Goal: Communication & Community: Ask a question

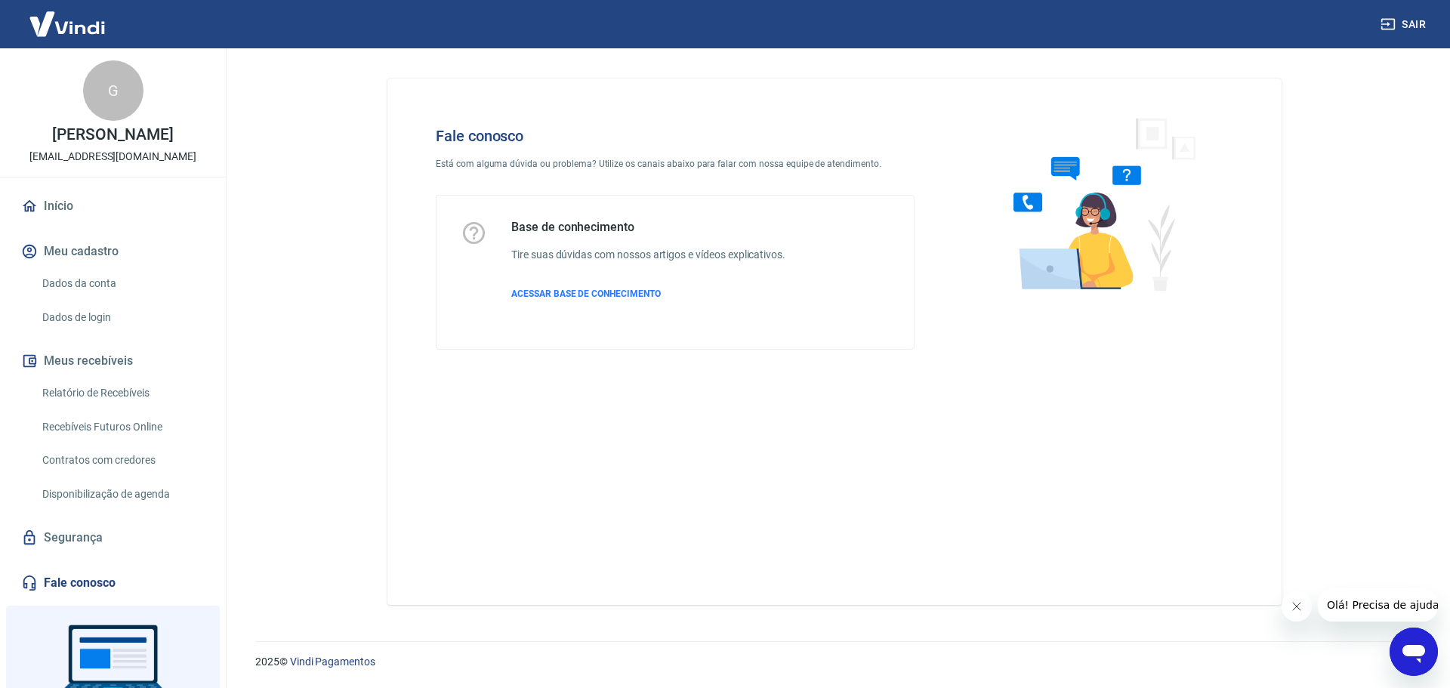
click at [1408, 650] on icon "Abrir janela de mensagens" at bounding box center [1414, 654] width 23 height 18
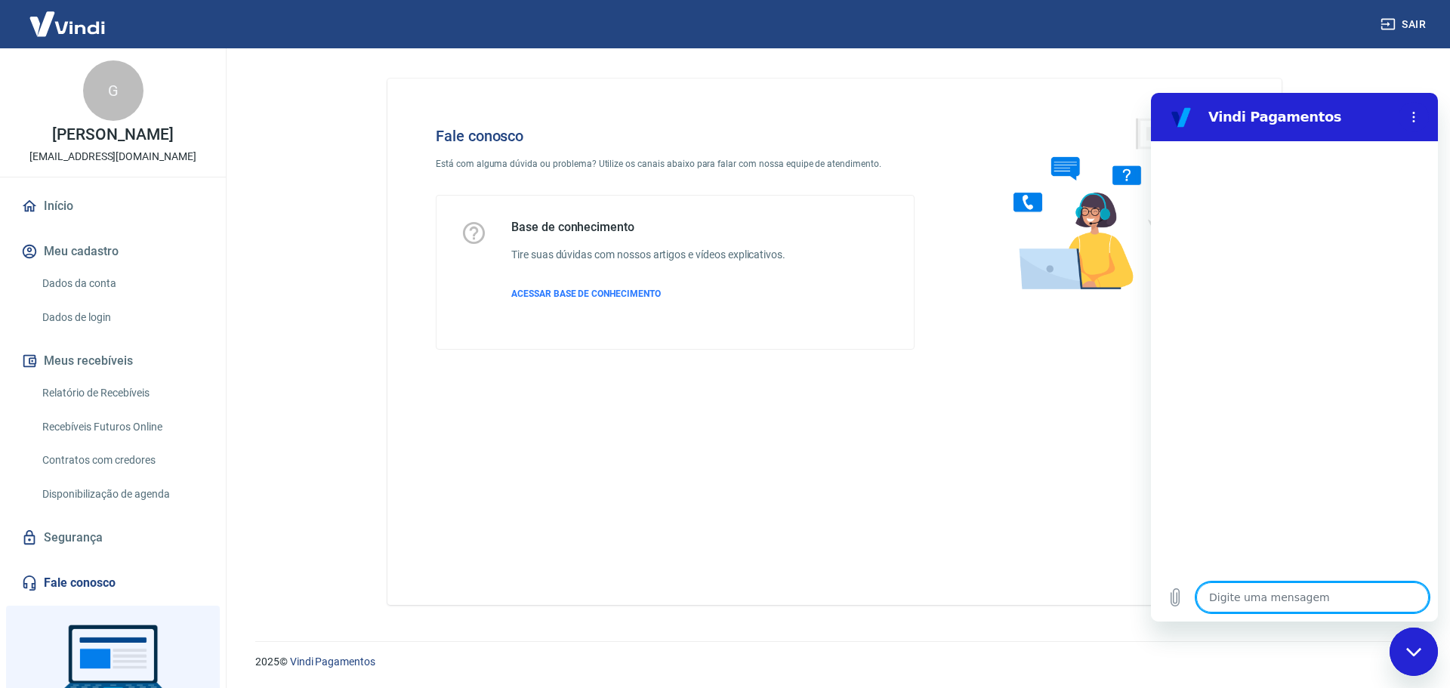
click at [1271, 601] on textarea at bounding box center [1313, 597] width 233 height 30
type textarea "o"
type textarea "x"
type textarea "ol"
type textarea "x"
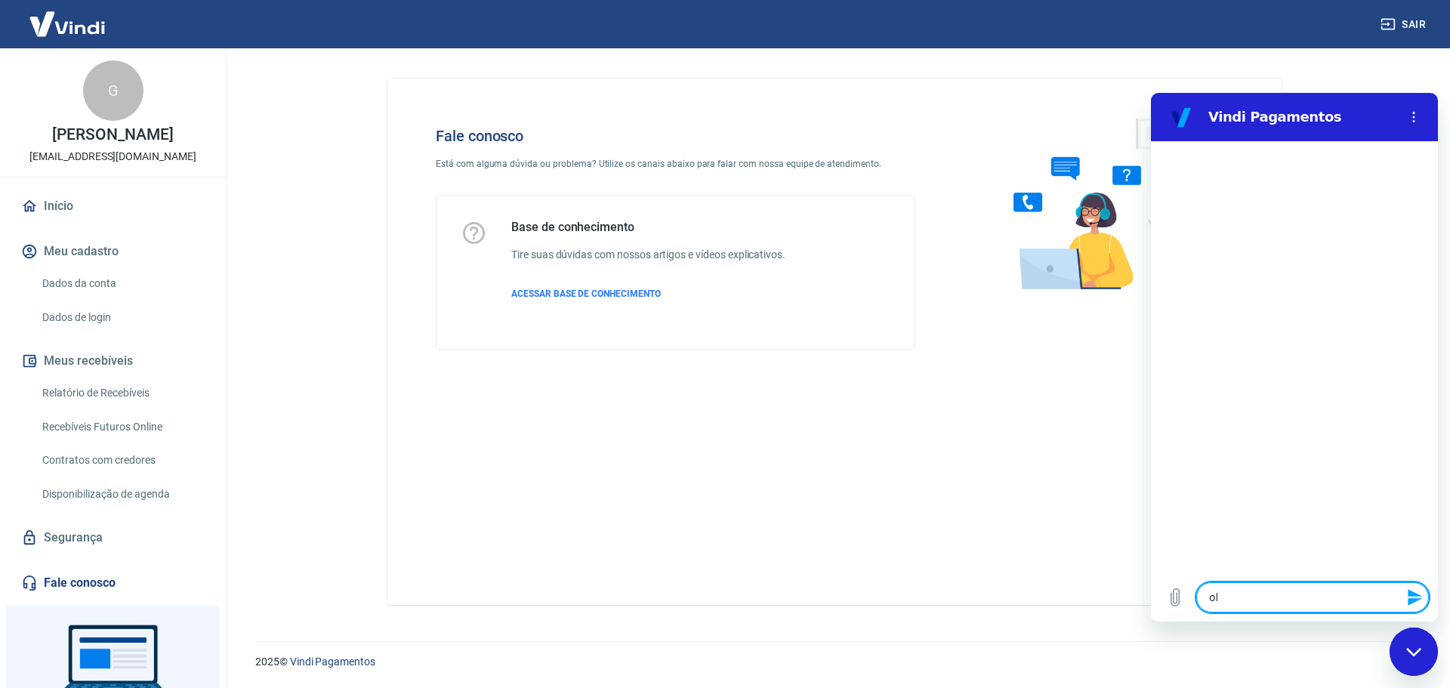
type textarea "olá"
type textarea "x"
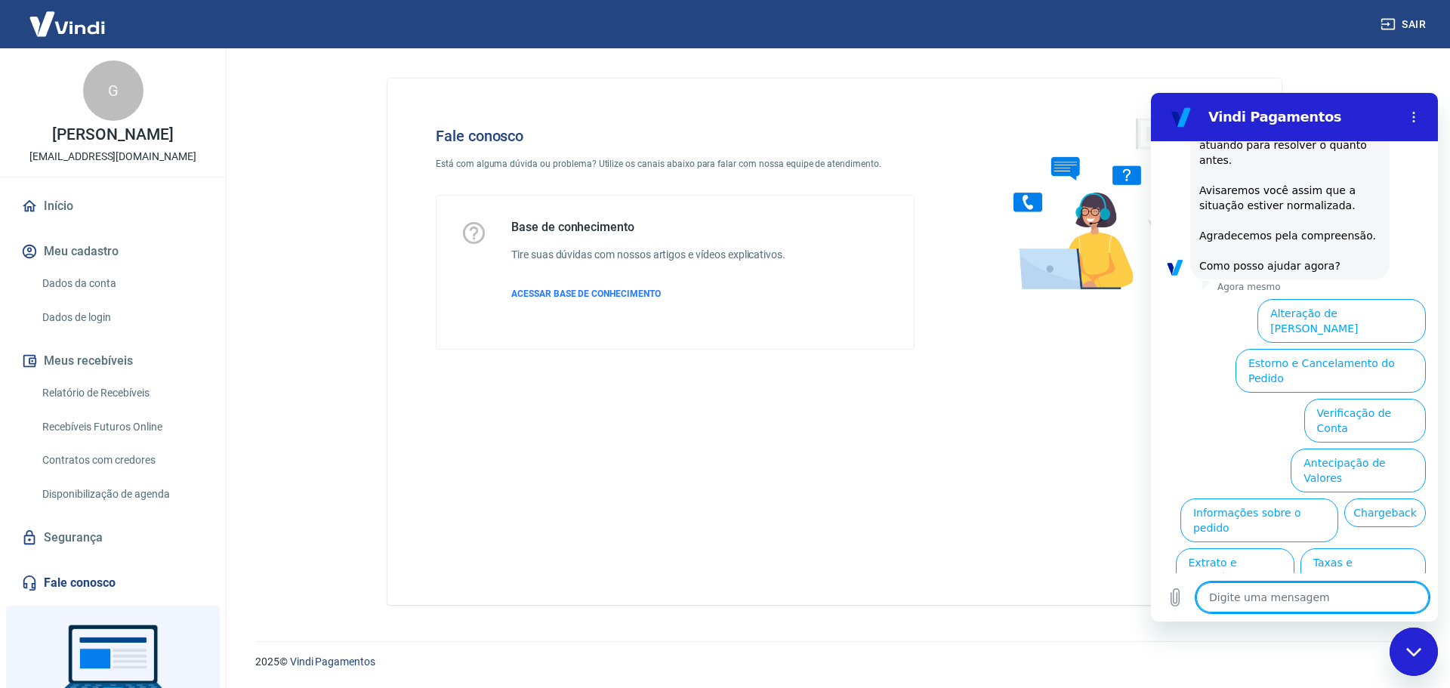
scroll to position [202, 0]
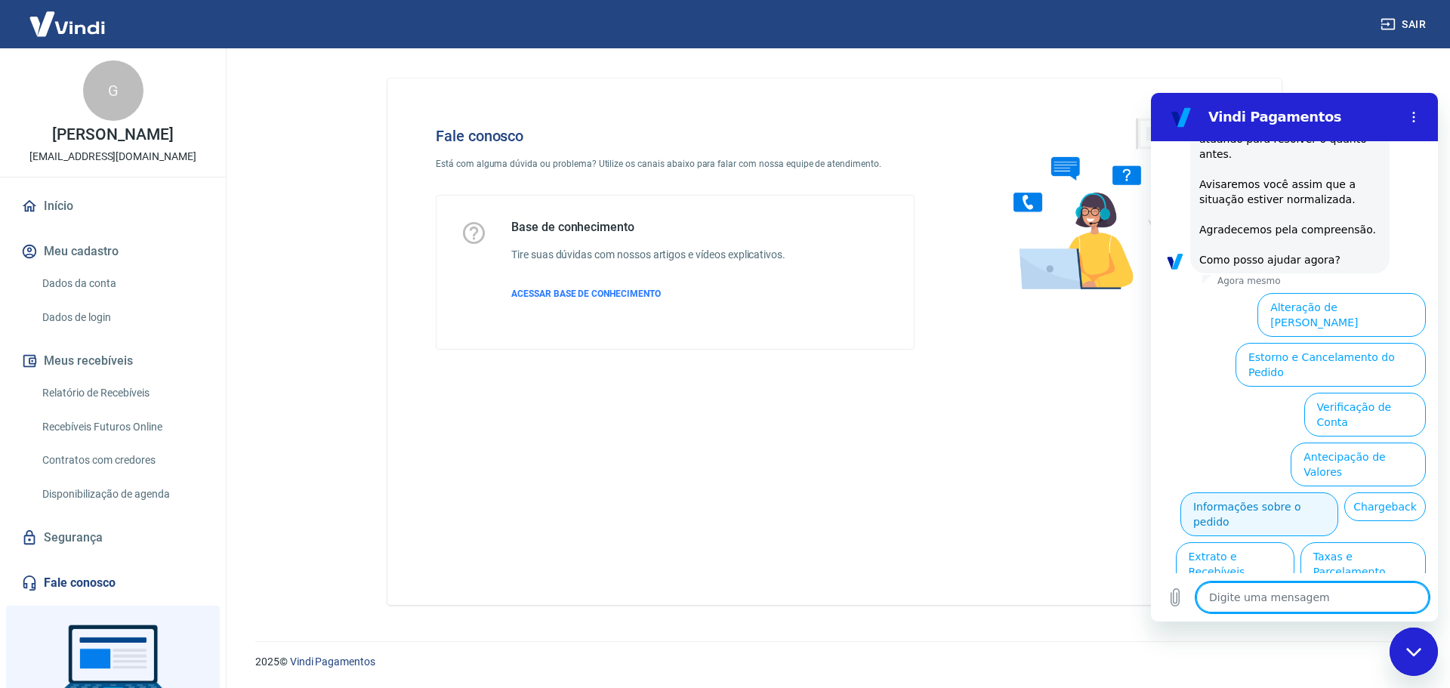
click at [1339, 493] on button "Informações sobre o pedido" at bounding box center [1260, 515] width 158 height 44
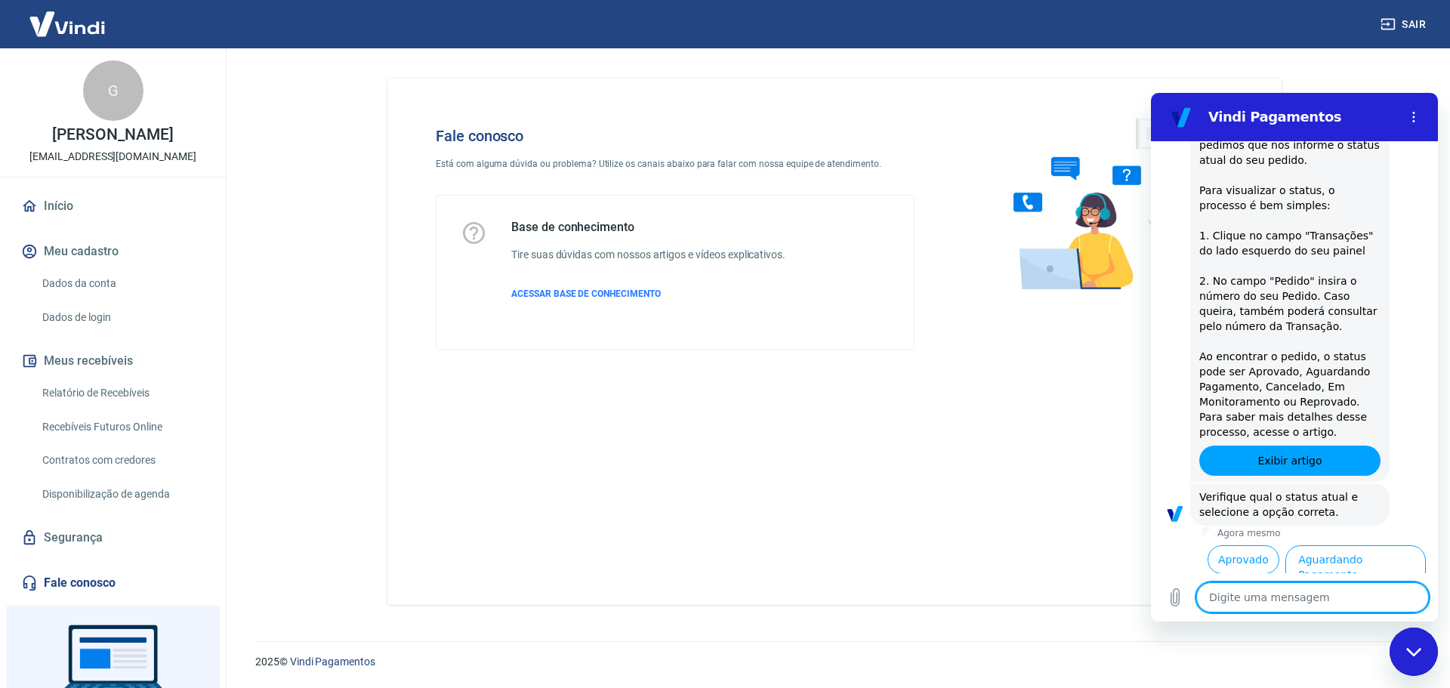
scroll to position [462, 0]
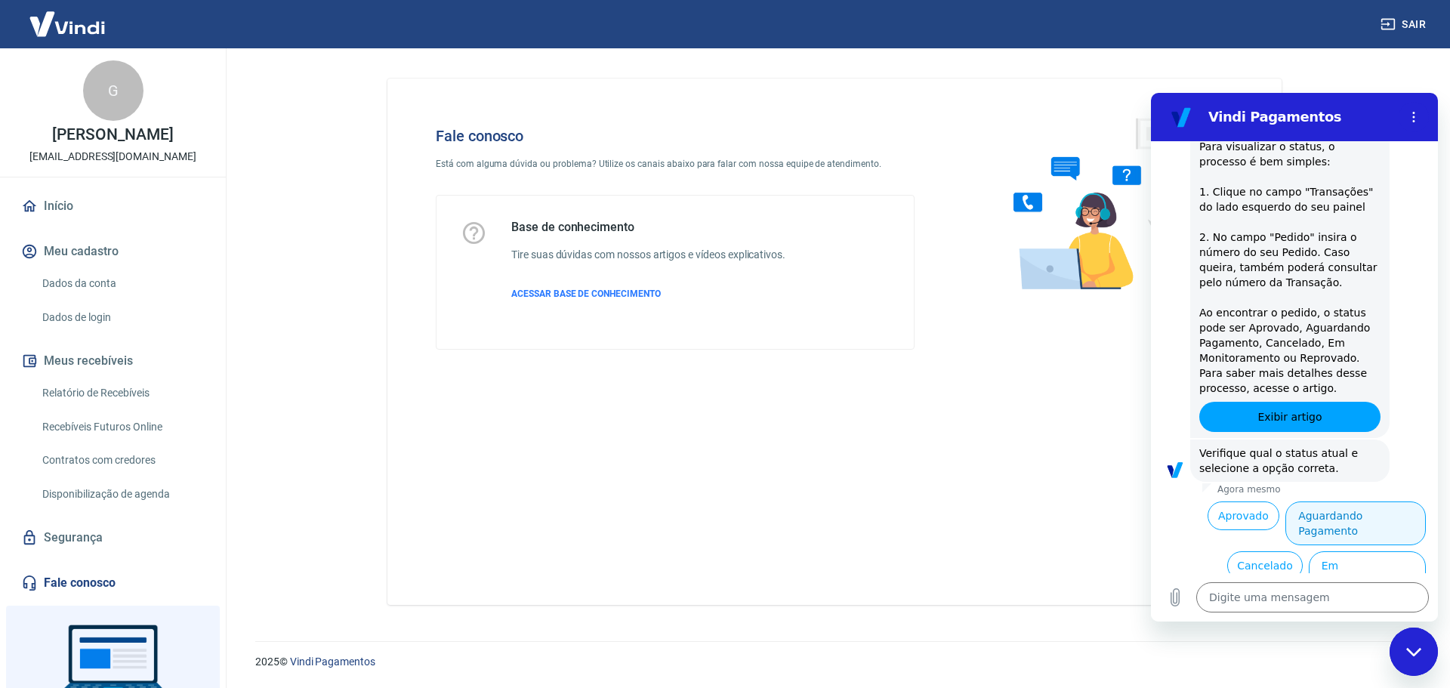
click at [1329, 502] on button "Aguardando Pagamento" at bounding box center [1356, 524] width 141 height 44
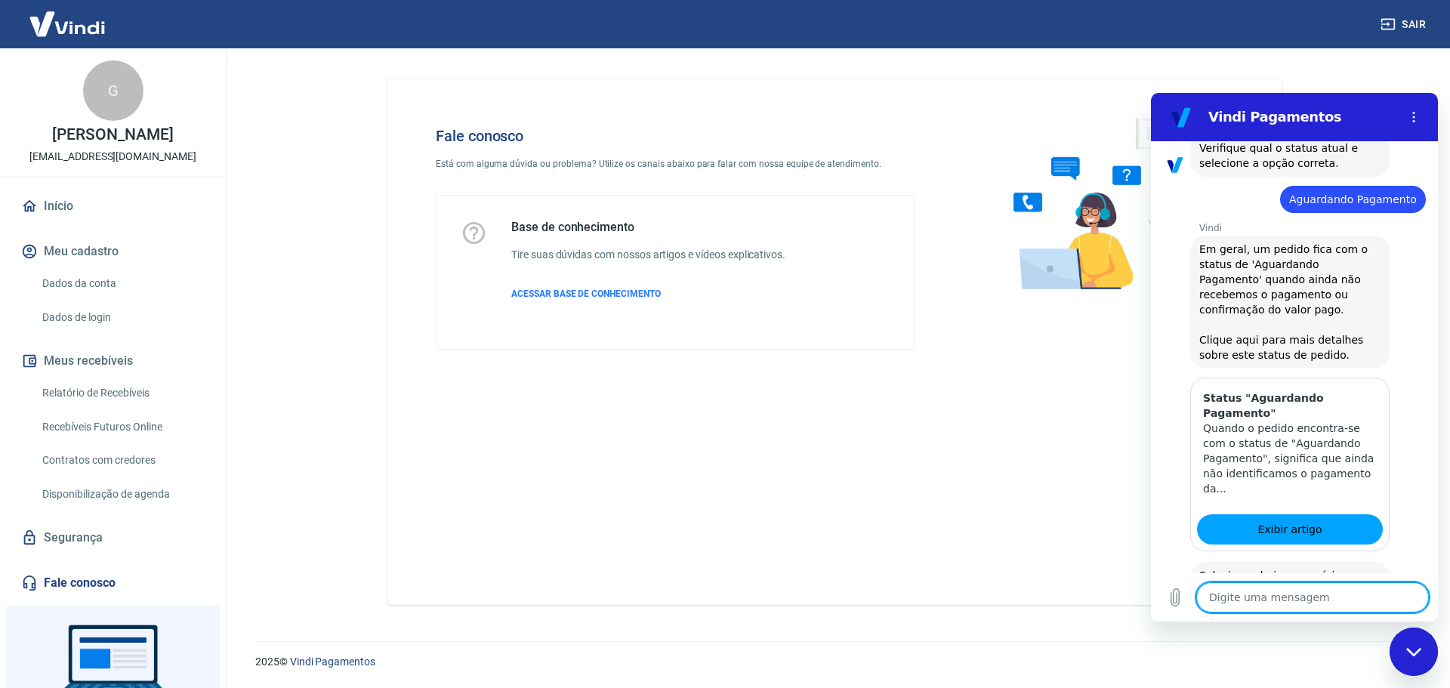
scroll to position [889, 0]
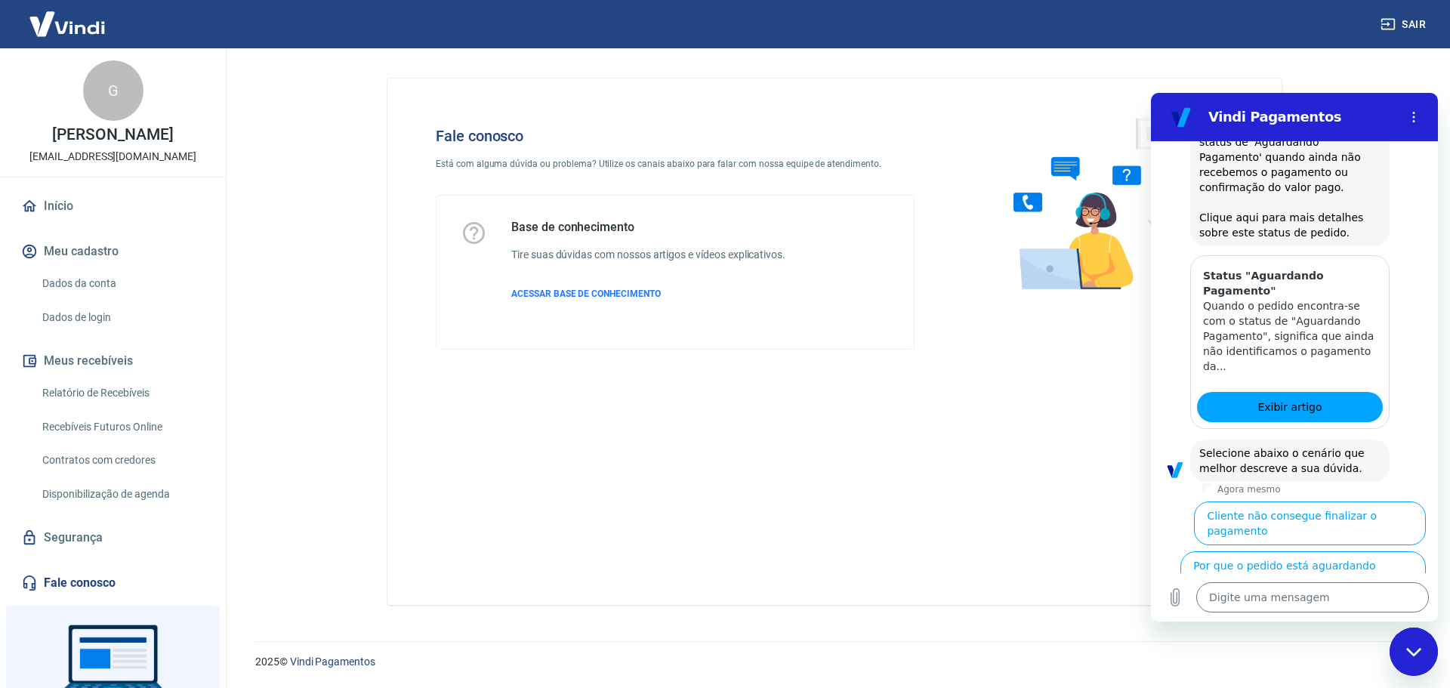
click at [1347, 601] on button "Cliente pagou, mas pedido consta 'Aguardando Pagamento'" at bounding box center [1333, 630] width 185 height 59
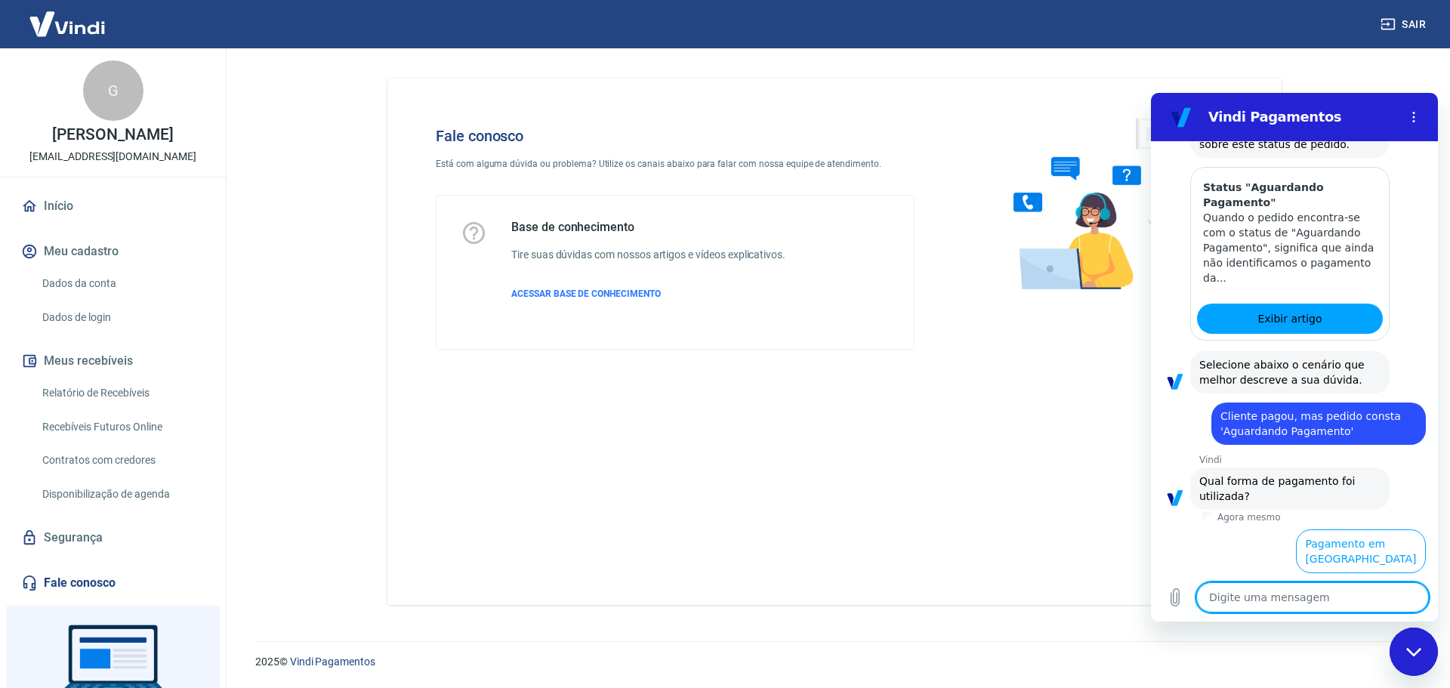
scroll to position [990, 0]
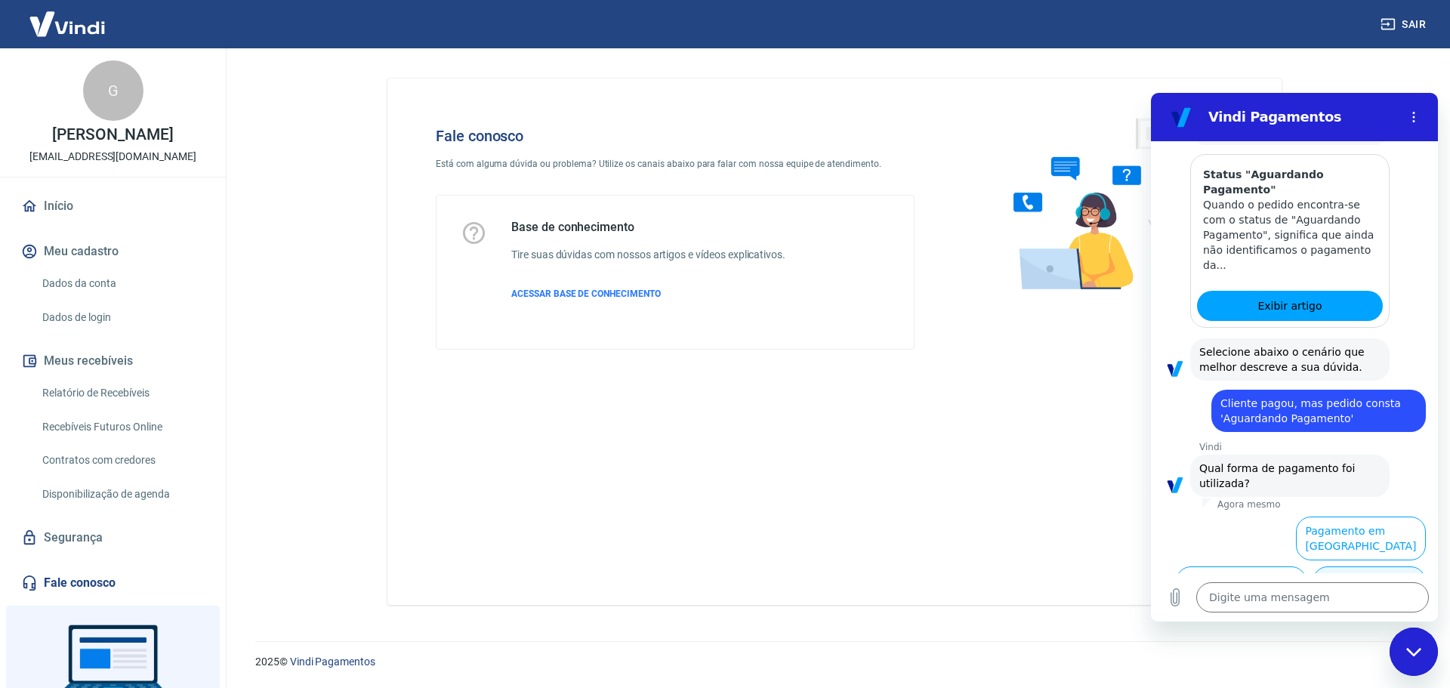
click at [1345, 567] on button "Pagamento em Pix" at bounding box center [1369, 589] width 113 height 44
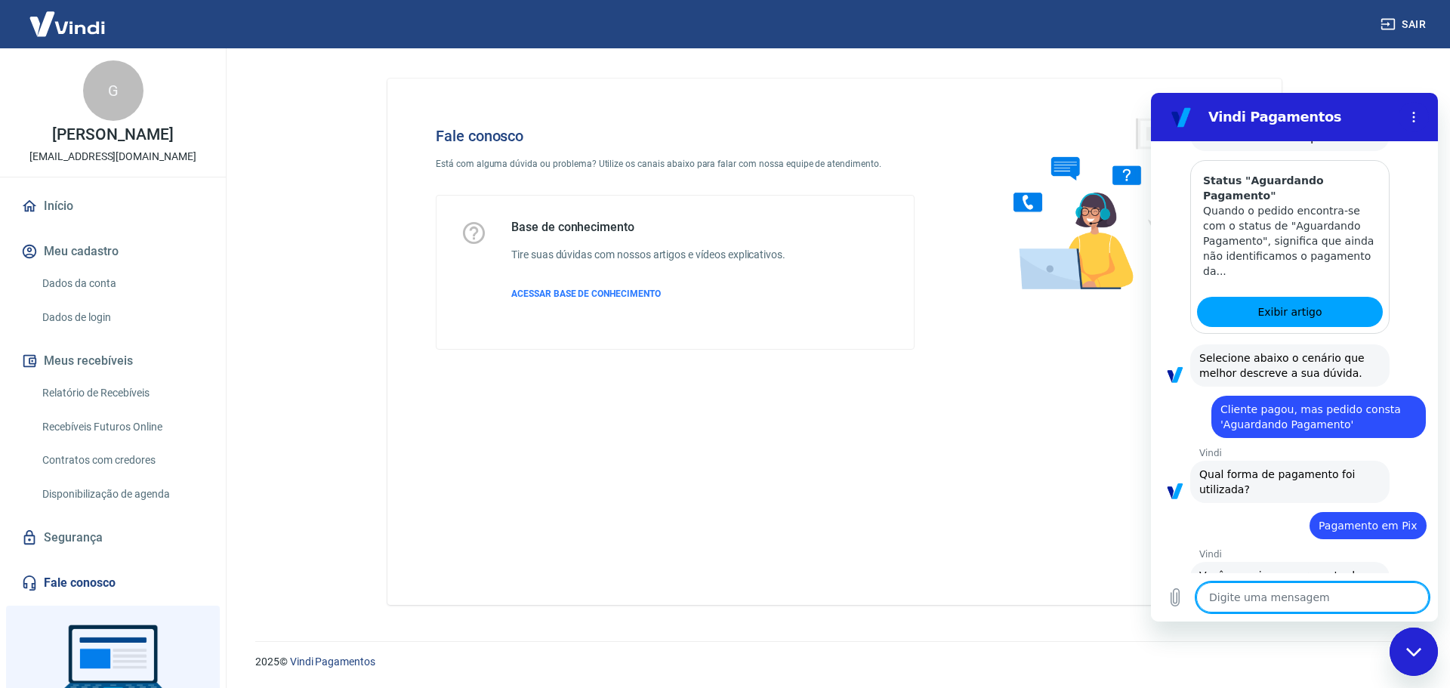
scroll to position [1022, 0]
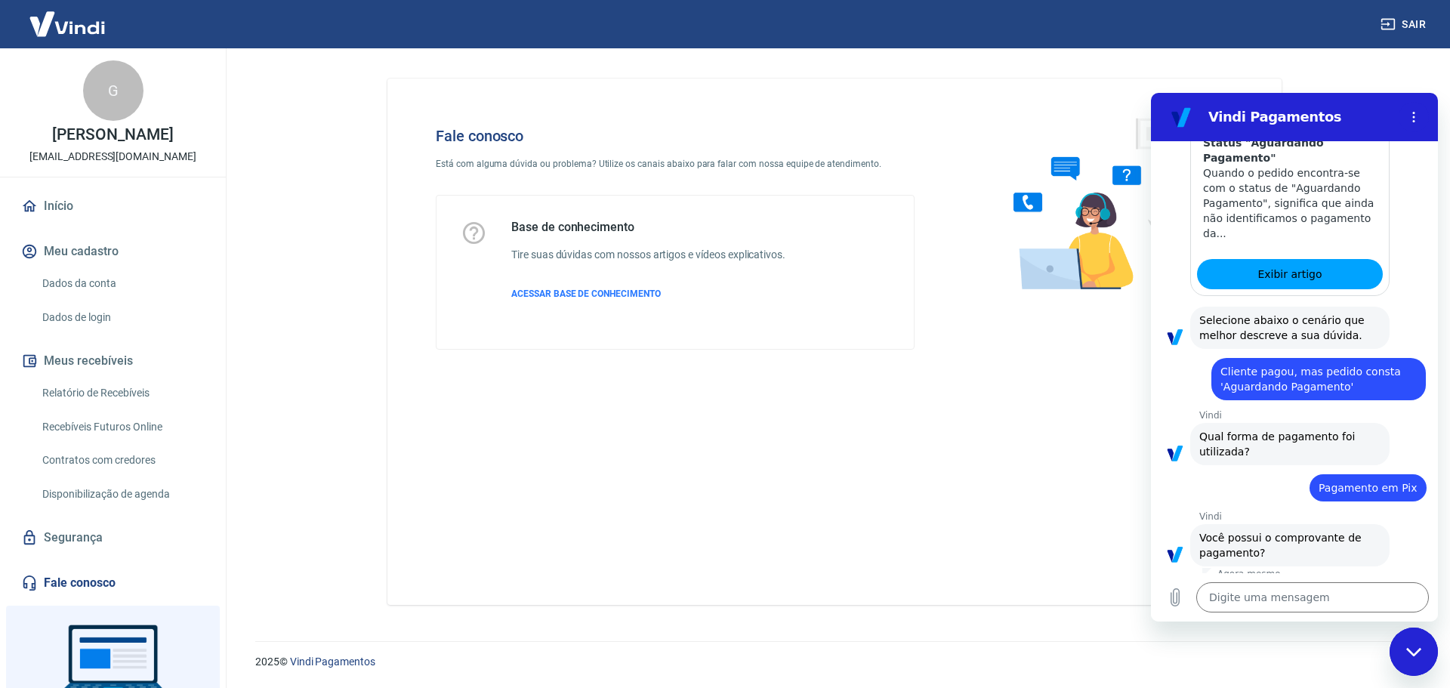
click at [1330, 586] on button "Sim" at bounding box center [1352, 600] width 44 height 29
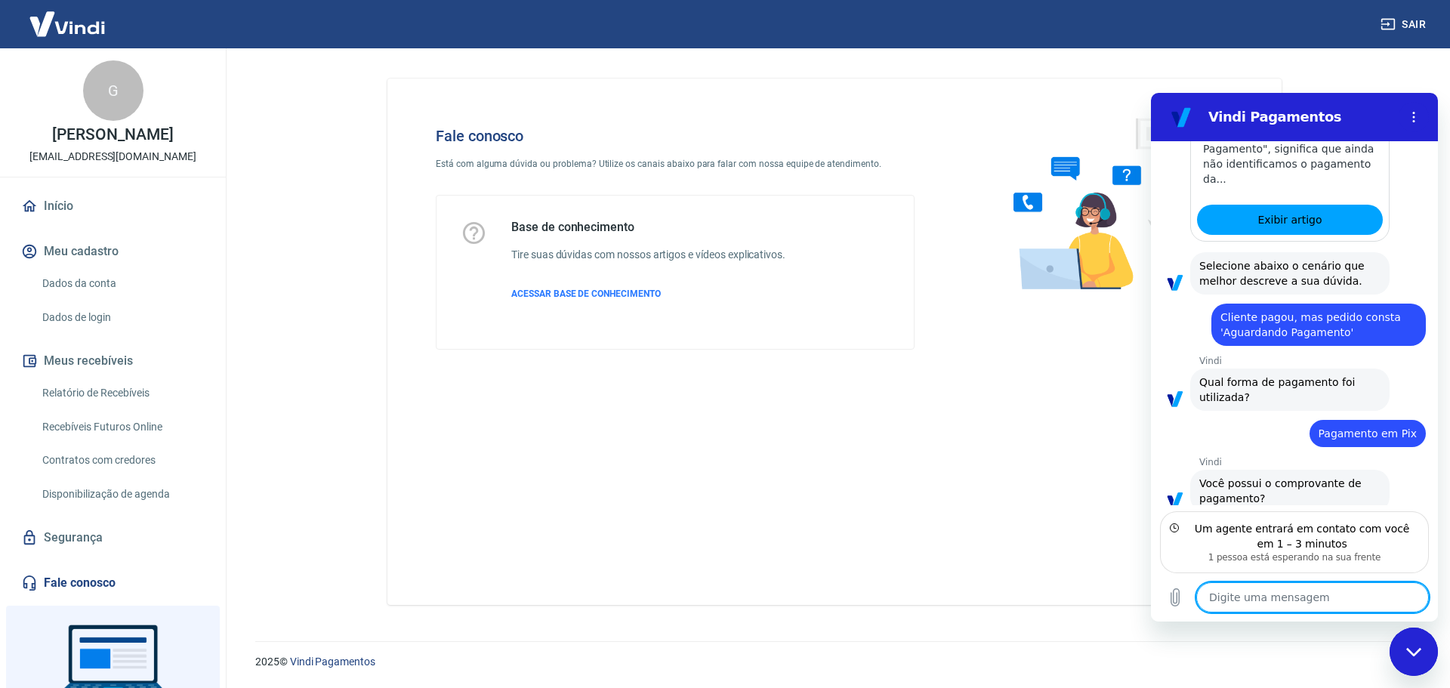
scroll to position [1144, 0]
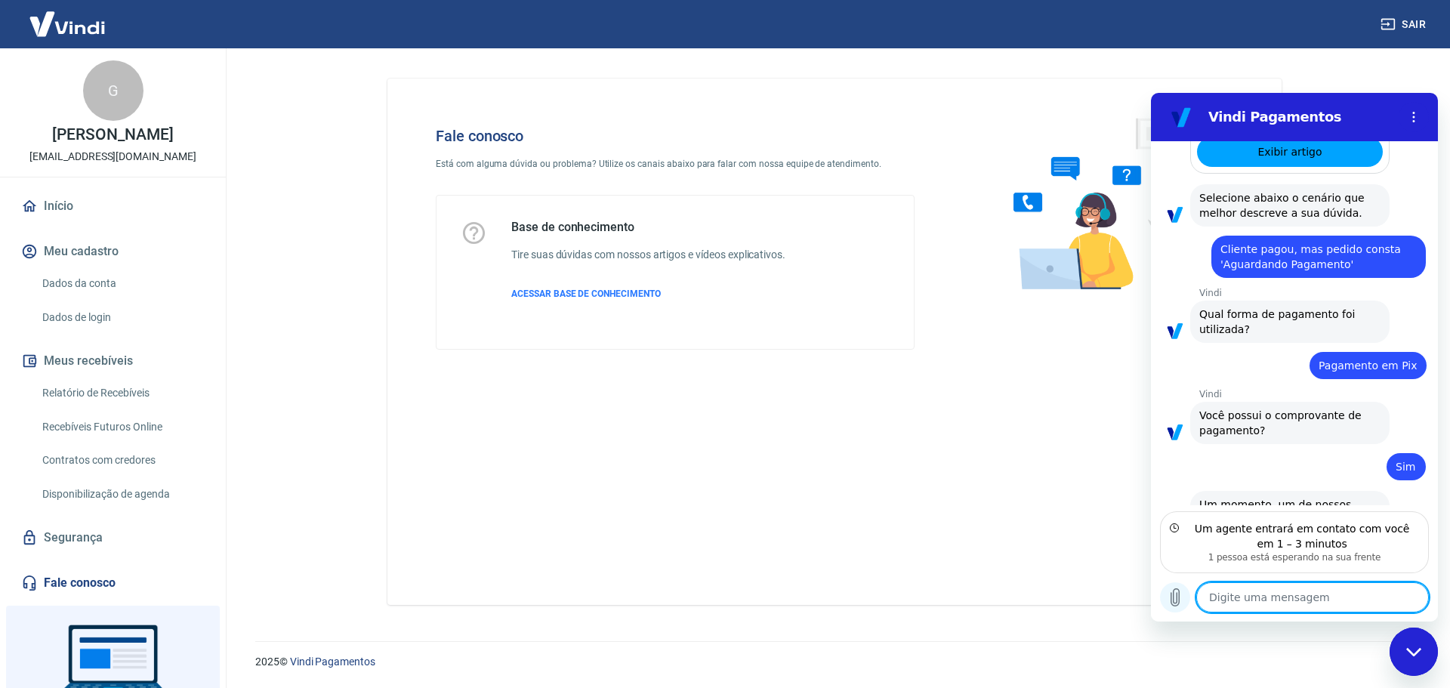
click at [1164, 598] on button "Carregar arquivo" at bounding box center [1175, 597] width 30 height 30
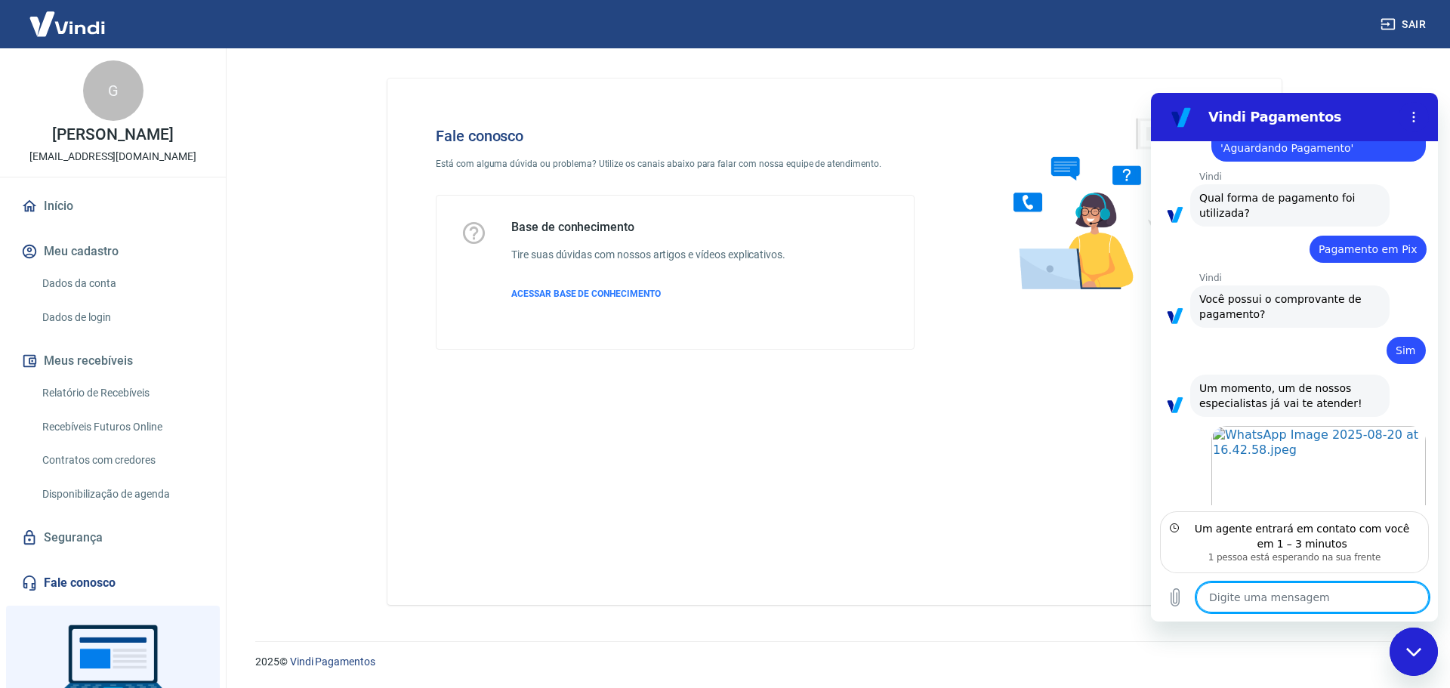
scroll to position [1264, 0]
type textarea "x"
click at [1246, 596] on textarea at bounding box center [1313, 597] width 233 height 30
type textarea "p"
type textarea "x"
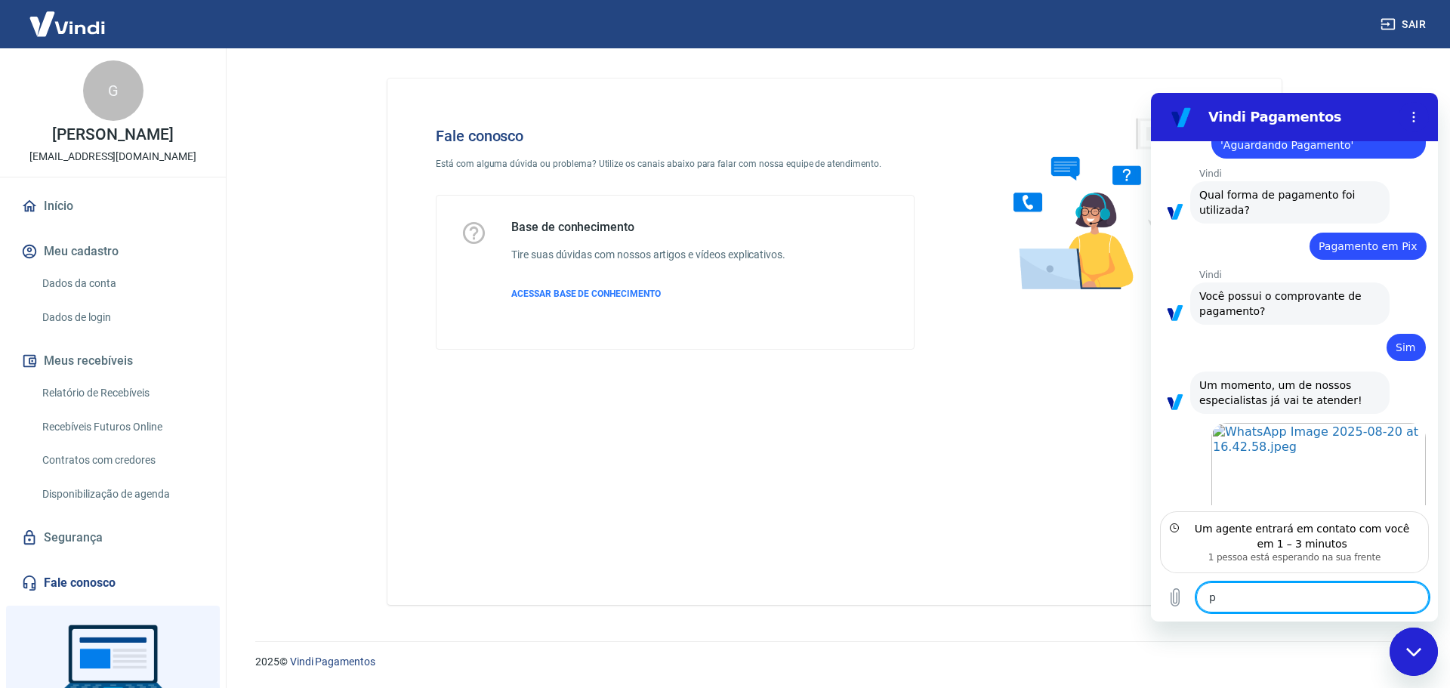
type textarea "pe"
type textarea "x"
type textarea "ped"
type textarea "x"
type textarea "pedi"
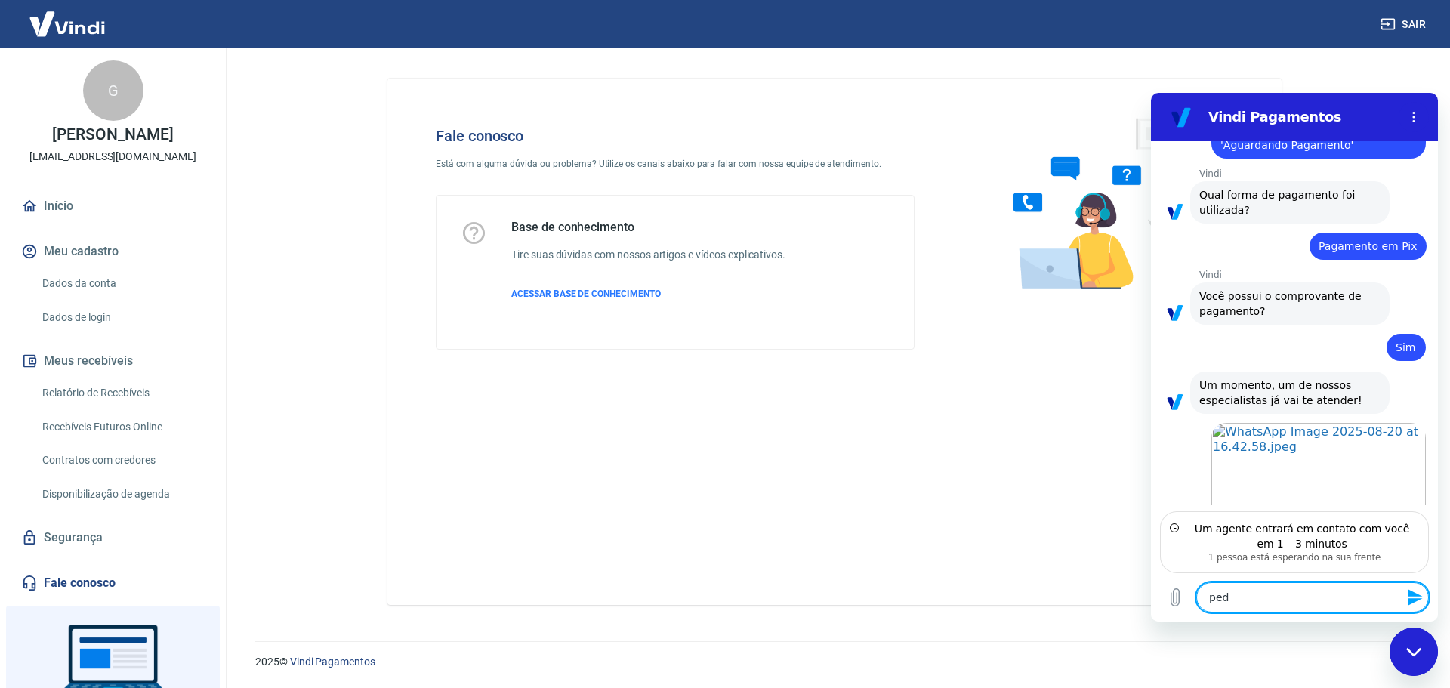
type textarea "x"
type textarea "pedid"
type textarea "x"
type textarea "pedido"
type textarea "x"
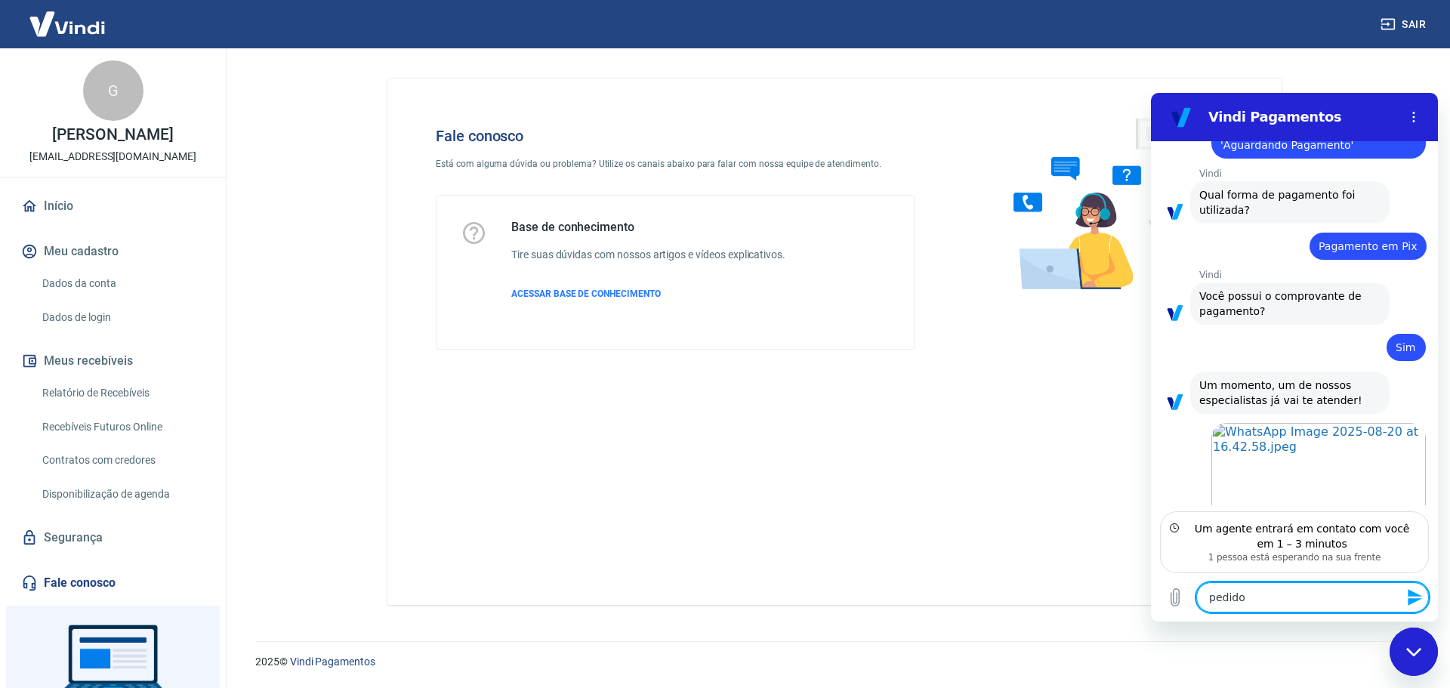
type textarea "pedido"
type textarea "x"
paste textarea "3169"
type textarea "pedido 3169"
type textarea "x"
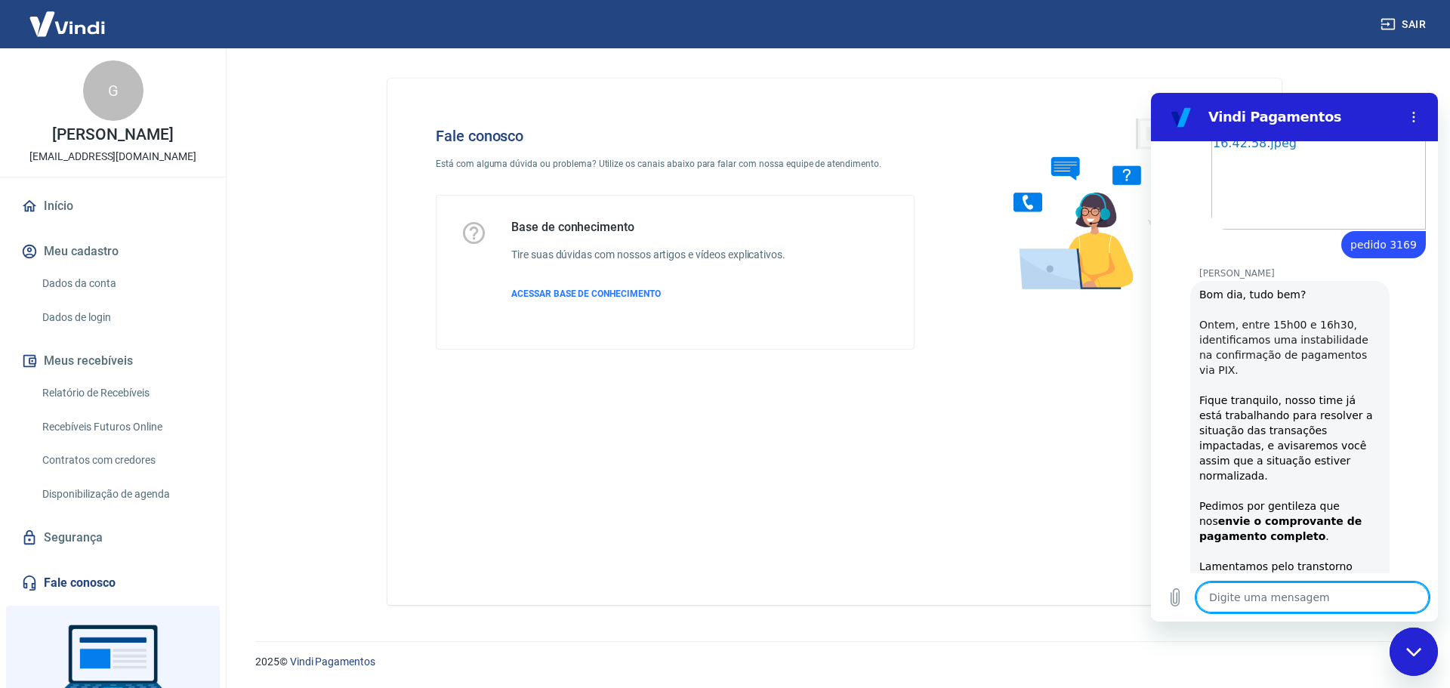
scroll to position [1577, 0]
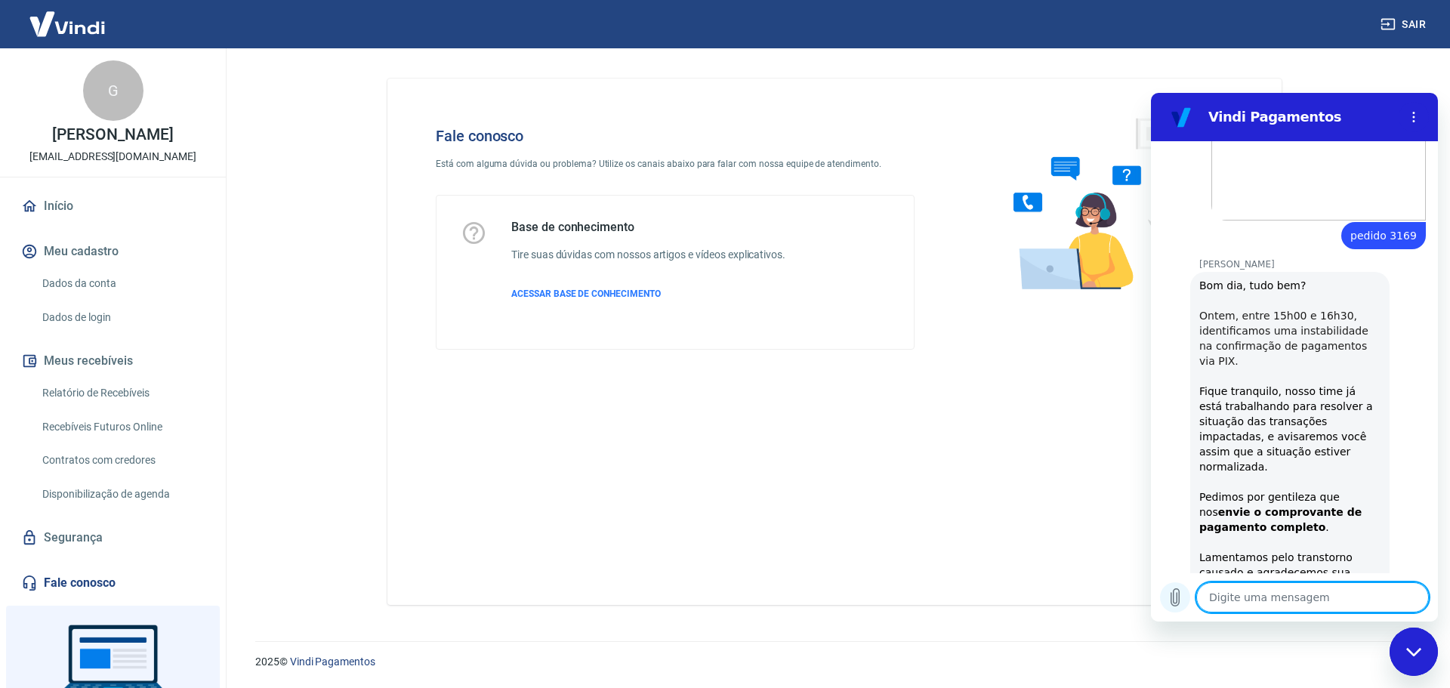
click at [1173, 599] on icon "Carregar arquivo" at bounding box center [1176, 597] width 8 height 17
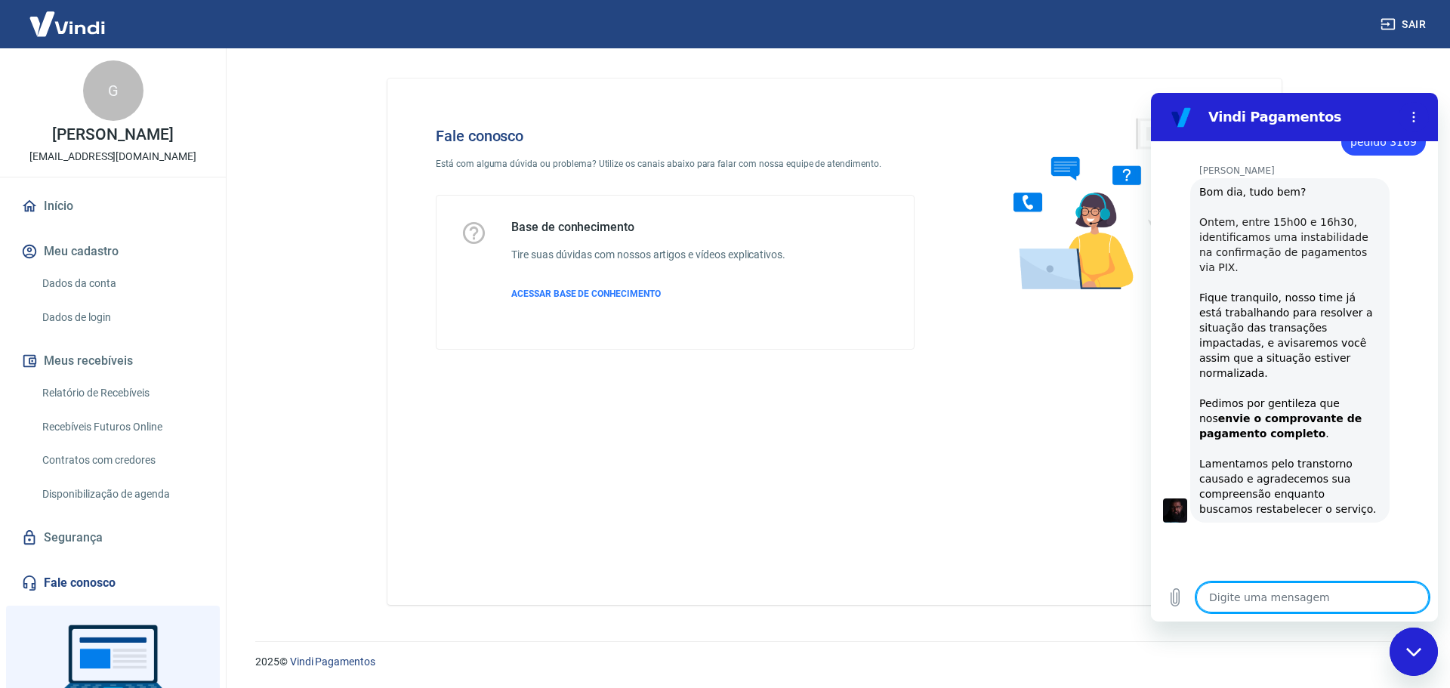
type textarea "x"
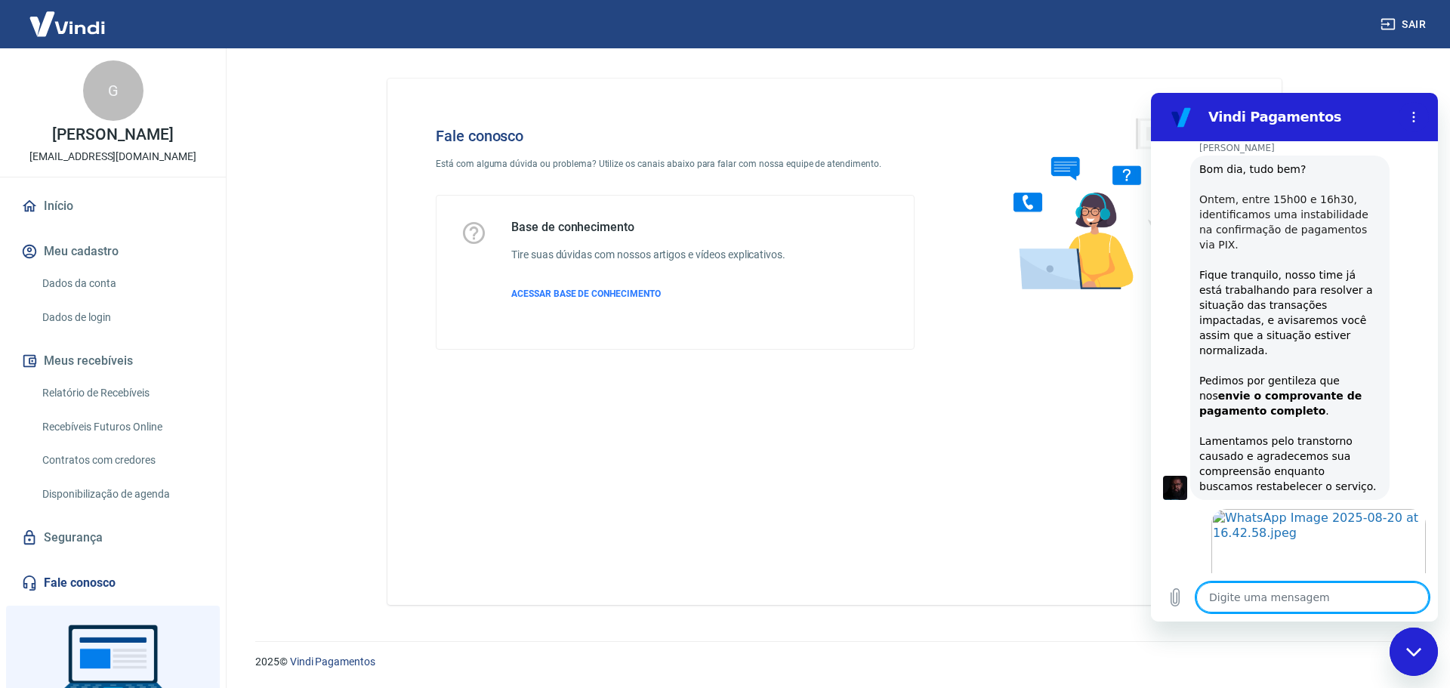
scroll to position [1696, 0]
click at [1285, 588] on textarea at bounding box center [1313, 597] width 233 height 30
type textarea "s"
type textarea "x"
type textarea "se"
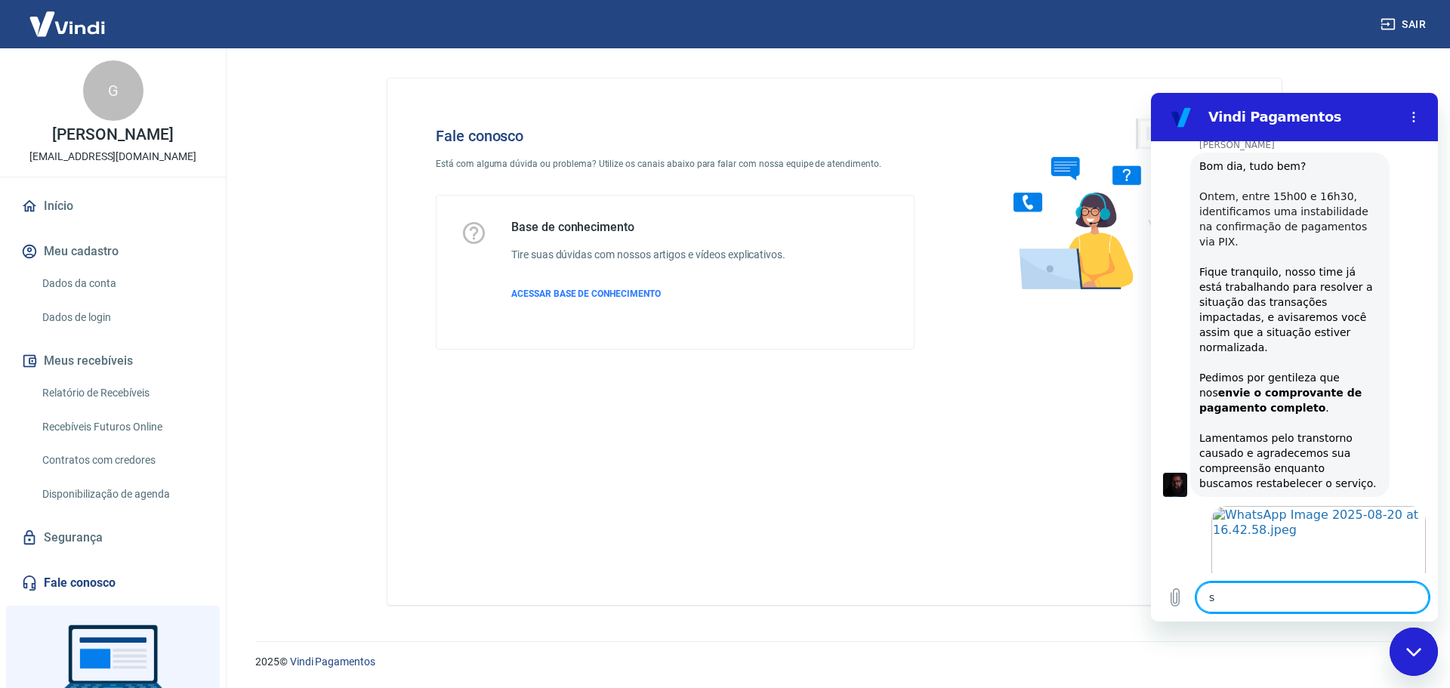
type textarea "x"
type textarea "seg"
type textarea "x"
type textarea "segu"
type textarea "x"
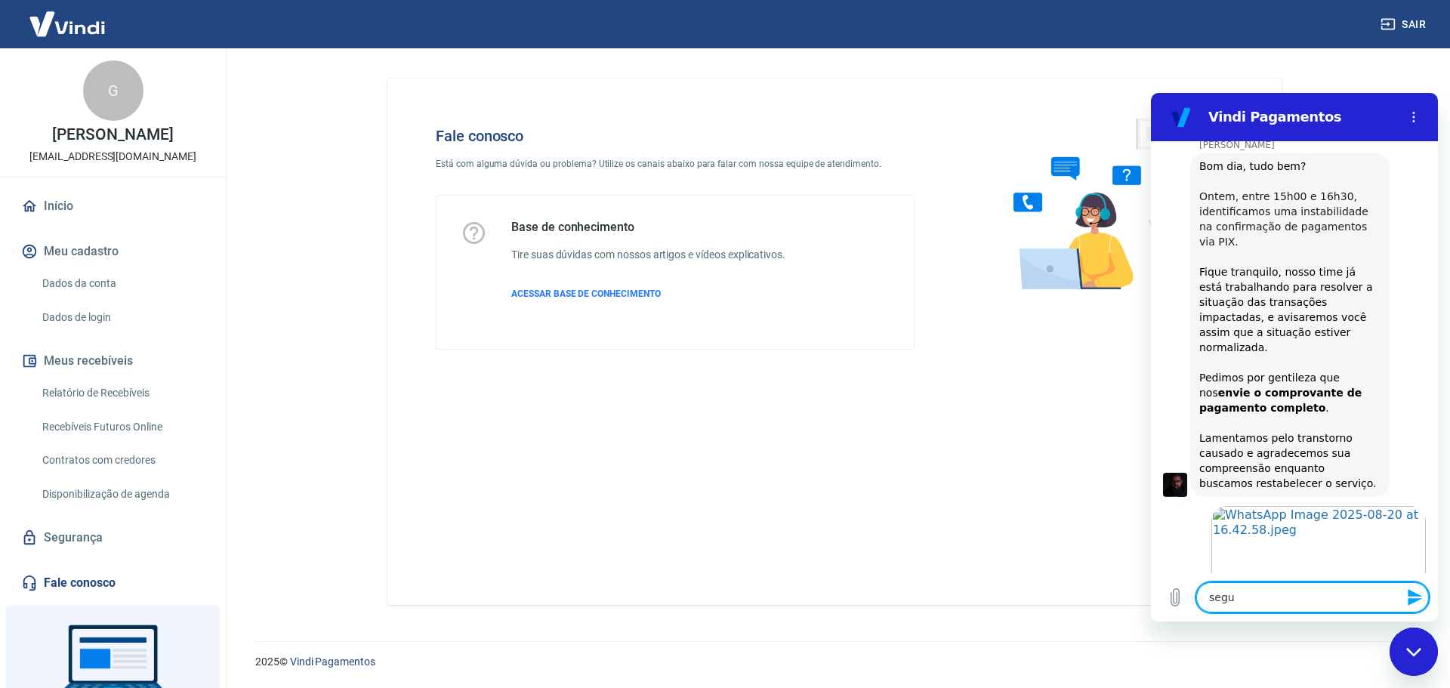
type textarea "segue"
type textarea "x"
type textarea "segue"
type textarea "x"
type textarea "segue c"
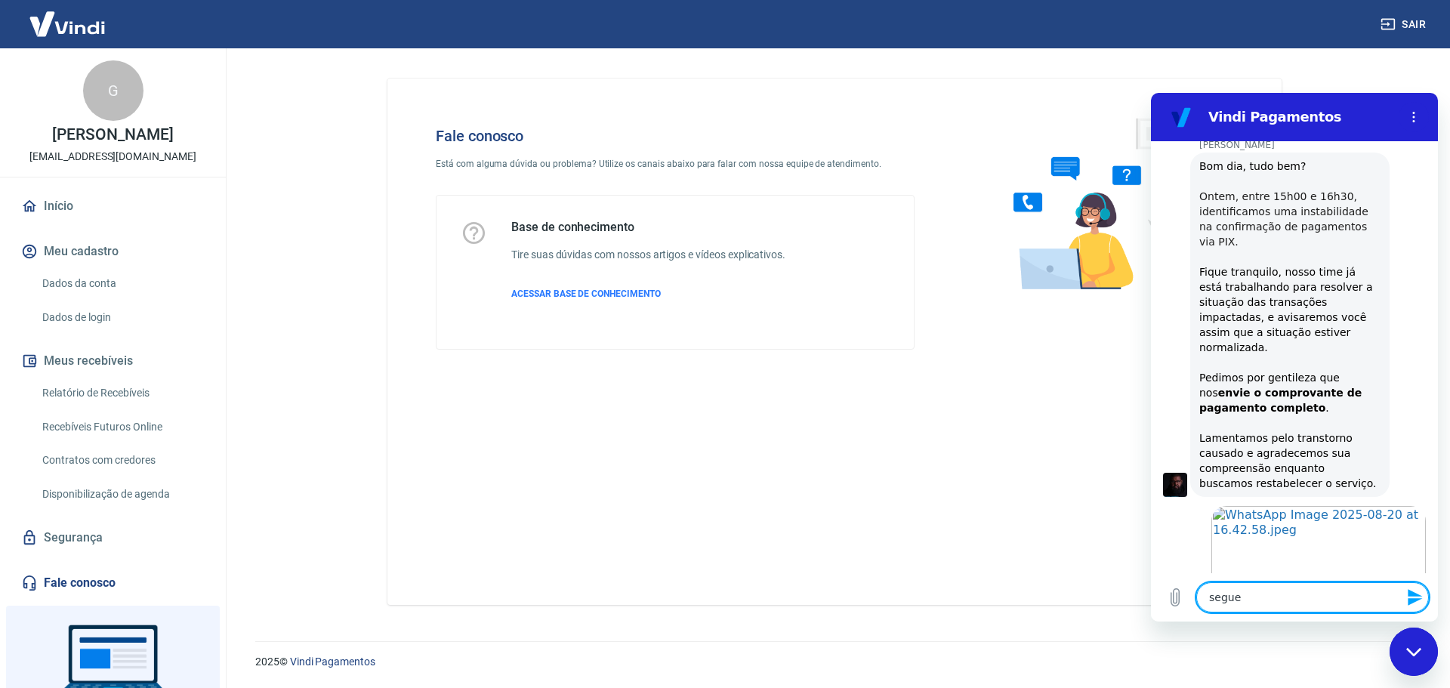
type textarea "x"
type textarea "segue co"
type textarea "x"
type textarea "segue com"
type textarea "x"
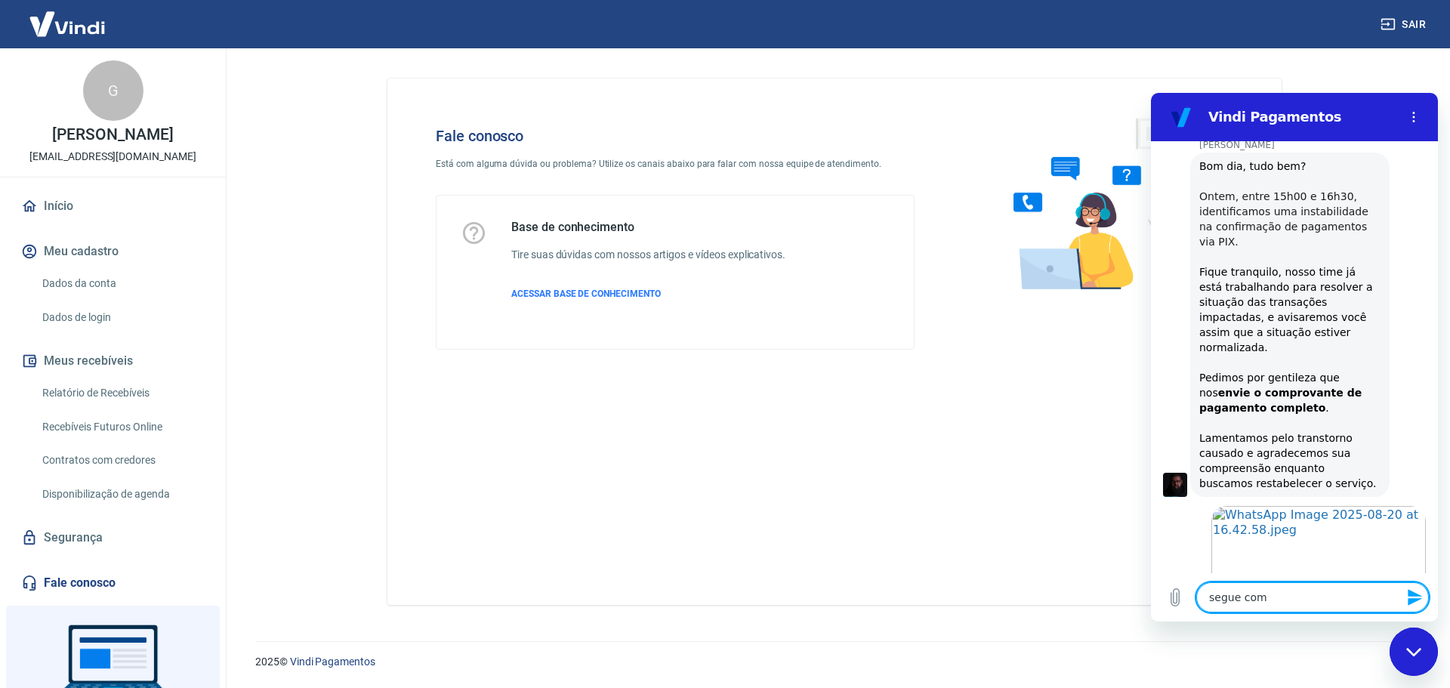
type textarea "segue comp"
type textarea "x"
type textarea "segue compr"
type textarea "x"
type textarea "segue [MEDICAL_DATA]"
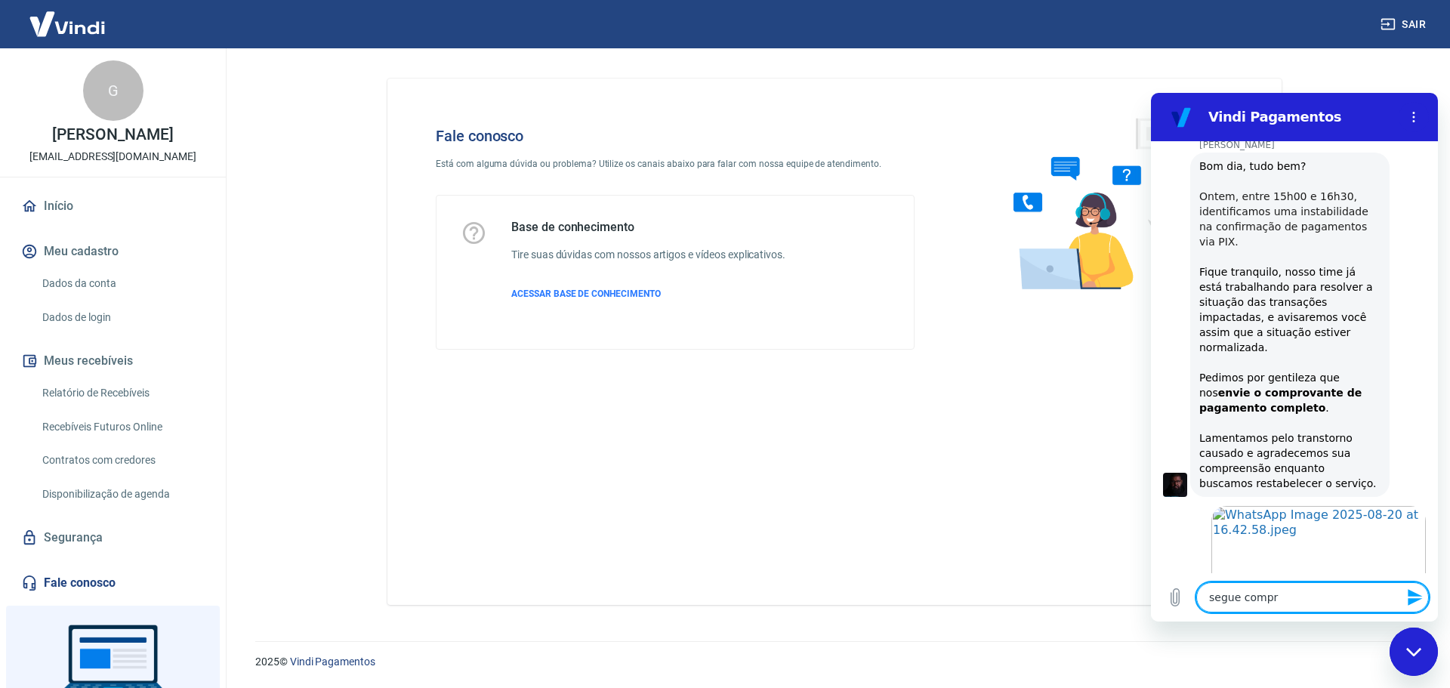
type textarea "x"
type textarea "segue comprov"
type textarea "x"
type textarea "segue comprova"
type textarea "x"
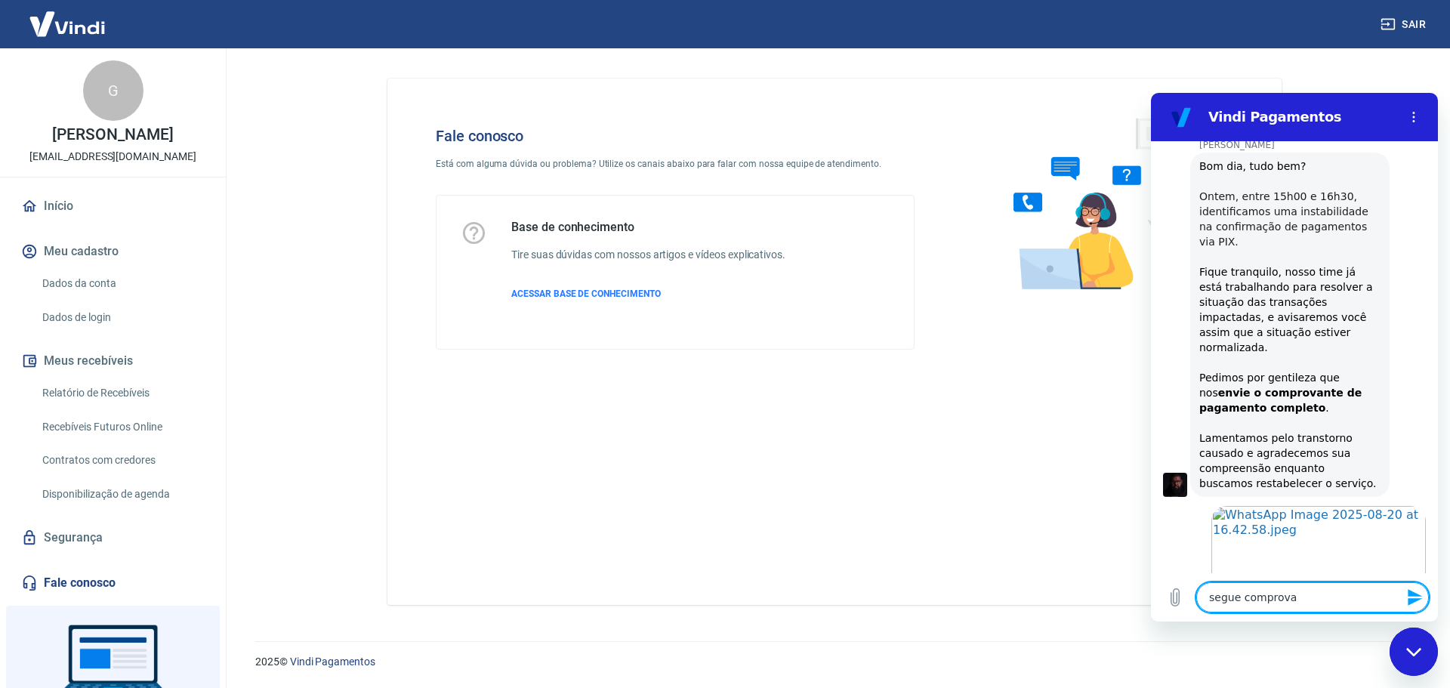
type textarea "segue comprovan"
type textarea "x"
type textarea "segue comprovant"
type textarea "x"
type textarea "segue comprovante"
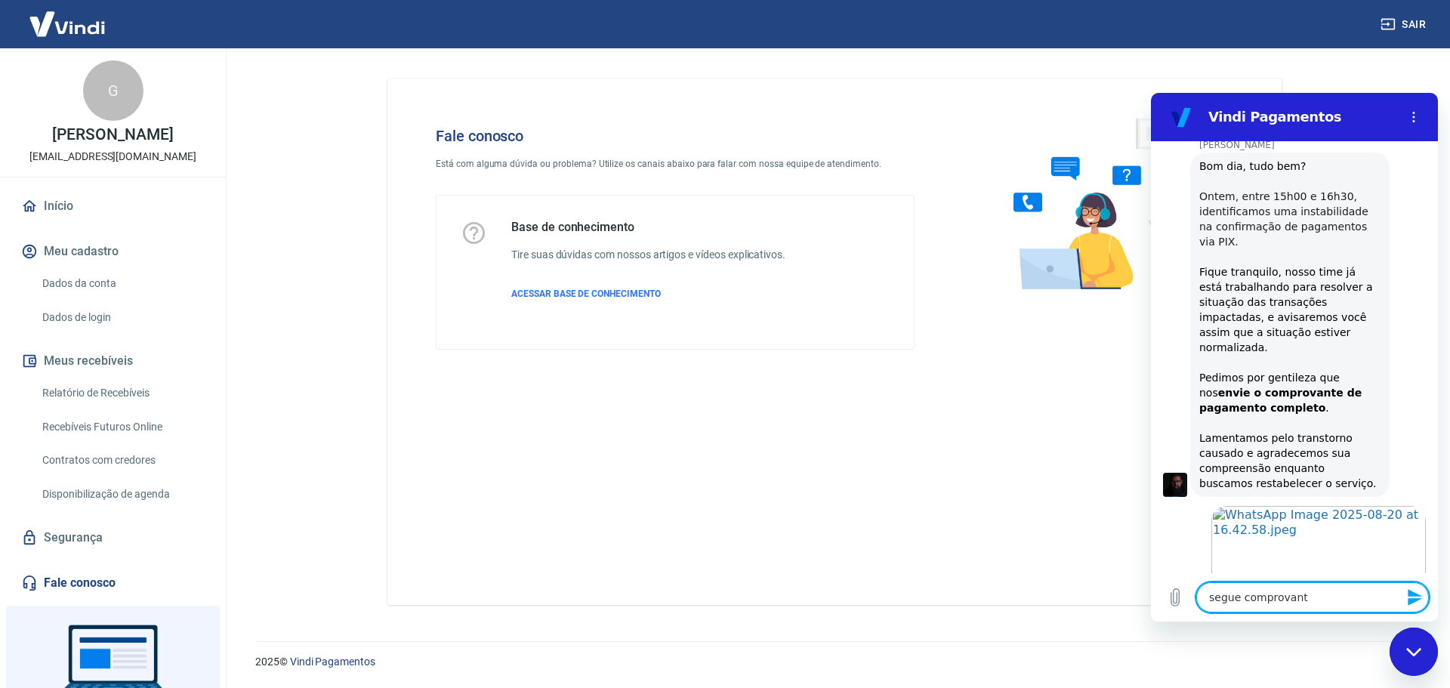
type textarea "x"
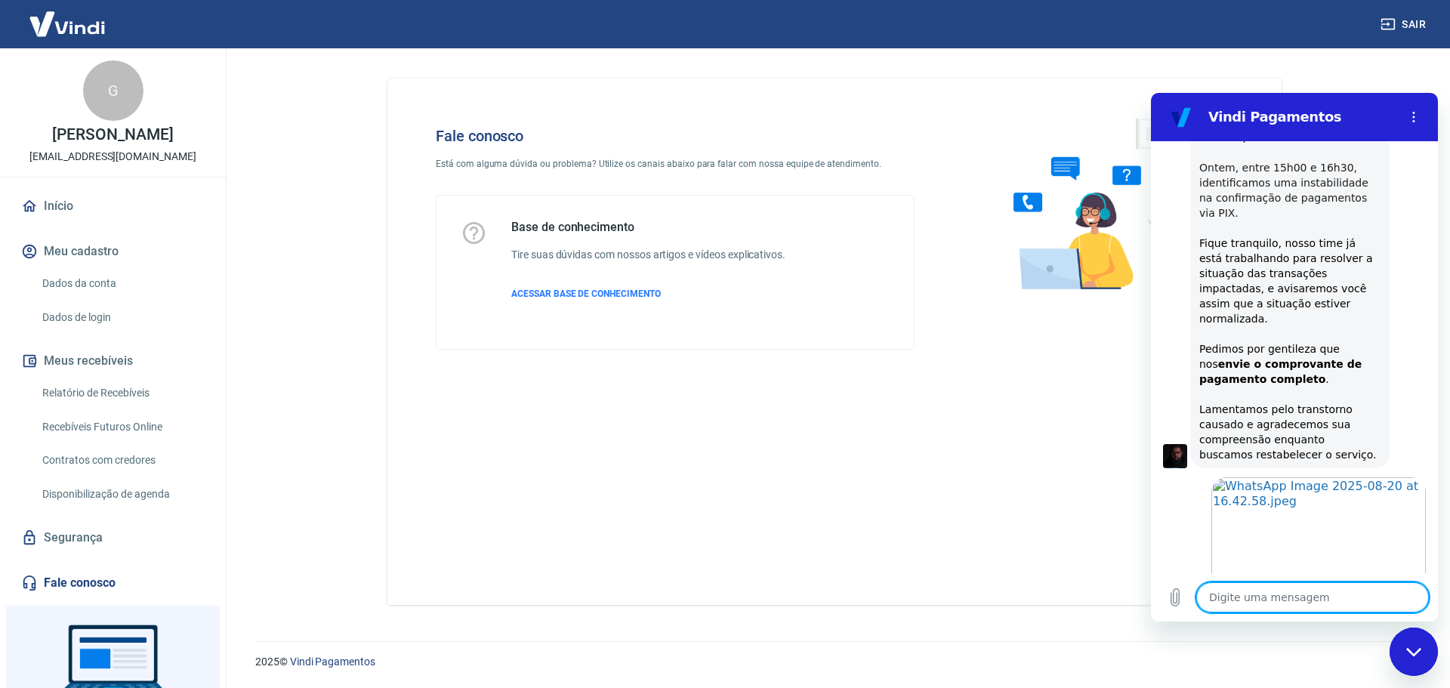
scroll to position [1498, 0]
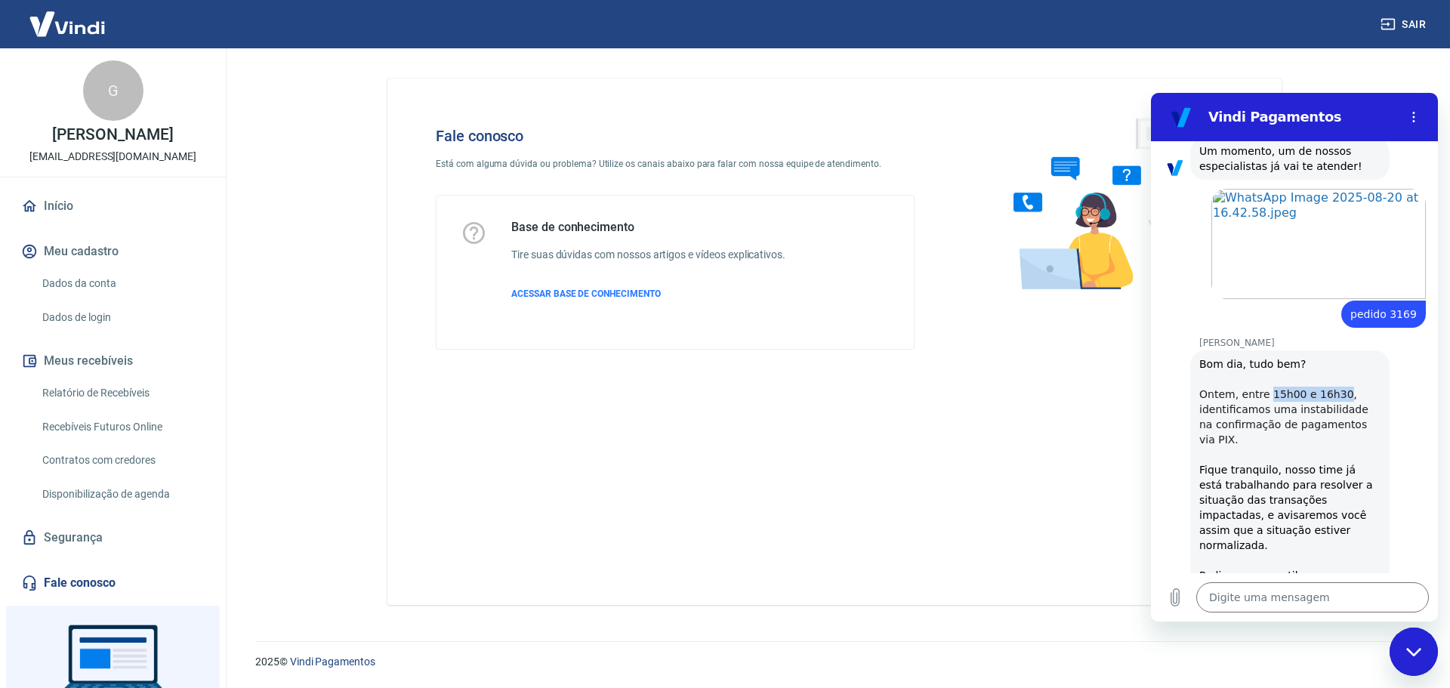
drag, startPoint x: 1265, startPoint y: 347, endPoint x: 1333, endPoint y: 345, distance: 67.3
click at [1333, 388] on span "Ontem, entre 15h00 e 16h30, identificamos uma instabilidade na confirmação de p…" at bounding box center [1284, 416] width 169 height 57
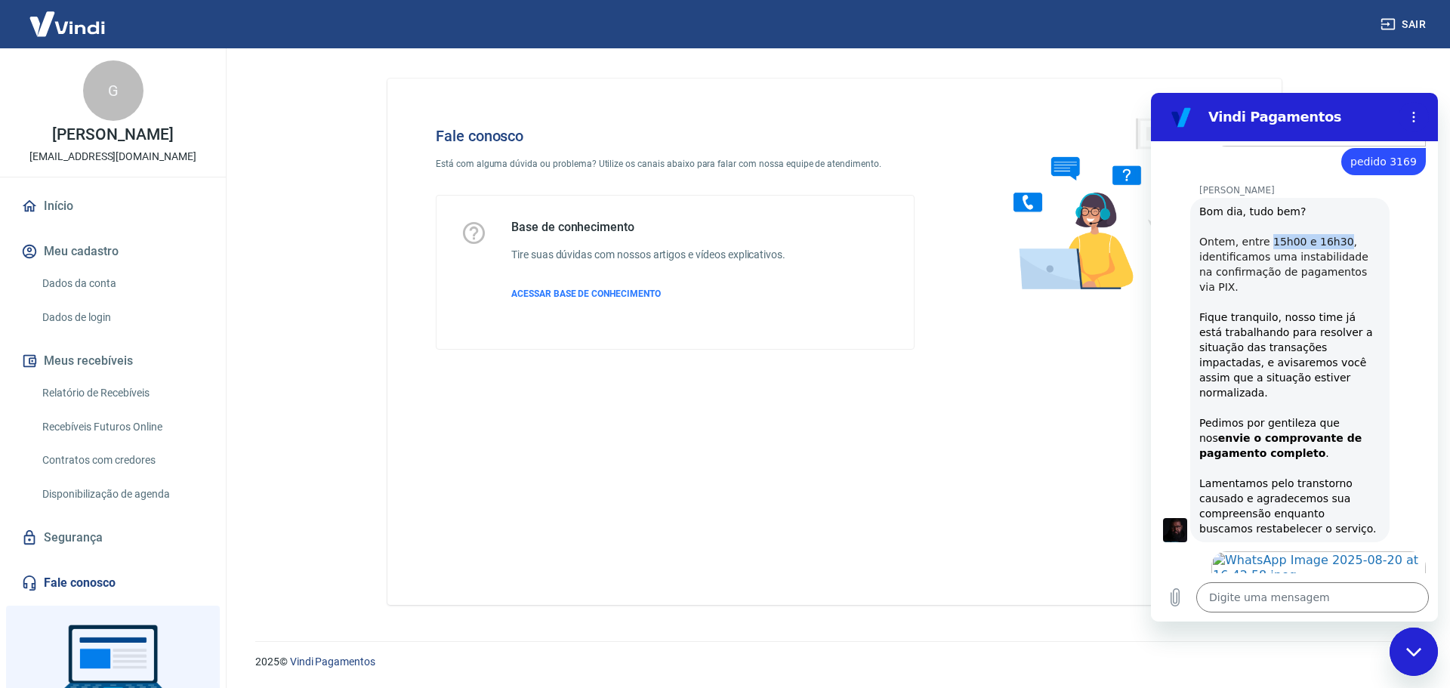
scroll to position [1725, 0]
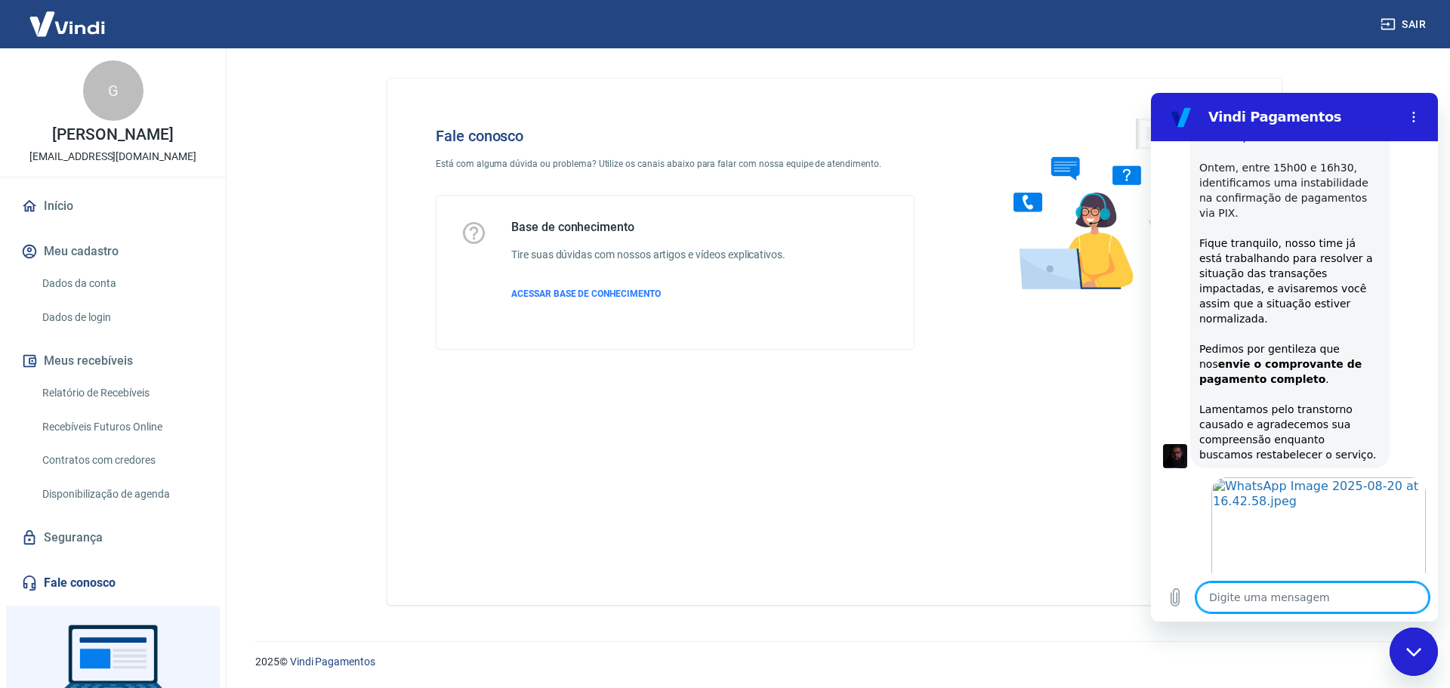
click at [1364, 597] on textarea at bounding box center [1313, 597] width 233 height 30
type textarea "x"
click at [1352, 604] on textarea at bounding box center [1313, 597] width 233 height 30
type textarea "v"
type textarea "x"
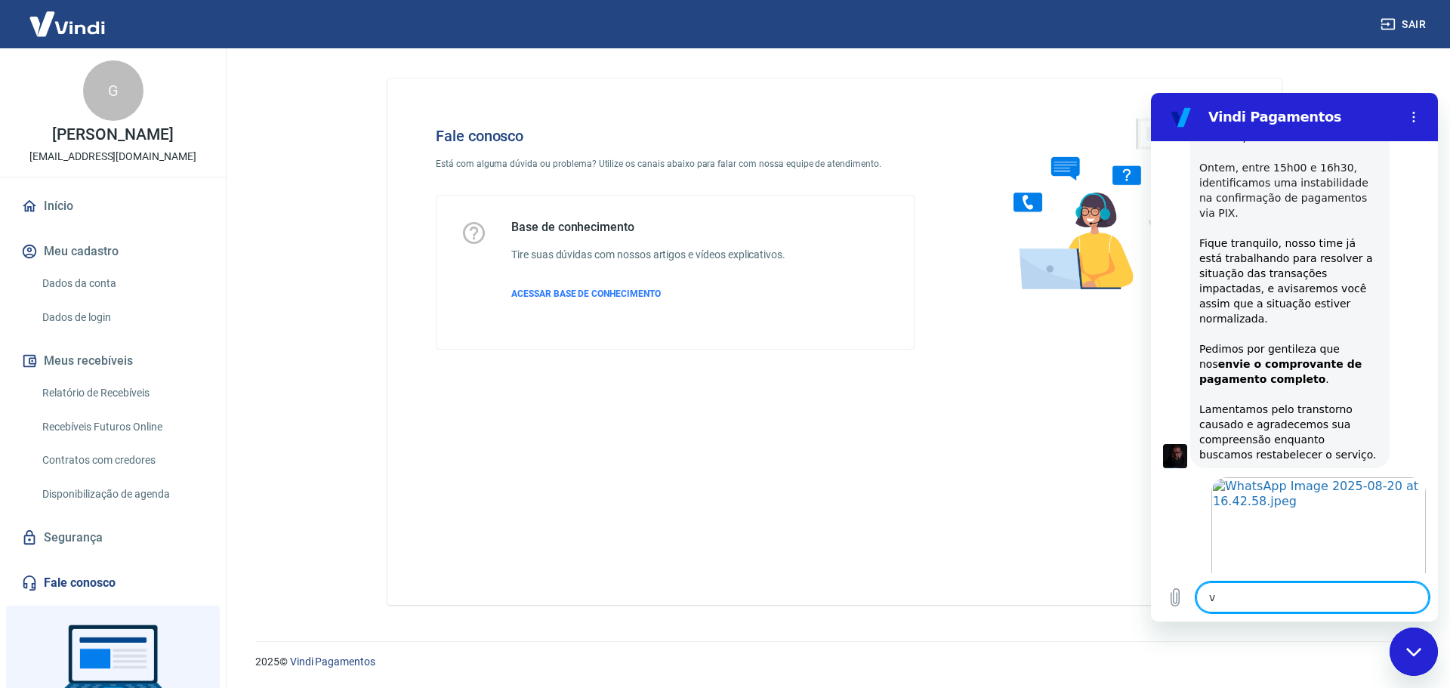
type textarea "vo"
type textarea "x"
type textarea "voc"
type textarea "x"
type textarea "voce"
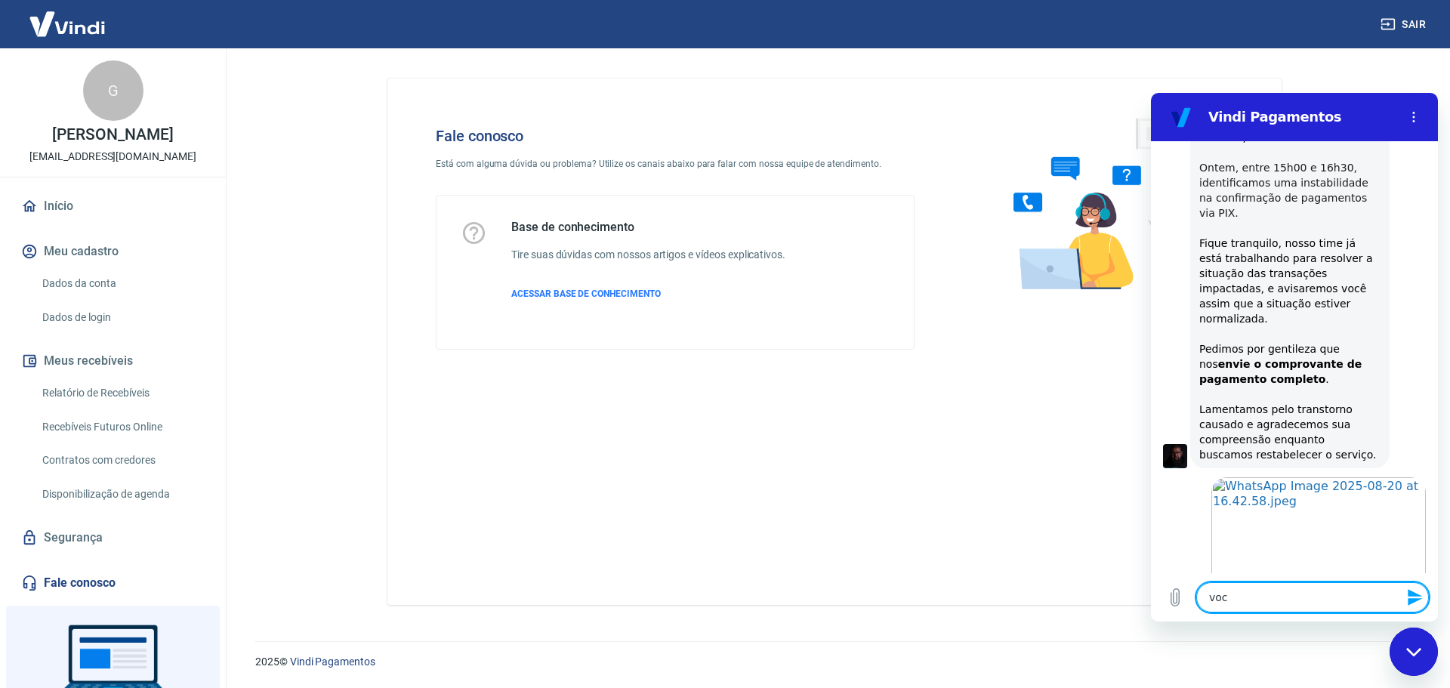
type textarea "x"
type textarea "voces"
type textarea "x"
type textarea "voces"
type textarea "x"
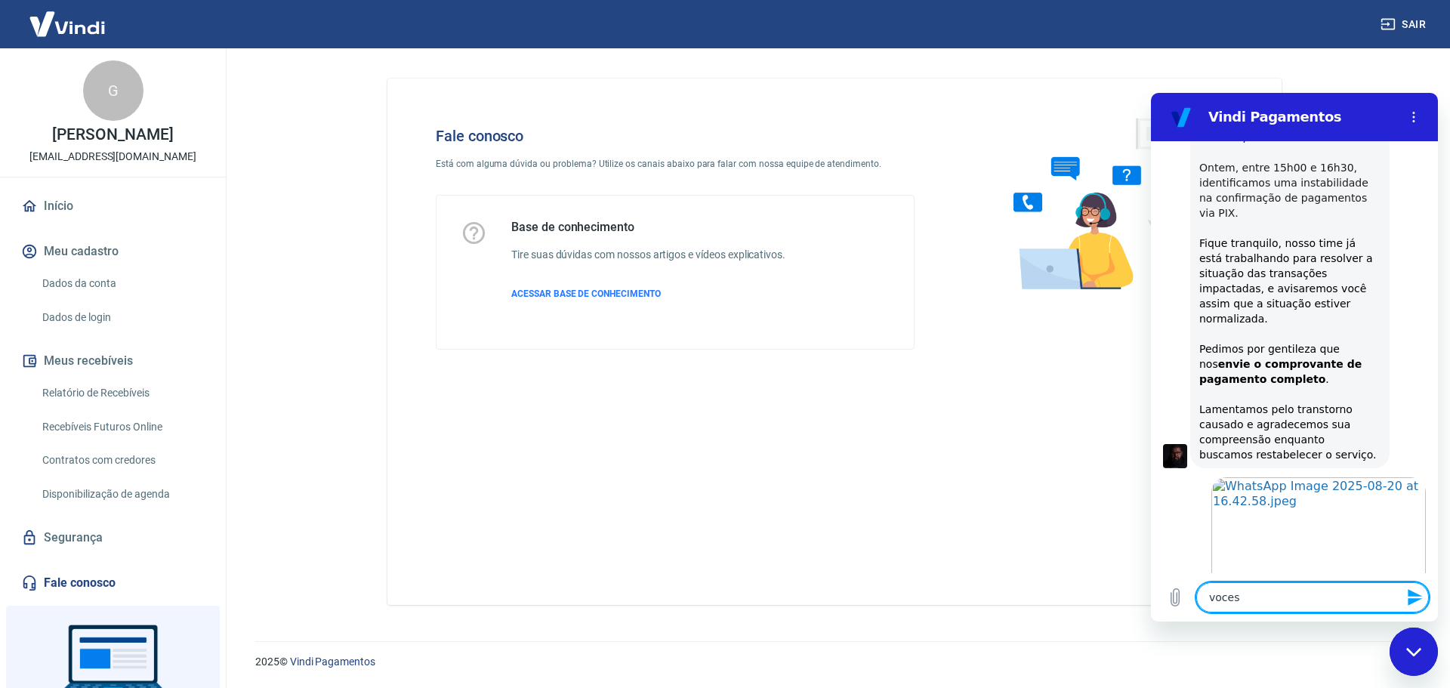
type textarea "voces e"
type textarea "x"
type textarea "voces es"
type textarea "x"
type textarea "voces est"
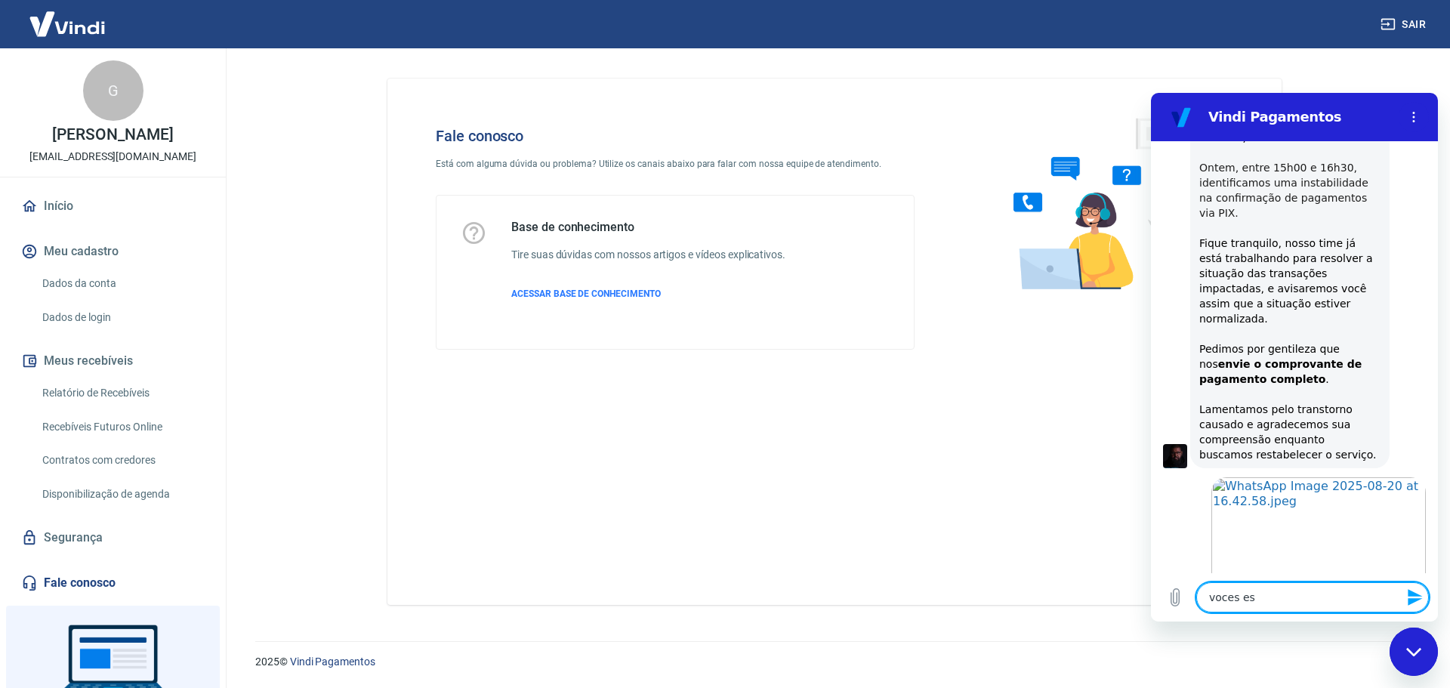
type textarea "x"
type textarea "voces estã"
type textarea "x"
type textarea "voces estão"
type textarea "x"
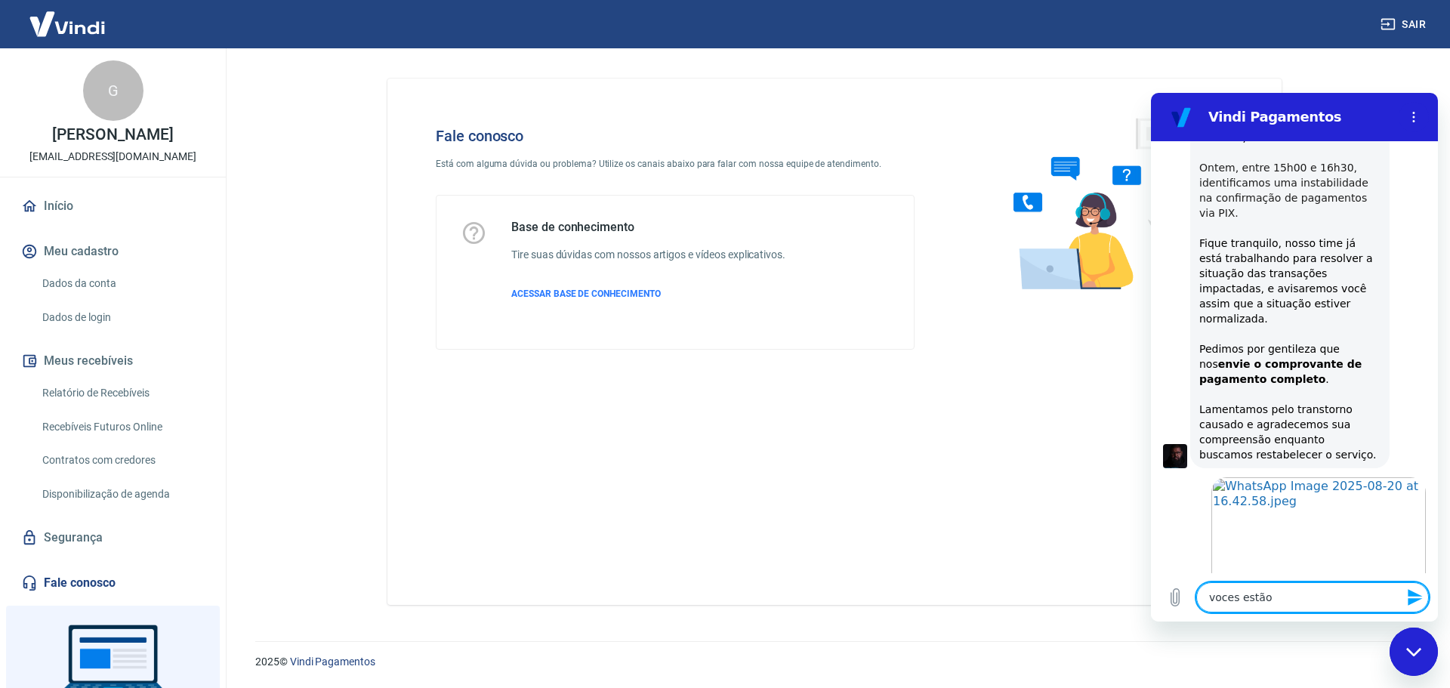
type textarea "voces estão"
type textarea "x"
type textarea "voces estão c"
type textarea "x"
type textarea "voces estão co"
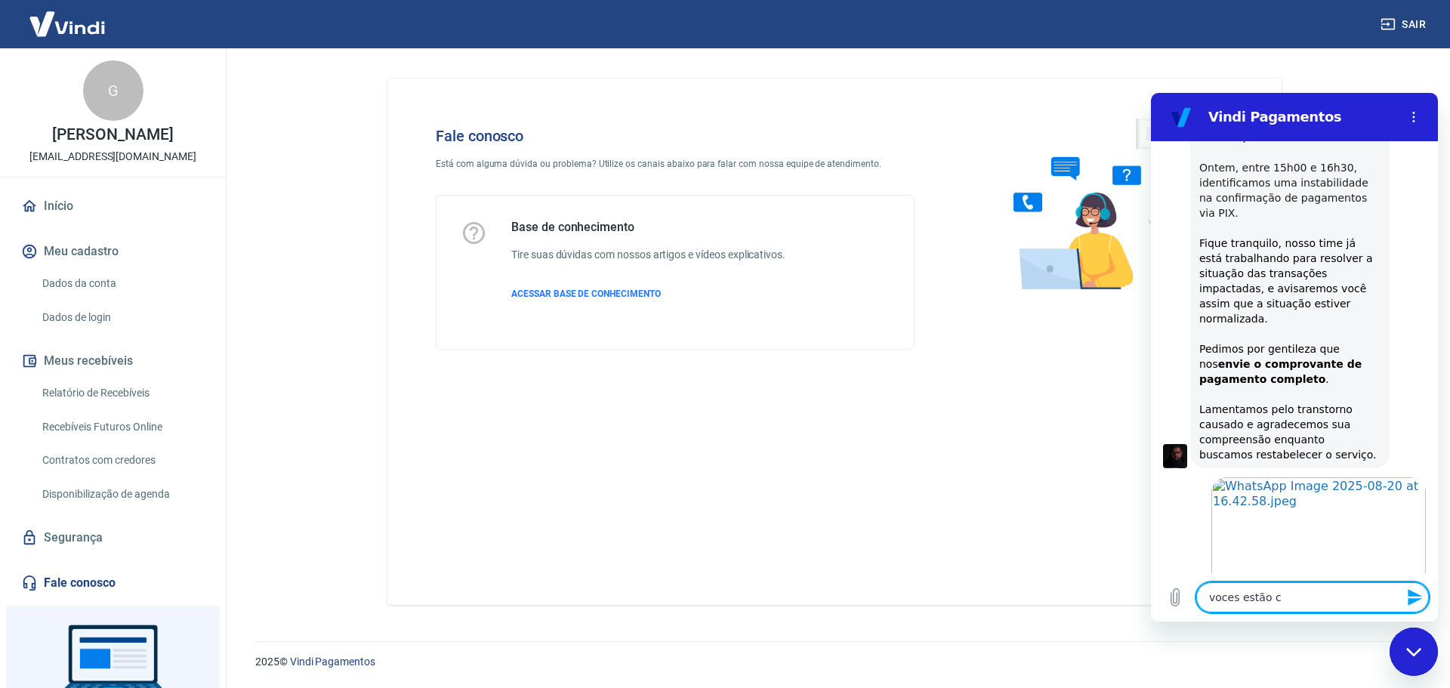
type textarea "x"
type textarea "voces estão con"
type textarea "x"
type textarea "voces estão conf"
type textarea "x"
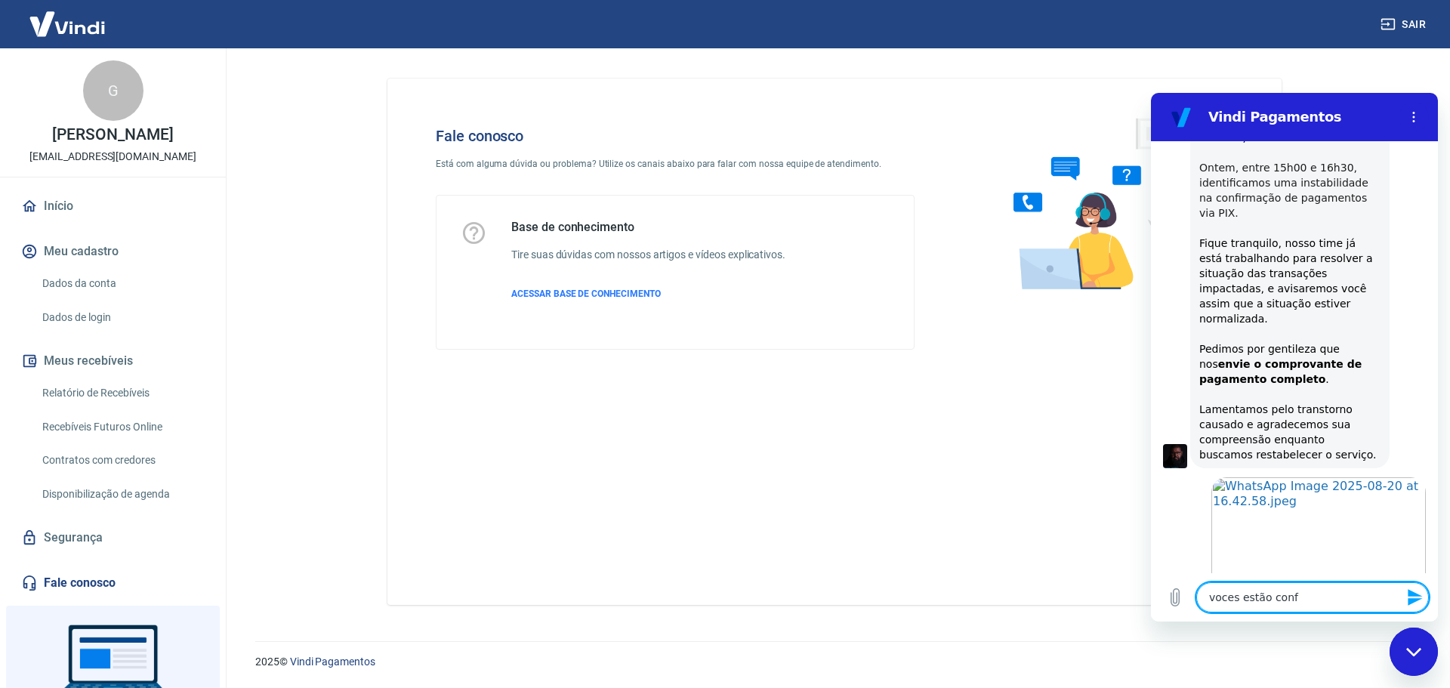
type textarea "voces estão confi"
type textarea "x"
type textarea "voces estão confir"
type textarea "x"
type textarea "voces estão confirm"
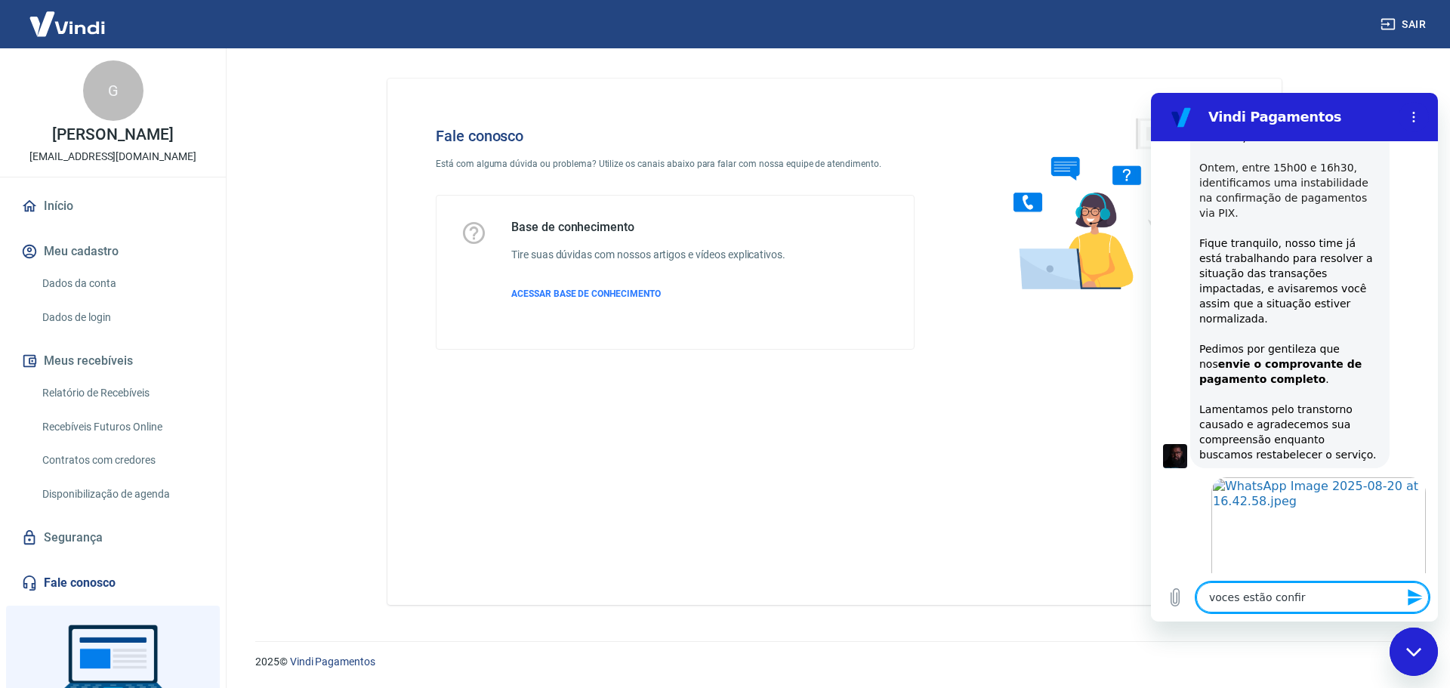
type textarea "x"
type textarea "voces estão confirma"
type textarea "x"
type textarea "voces estão confirman"
type textarea "x"
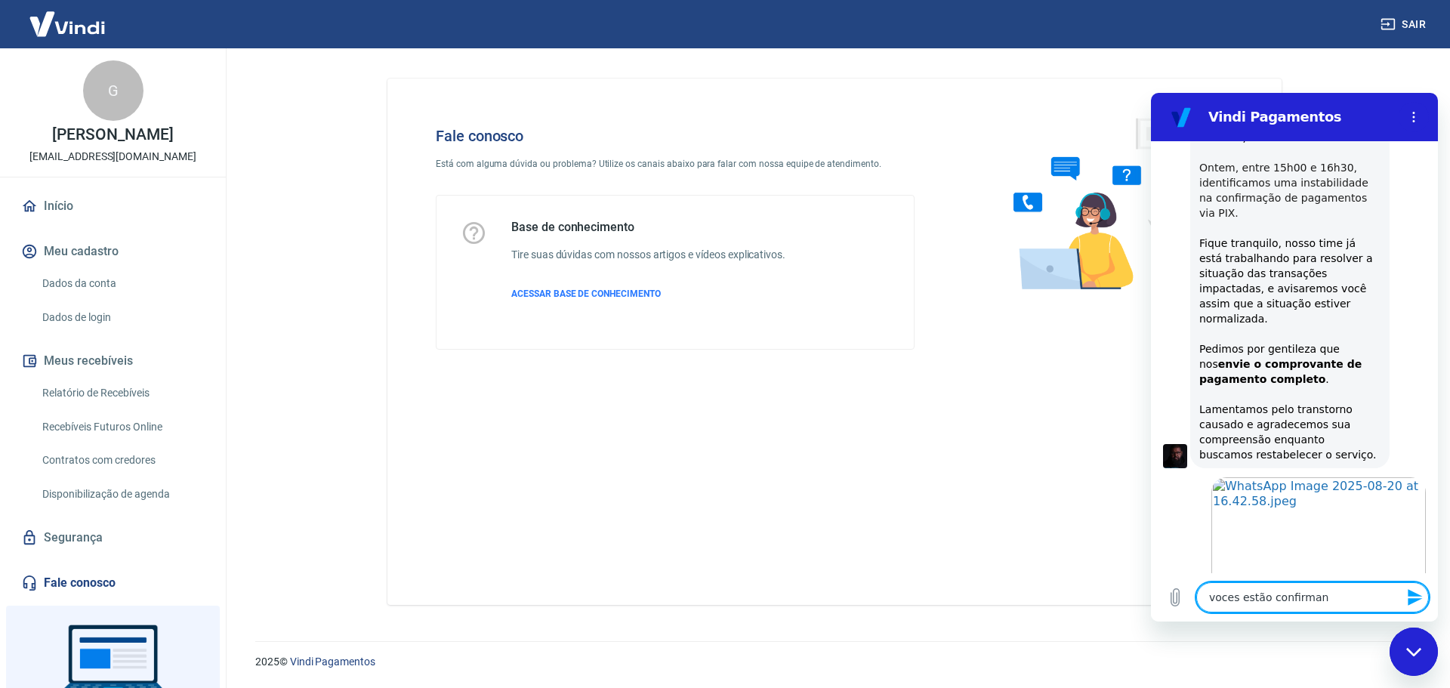
type textarea "voces estão confirmand"
type textarea "x"
type textarea "voces estão confirmando"
type textarea "x"
type textarea "voces estão confirmando?"
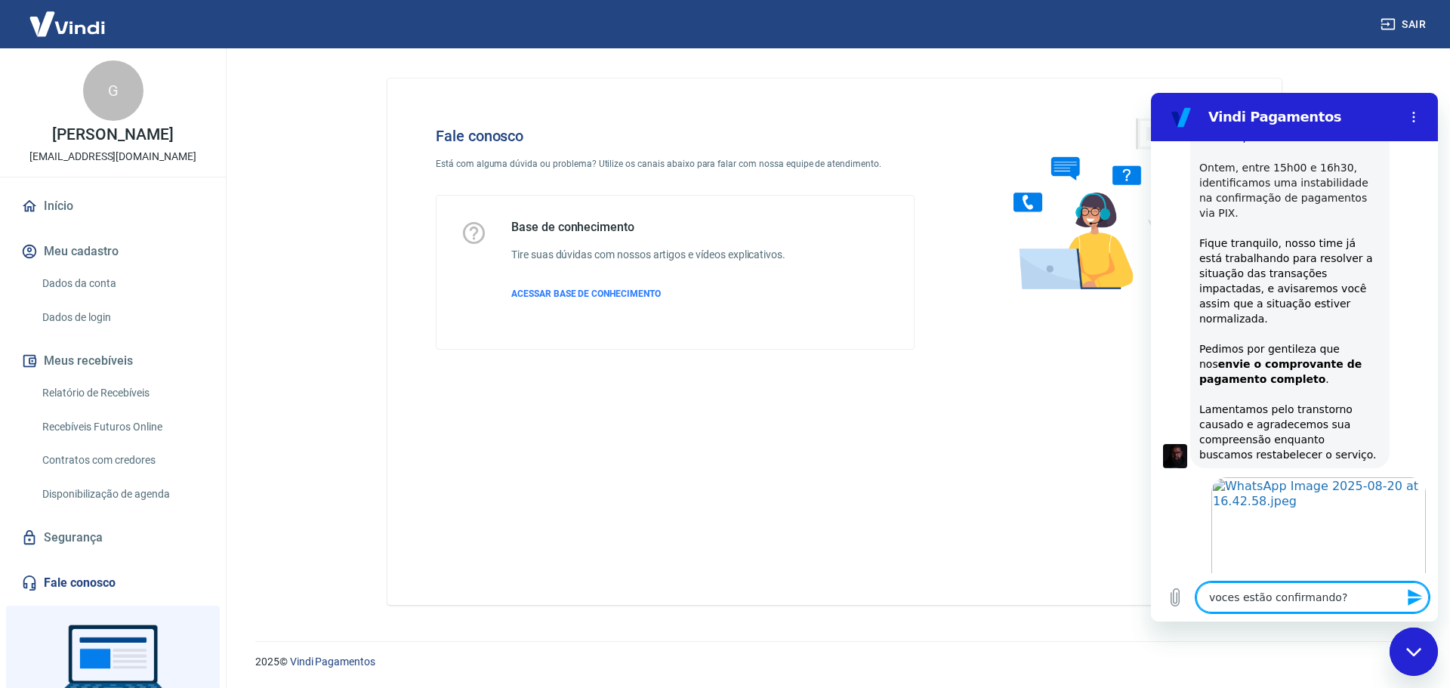
type textarea "x"
type textarea "voces estão confirmando?"
type textarea "x"
click at [1350, 601] on textarea "voces estão confirmando?" at bounding box center [1313, 597] width 233 height 30
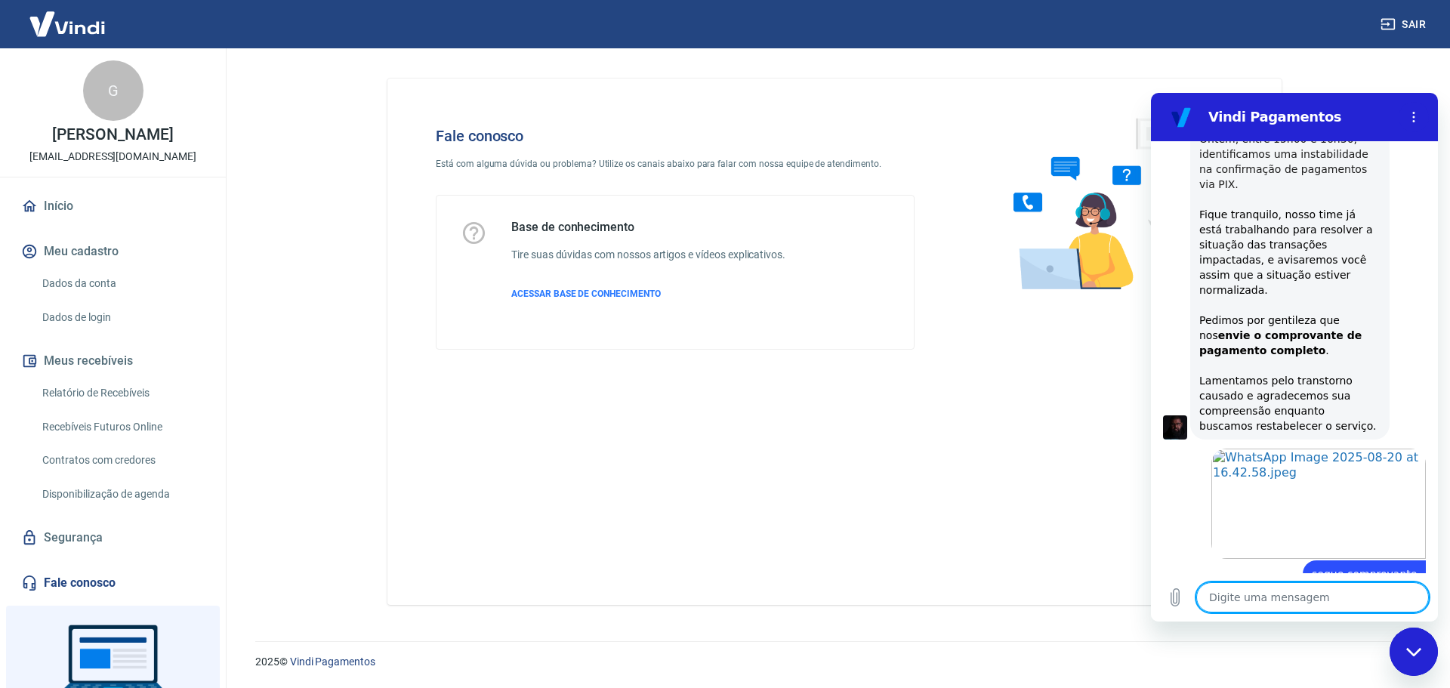
scroll to position [1833, 0]
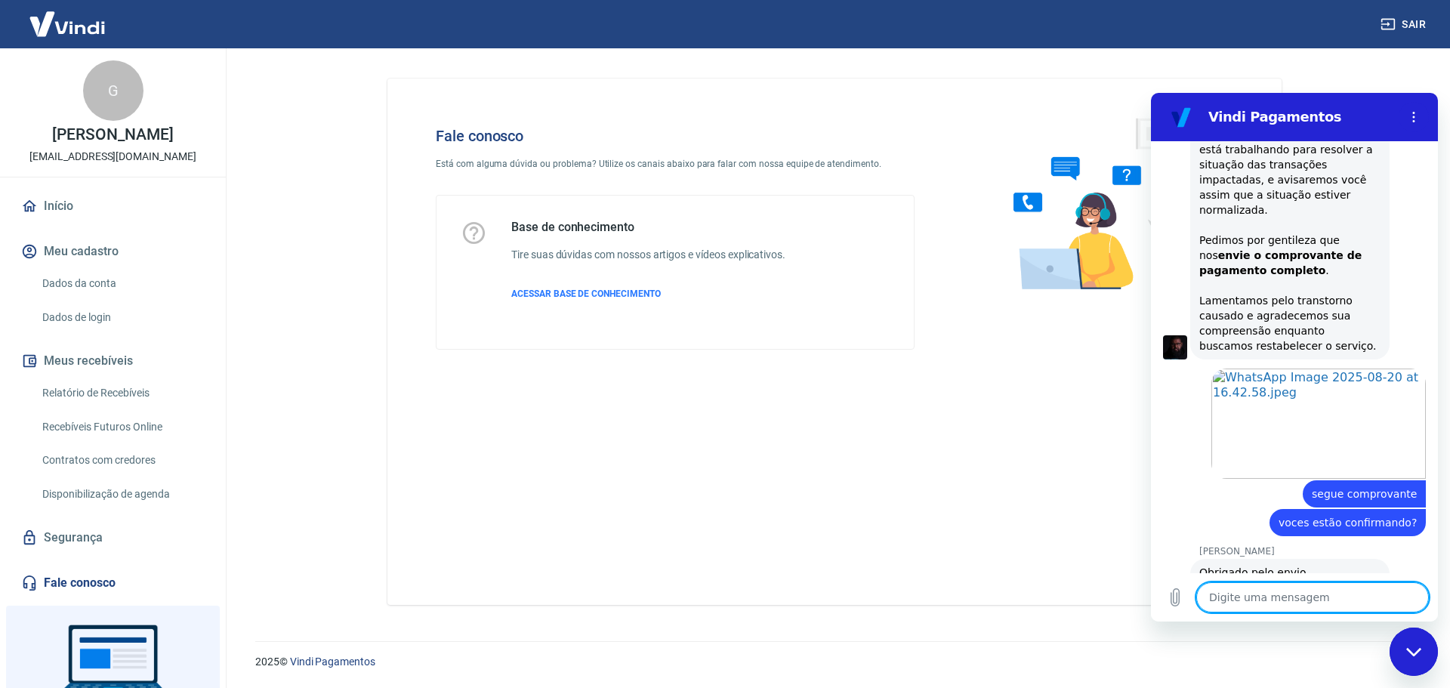
click at [1263, 603] on textarea at bounding box center [1313, 597] width 233 height 30
type textarea "x"
click at [1262, 605] on textarea at bounding box center [1313, 597] width 233 height 30
type textarea "e"
type textarea "x"
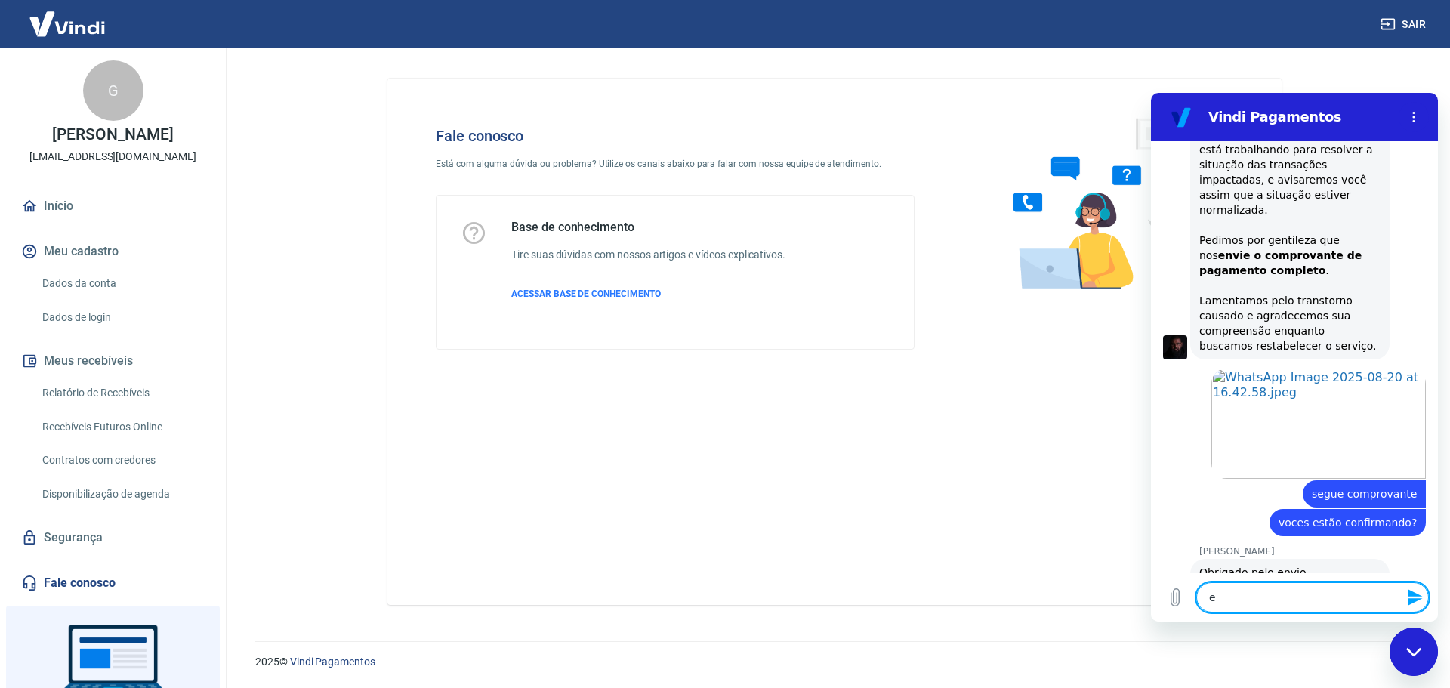
type textarea "el"
type textarea "x"
type textarea "ele"
type textarea "x"
type textarea "eles"
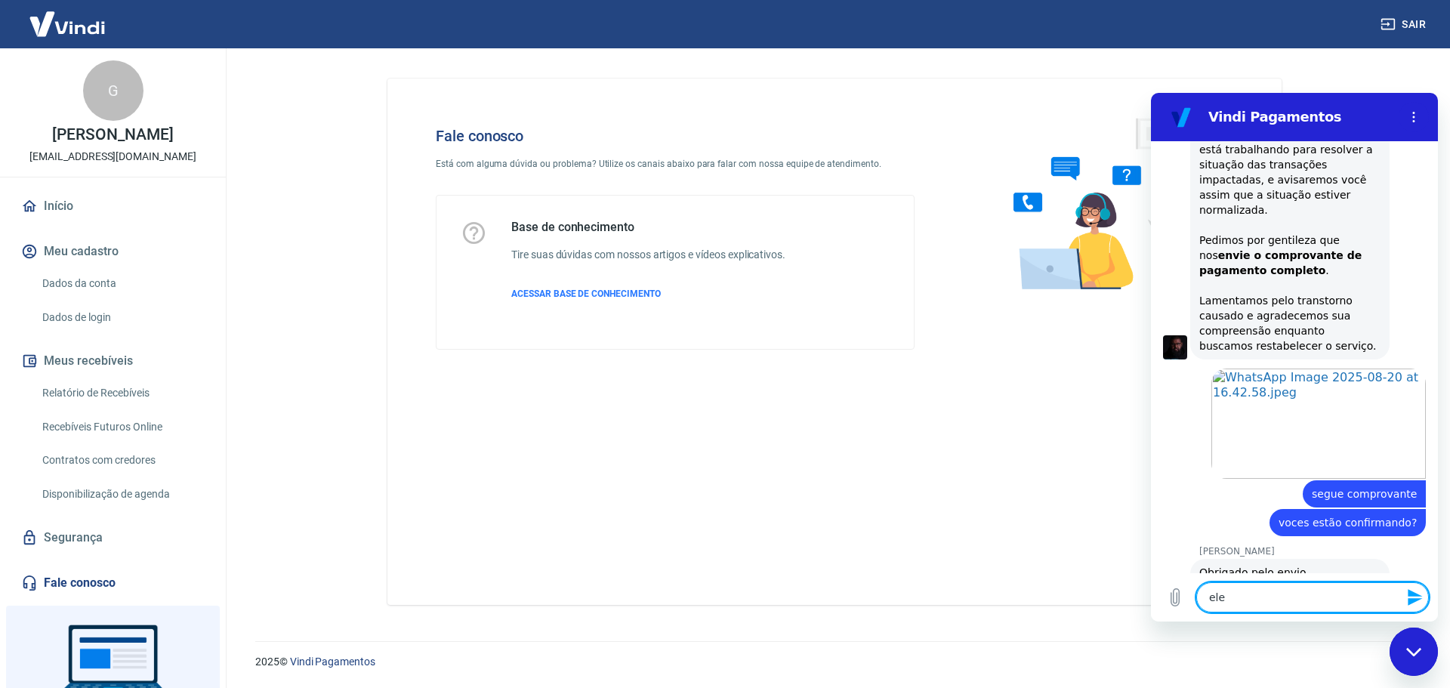
type textarea "x"
type textarea "eles"
type textarea "x"
type textarea "eles v"
type textarea "x"
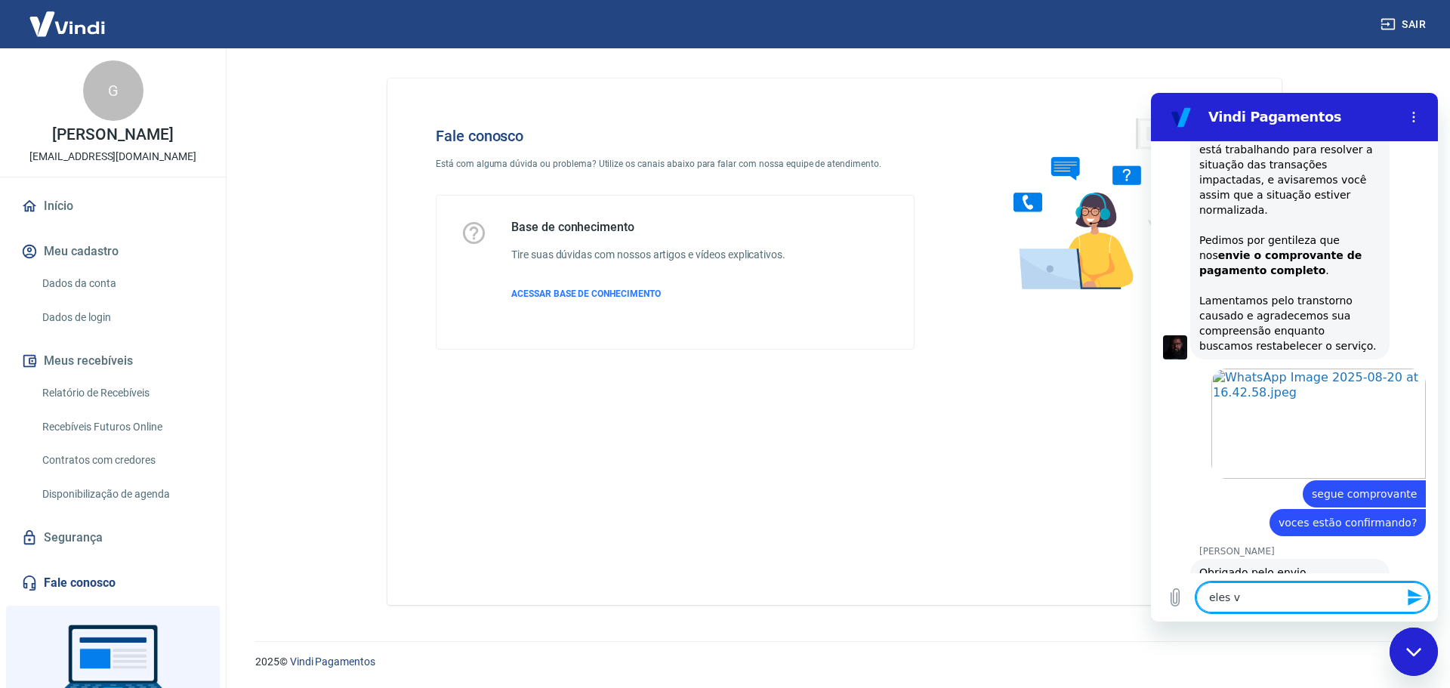
type textarea "eles va"
type textarea "x"
type textarea "eles vao"
type textarea "x"
type textarea "eles vao"
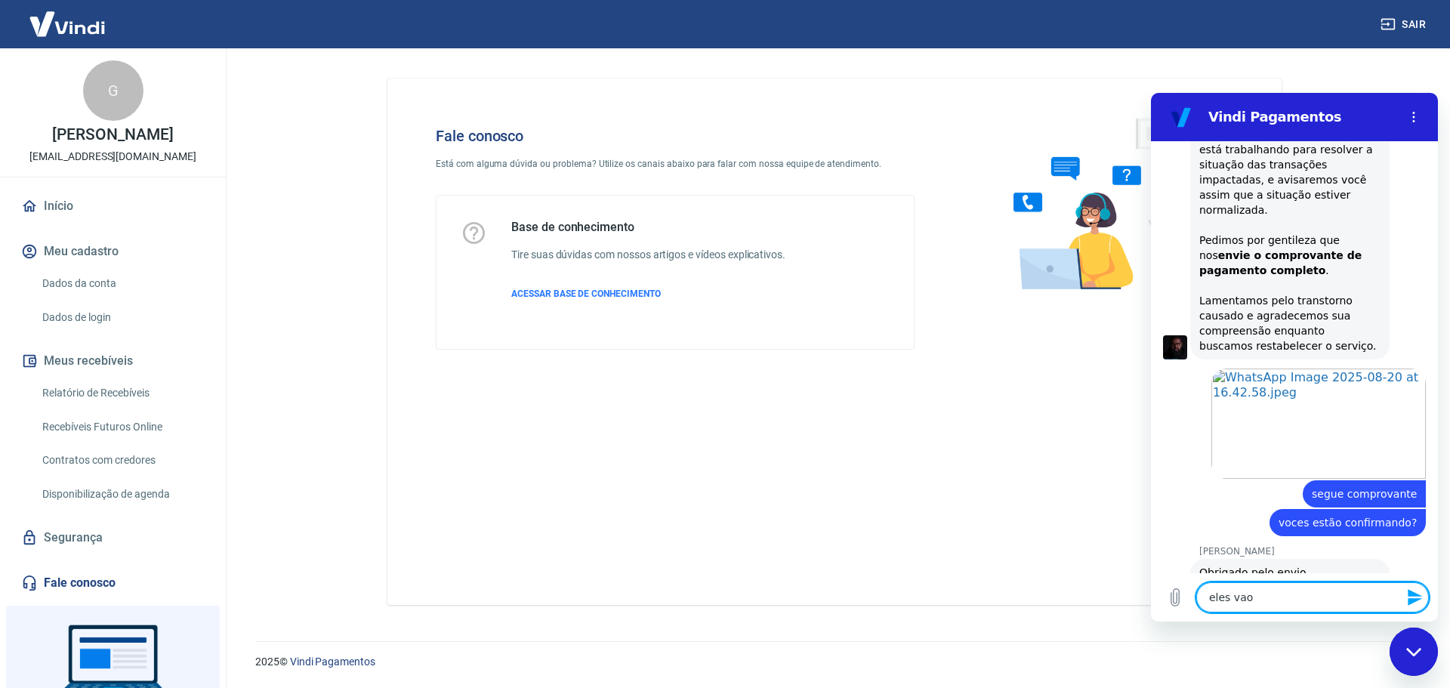
type textarea "x"
type textarea "eles vao v"
type textarea "x"
type textarea "eles vao ve"
type textarea "x"
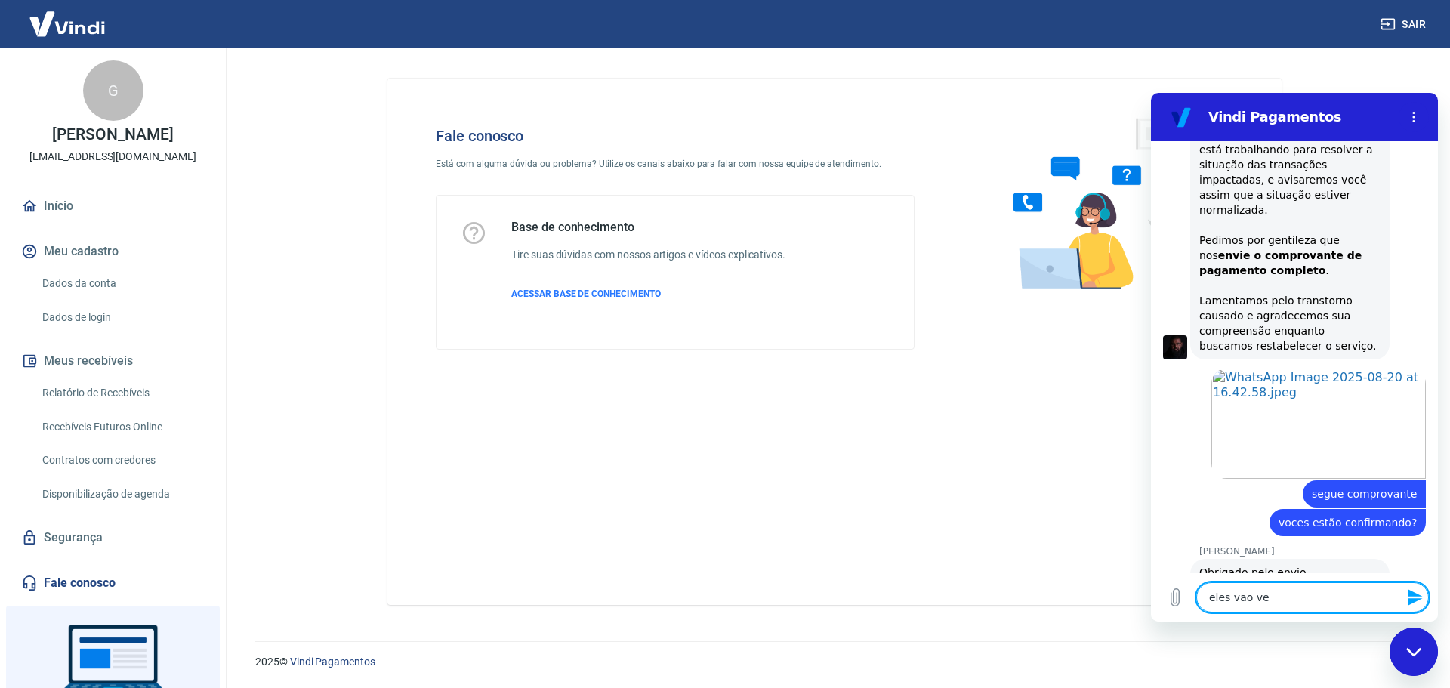
type textarea "eles vao ver"
type textarea "x"
type textarea "eles vao veri"
type textarea "x"
type textarea "eles vao verif"
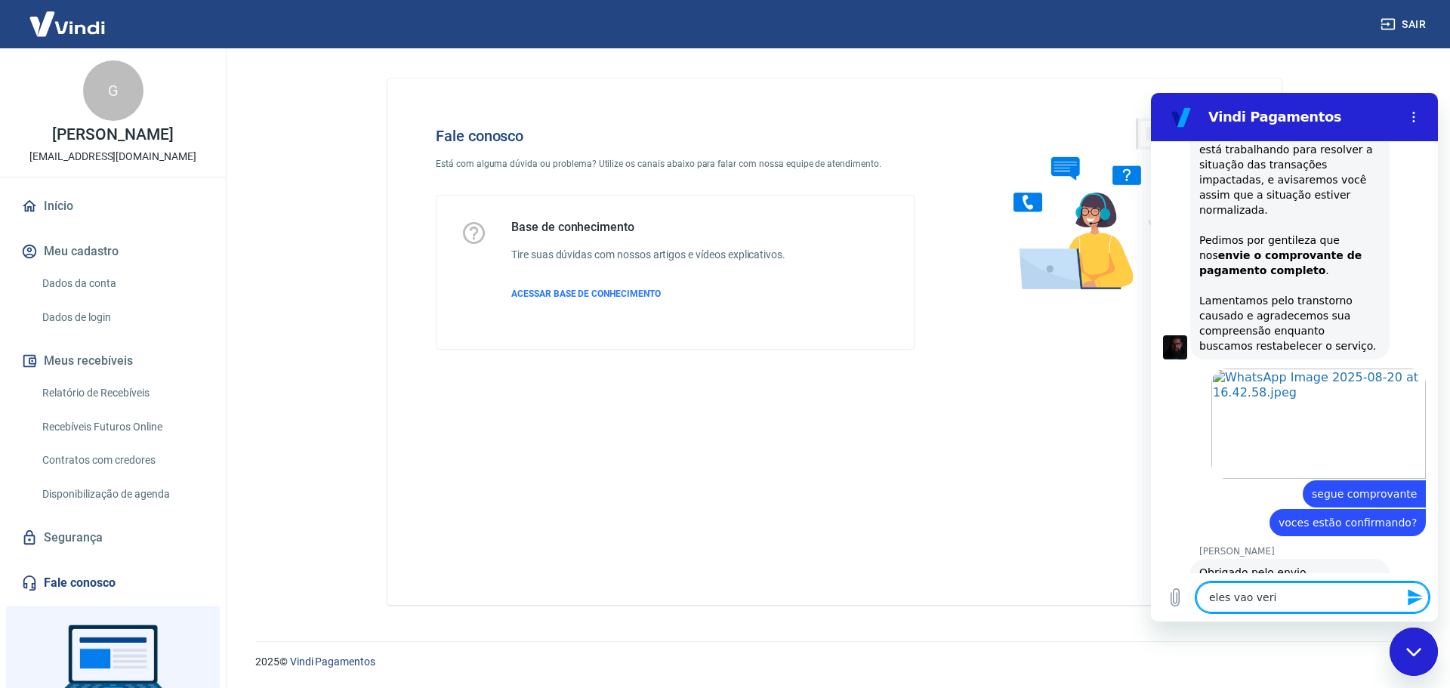
type textarea "x"
type textarea "eles vao verifi"
type textarea "x"
type textarea "eles vao verific"
type textarea "x"
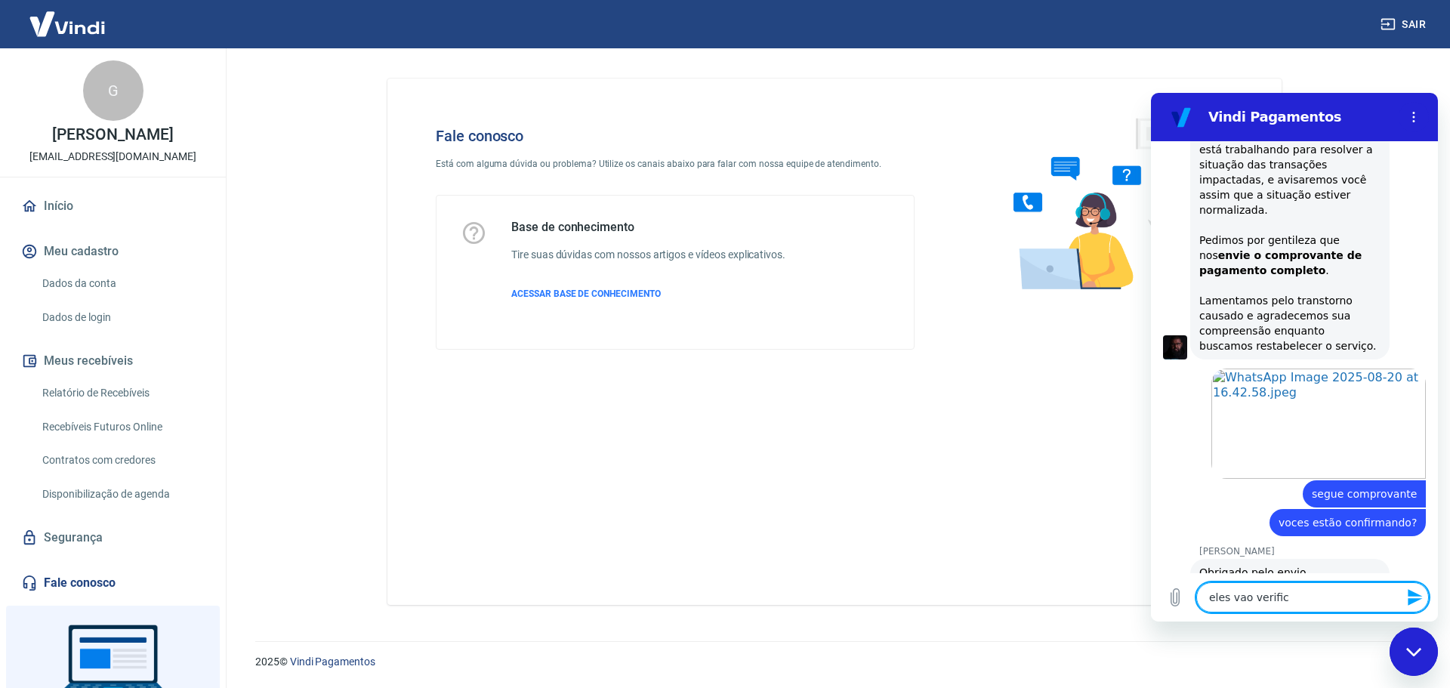
type textarea "eles vao verifica"
type textarea "x"
type textarea "eles vao verificar"
type textarea "x"
type textarea "eles vao verificar"
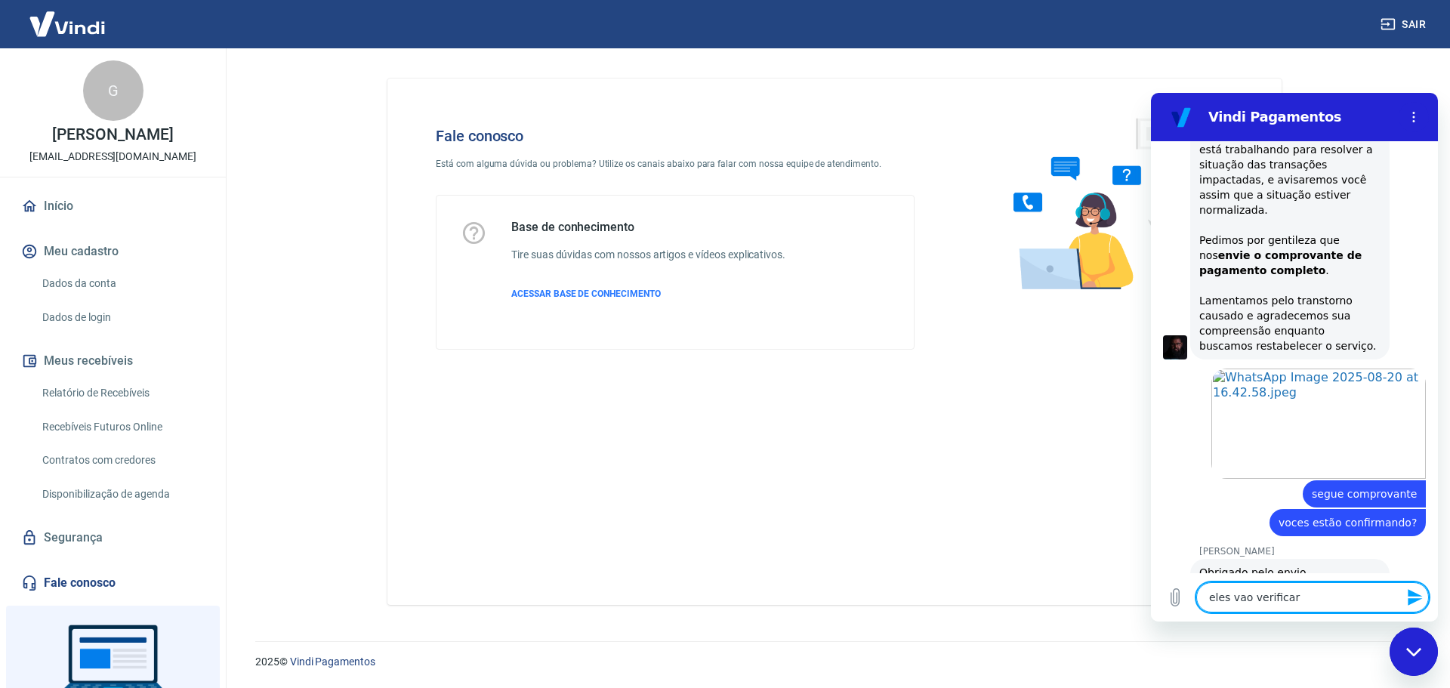
type textarea "x"
type textarea "eles vao verificar a"
type textarea "x"
type textarea "eles vao verificar ag"
type textarea "x"
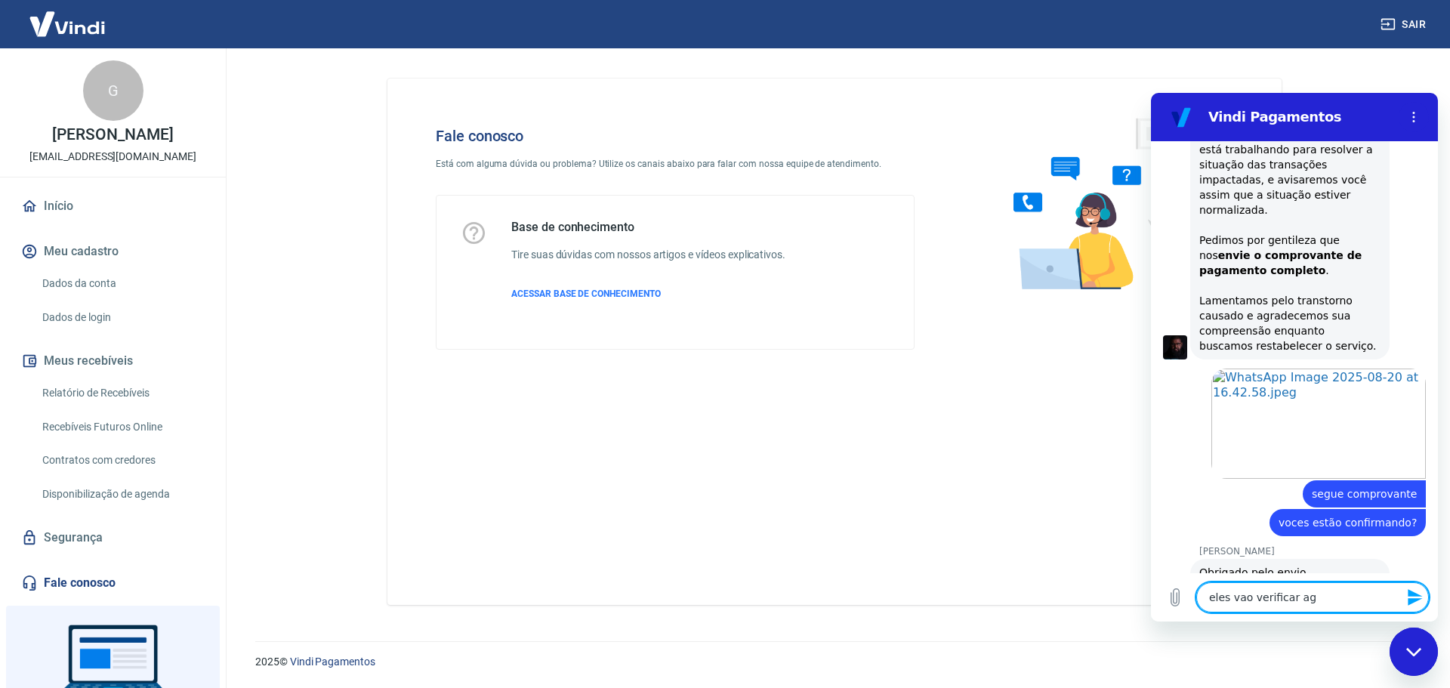
type textarea "eles vao verificar ago"
type textarea "x"
type textarea "eles vao verificar agor"
type textarea "x"
type textarea "eles vao verificar agora"
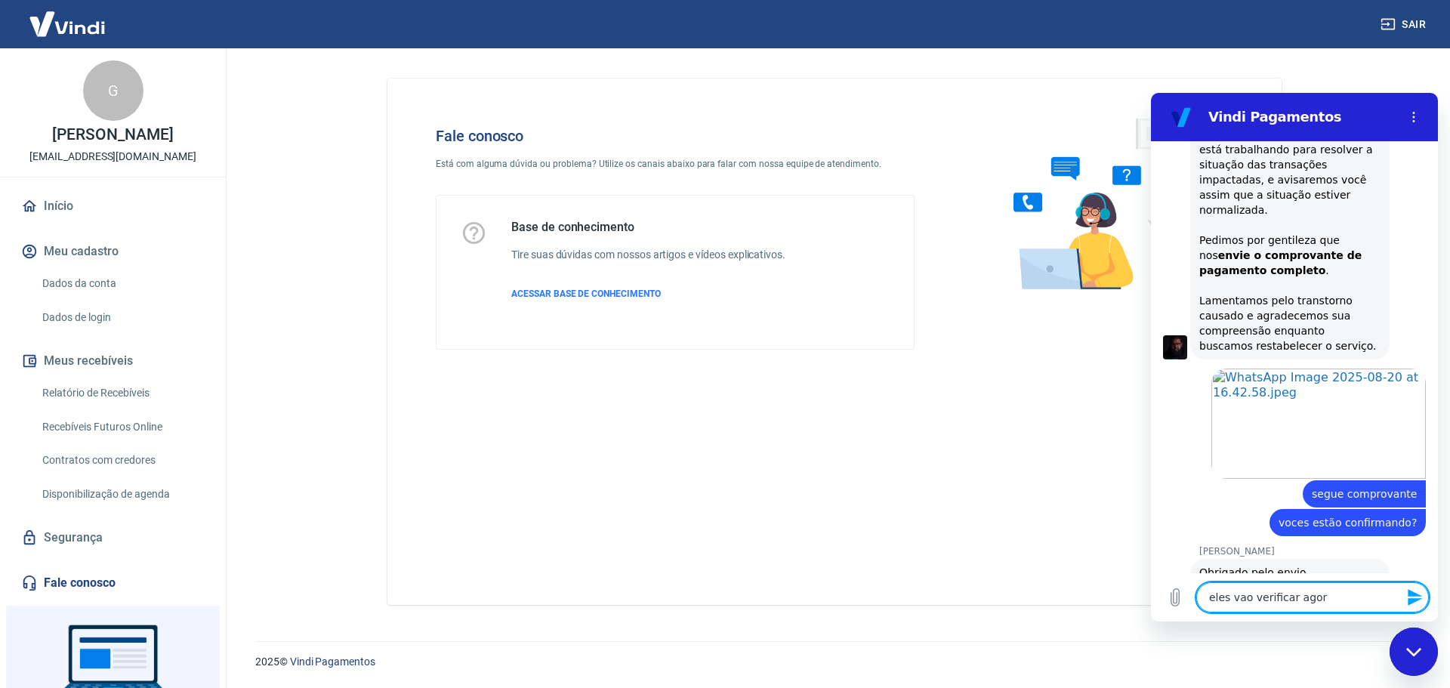
type textarea "x"
type textarea "eles vao verificar agora?"
type textarea "x"
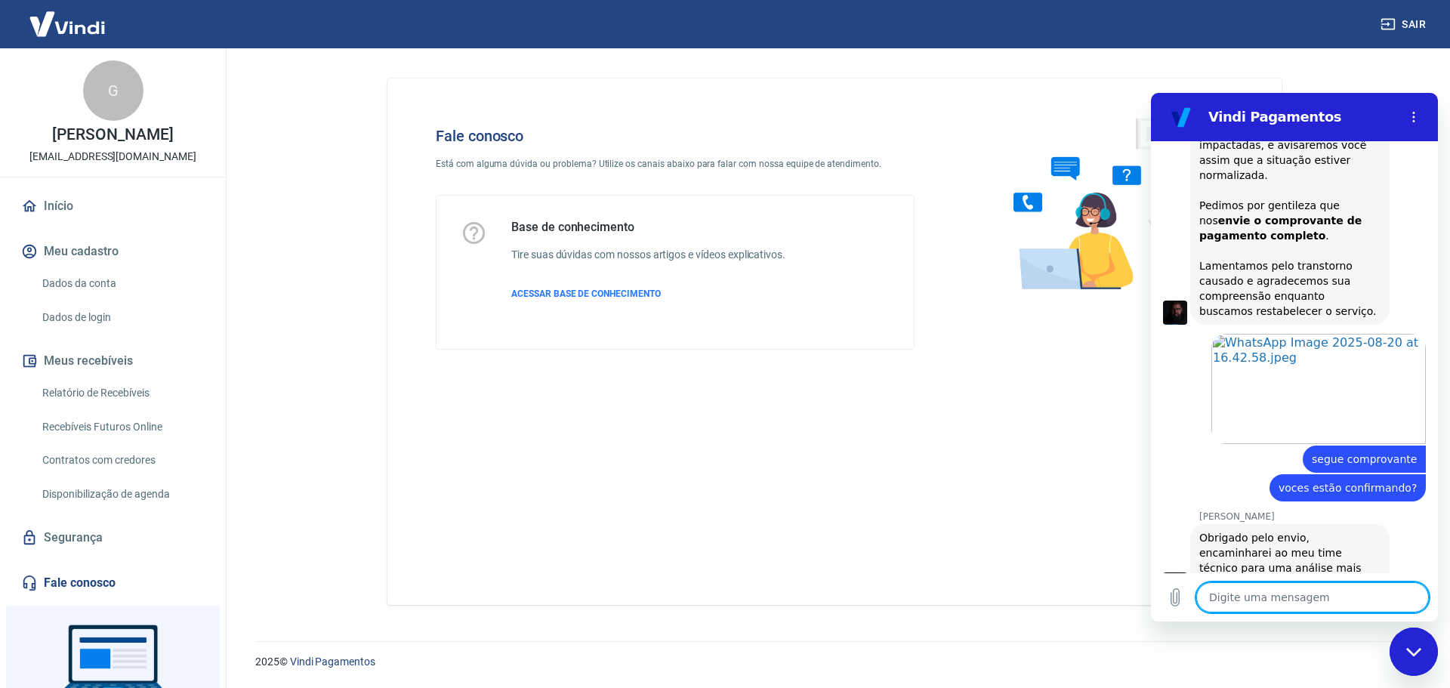
type textarea "n"
type textarea "x"
type textarea "nã"
type textarea "x"
type textarea "não"
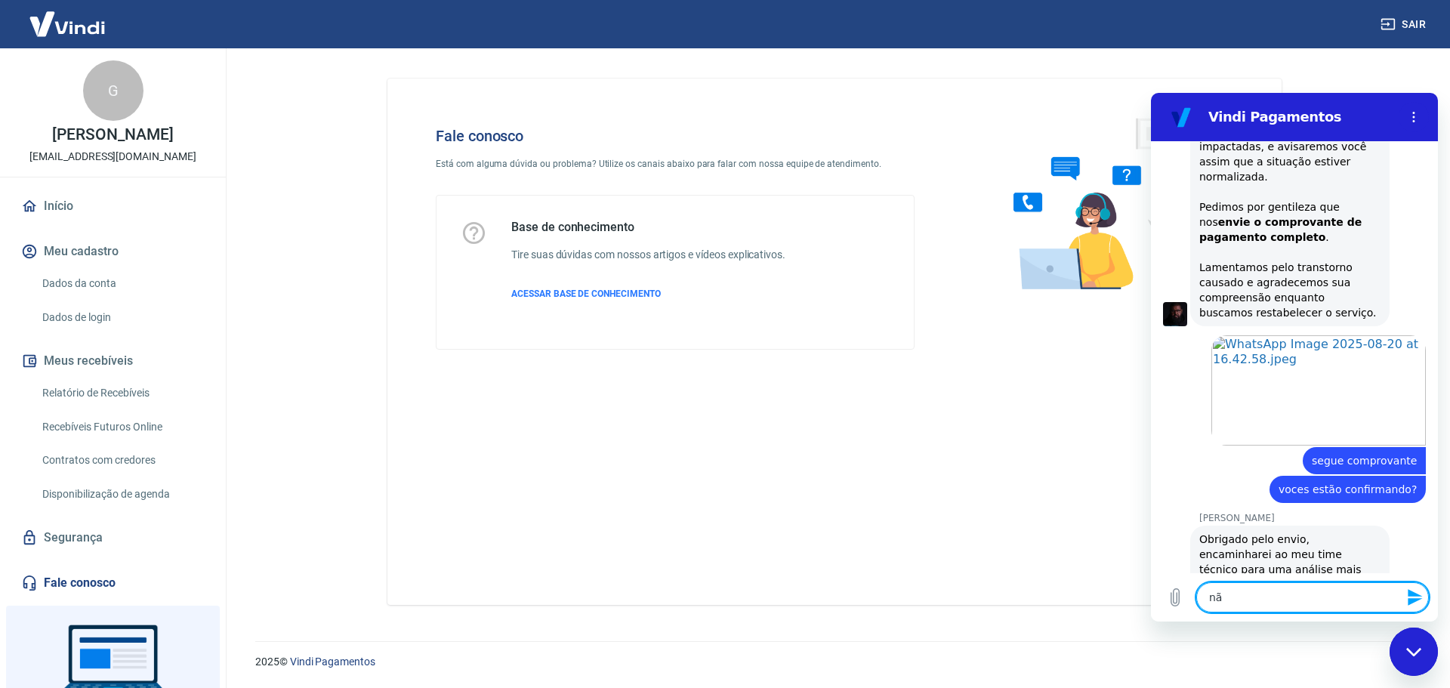
type textarea "x"
type textarea "não"
type textarea "x"
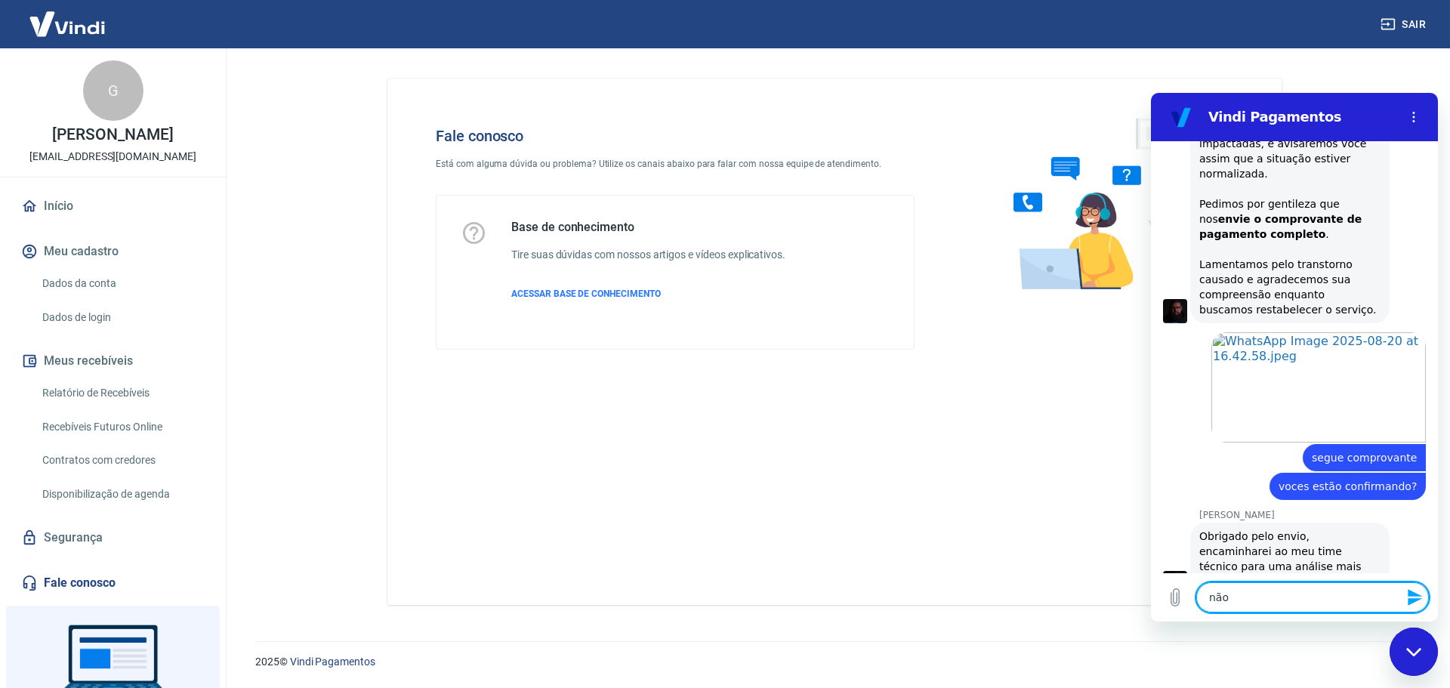
type textarea "não e"
type textarea "x"
type textarea "não en"
type textarea "x"
type textarea "não ent"
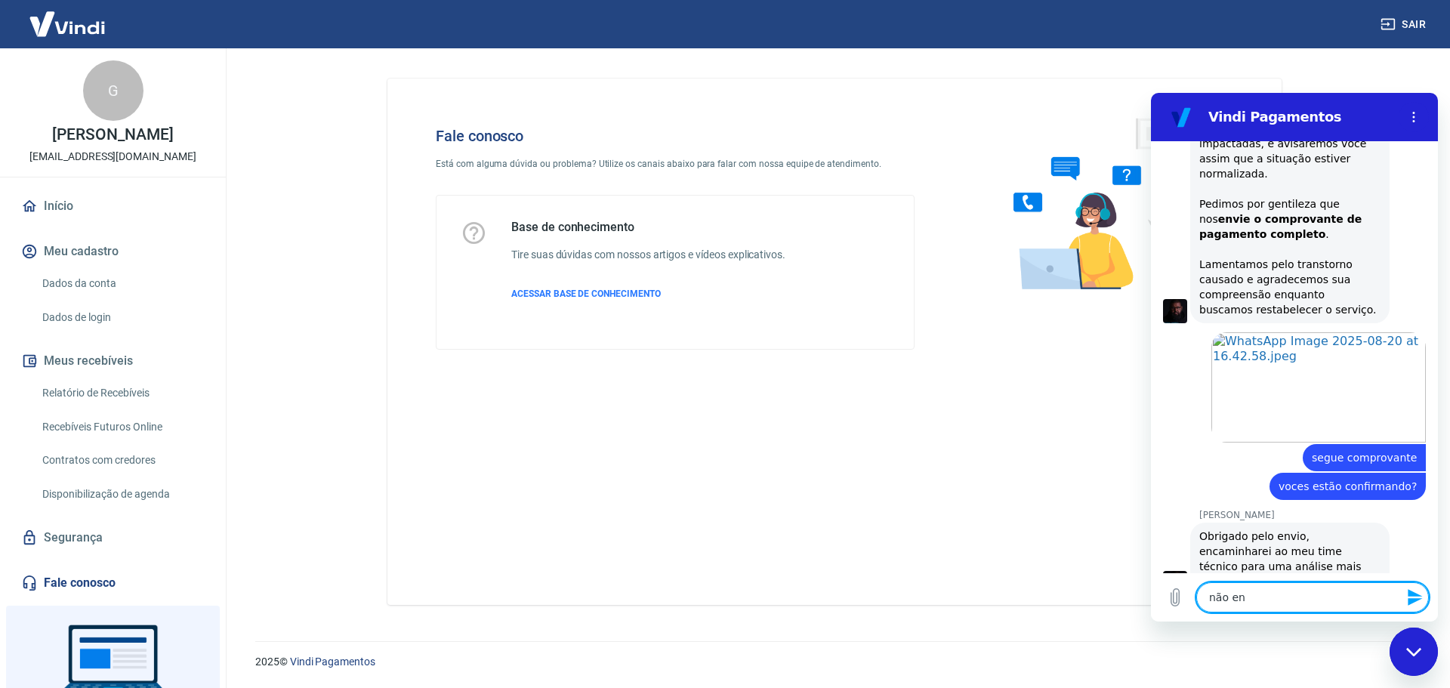
type textarea "x"
type textarea "não ente"
type textarea "x"
type textarea "não enten"
type textarea "x"
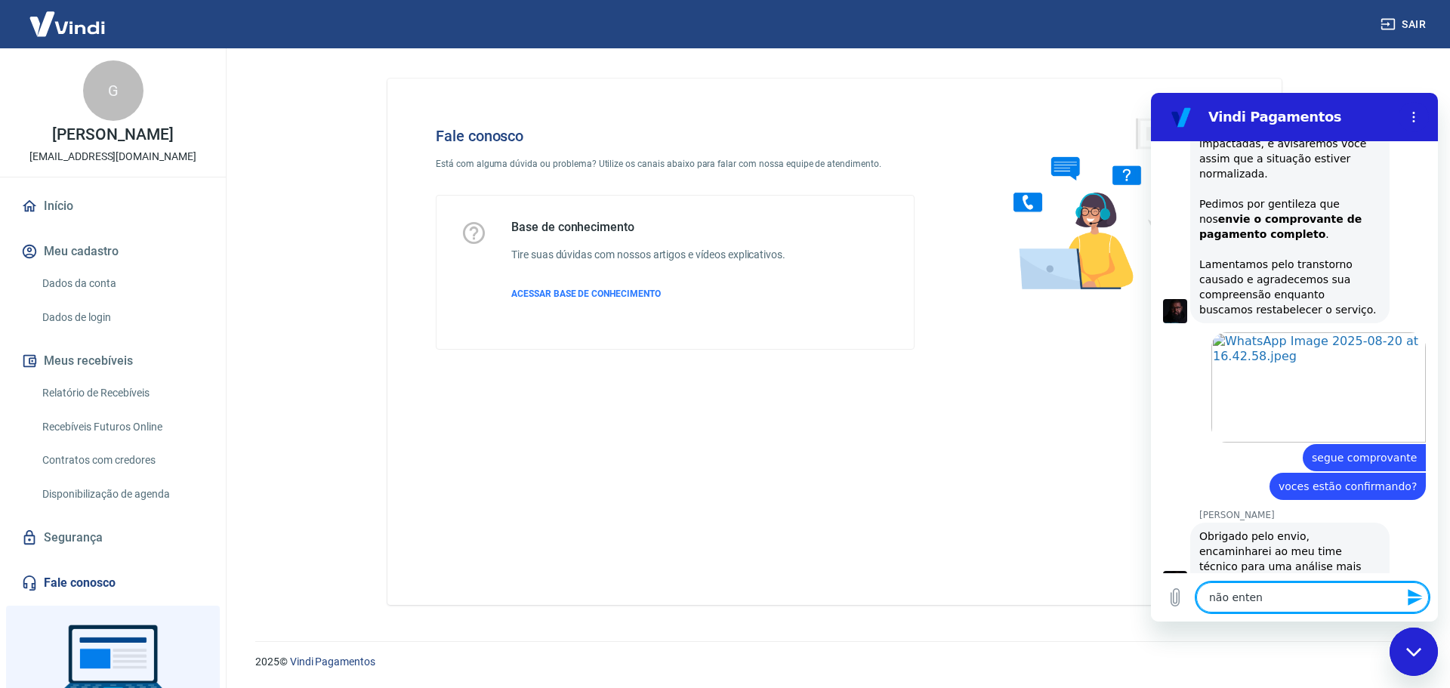
type textarea "não entend"
type textarea "x"
type textarea "não entendi"
type textarea "x"
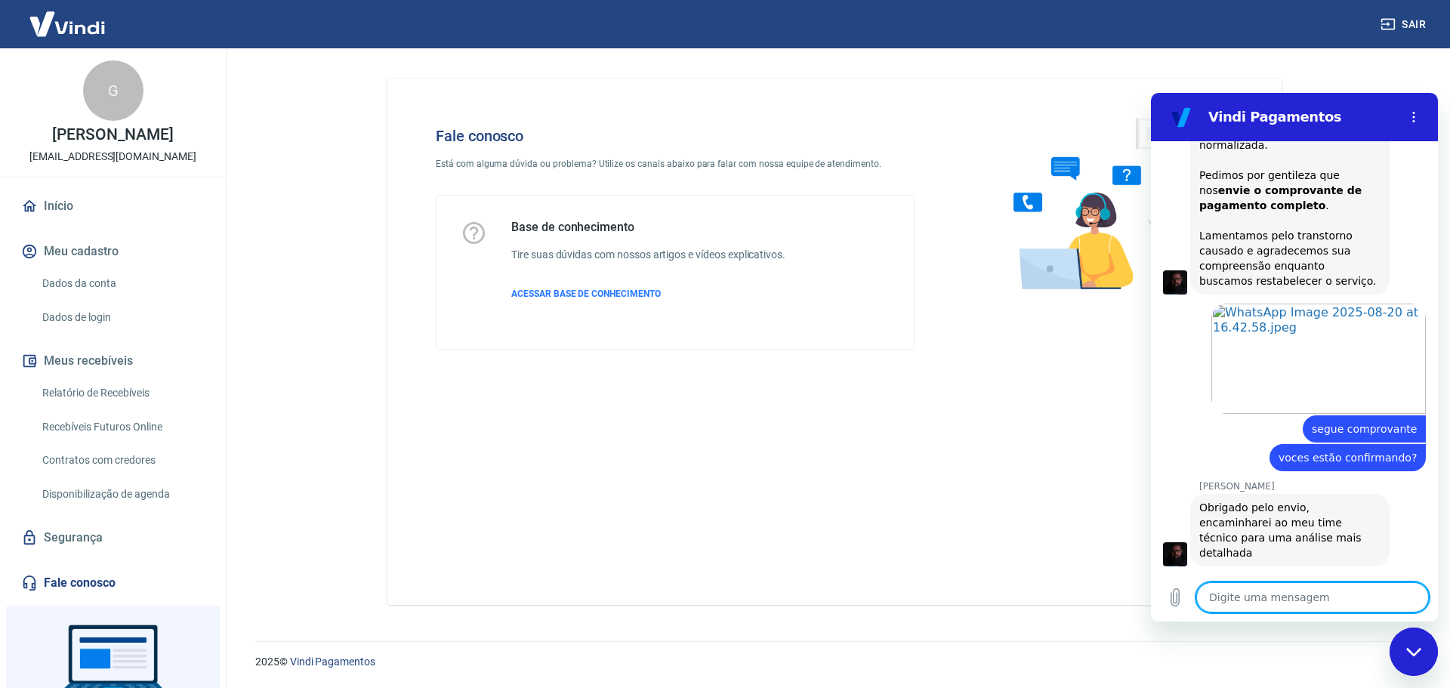
scroll to position [1978, 0]
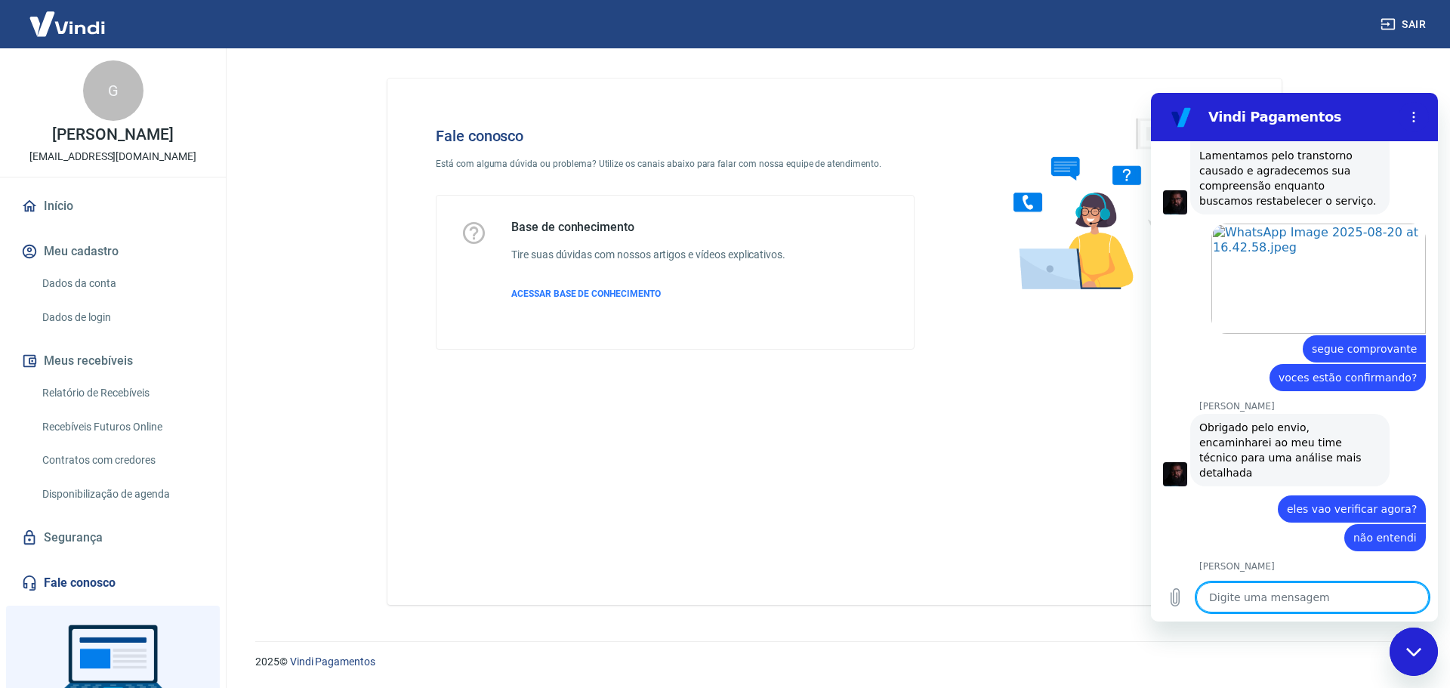
type textarea "x"
click at [1264, 589] on textarea at bounding box center [1313, 597] width 233 height 30
type textarea "o"
type textarea "x"
type textarea "ok"
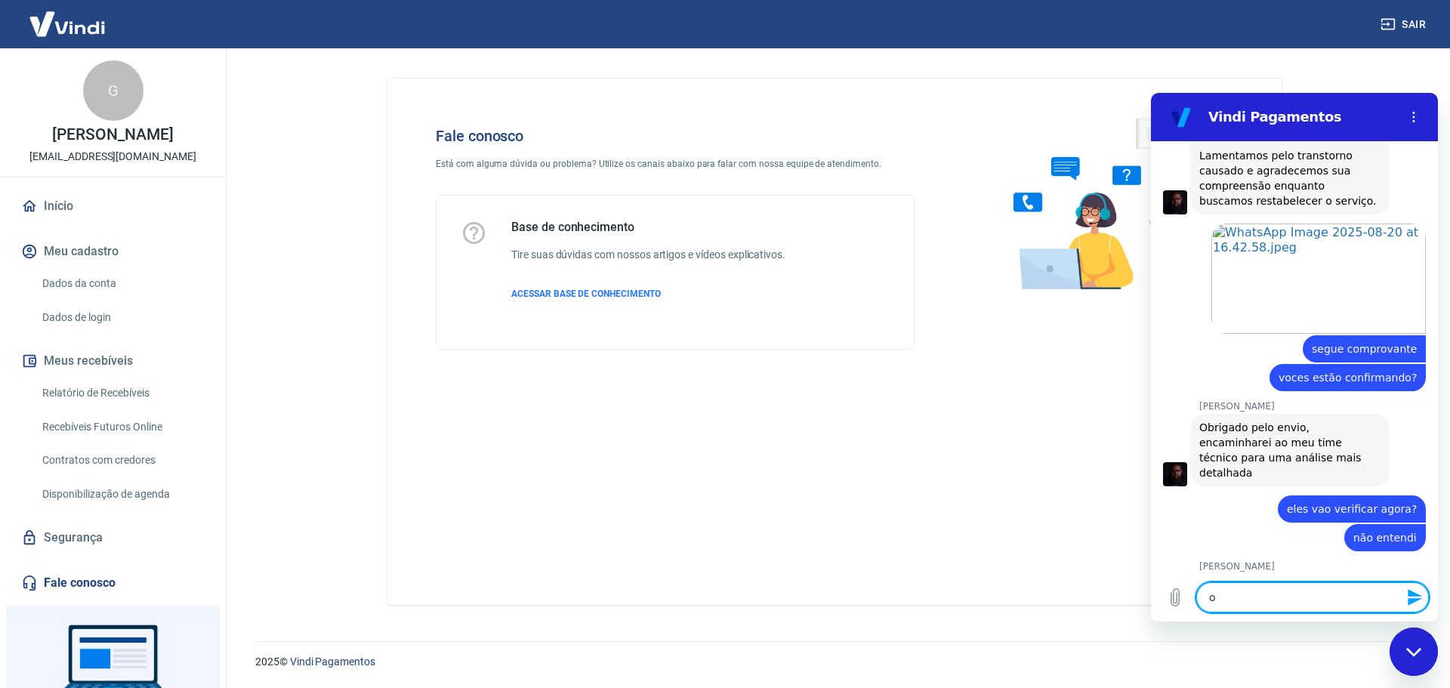
type textarea "x"
type textarea "ok,"
type textarea "x"
type textarea "ok,"
type textarea "x"
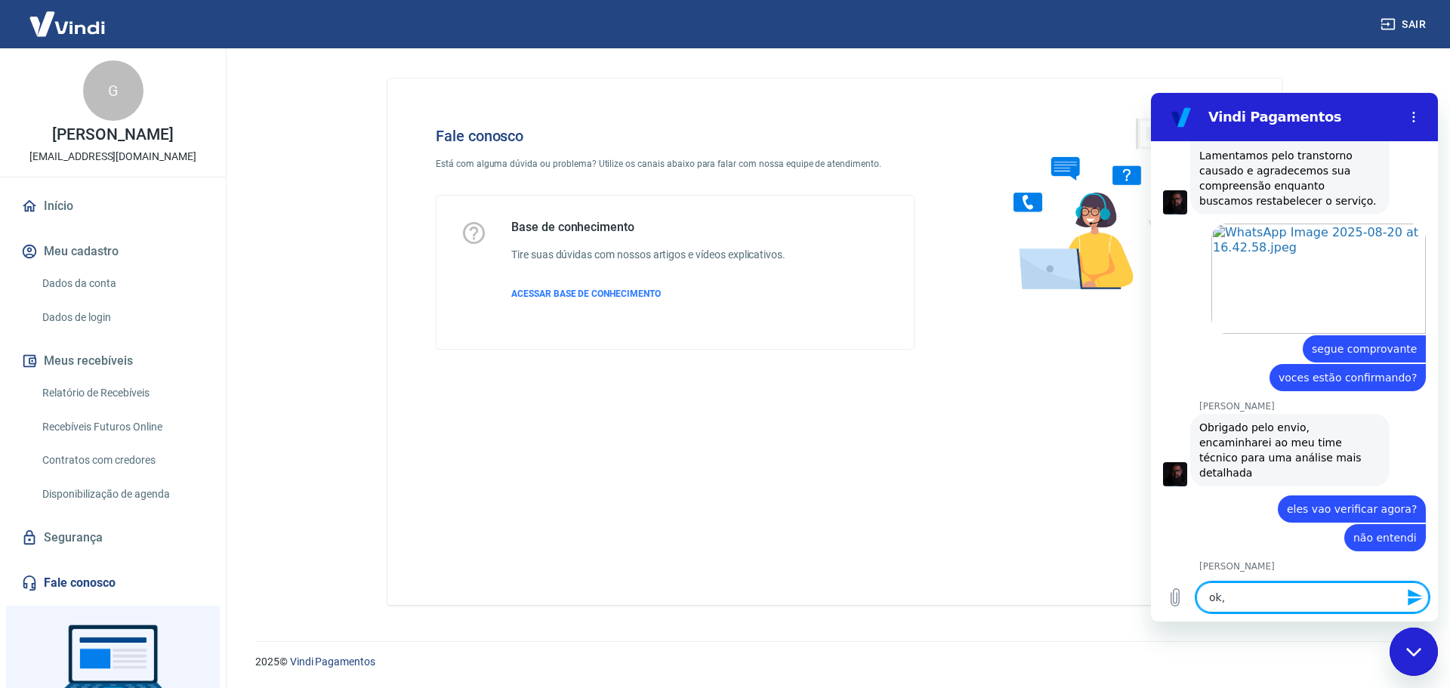
type textarea "ok, q"
type textarea "x"
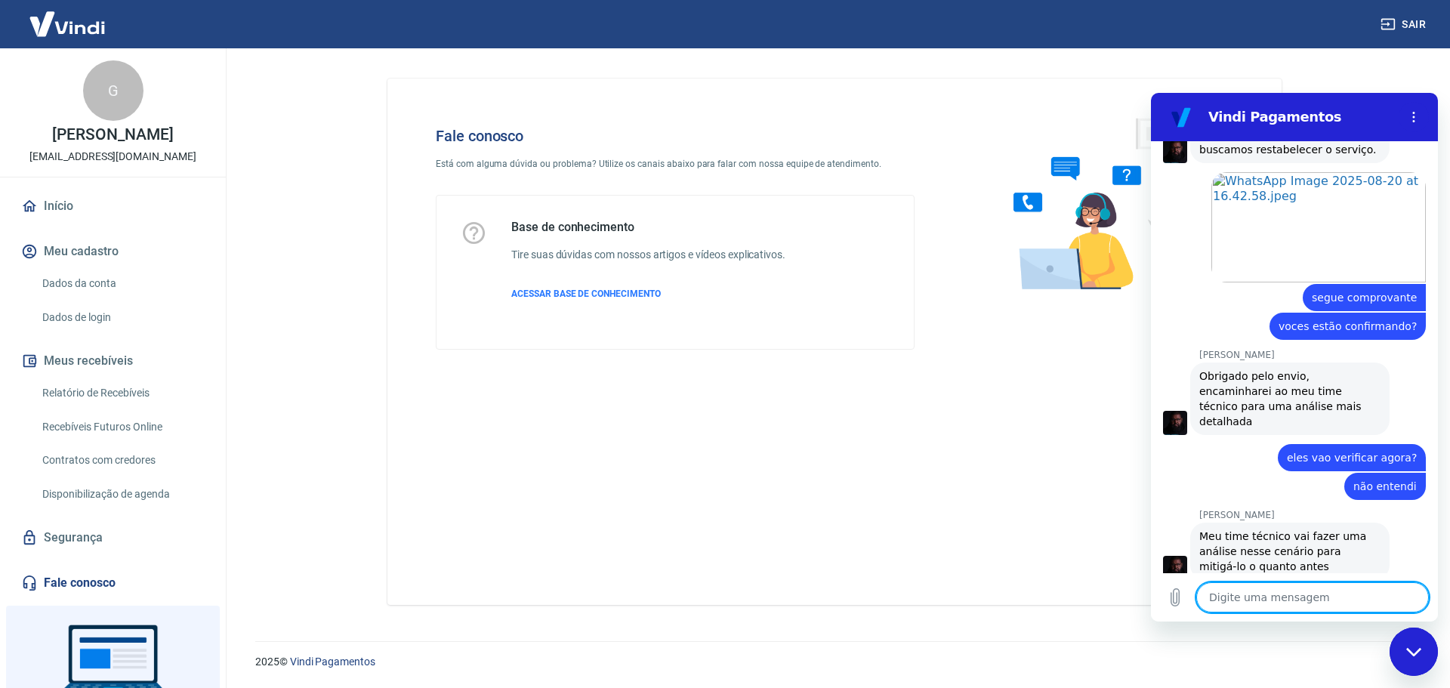
scroll to position [2080, 0]
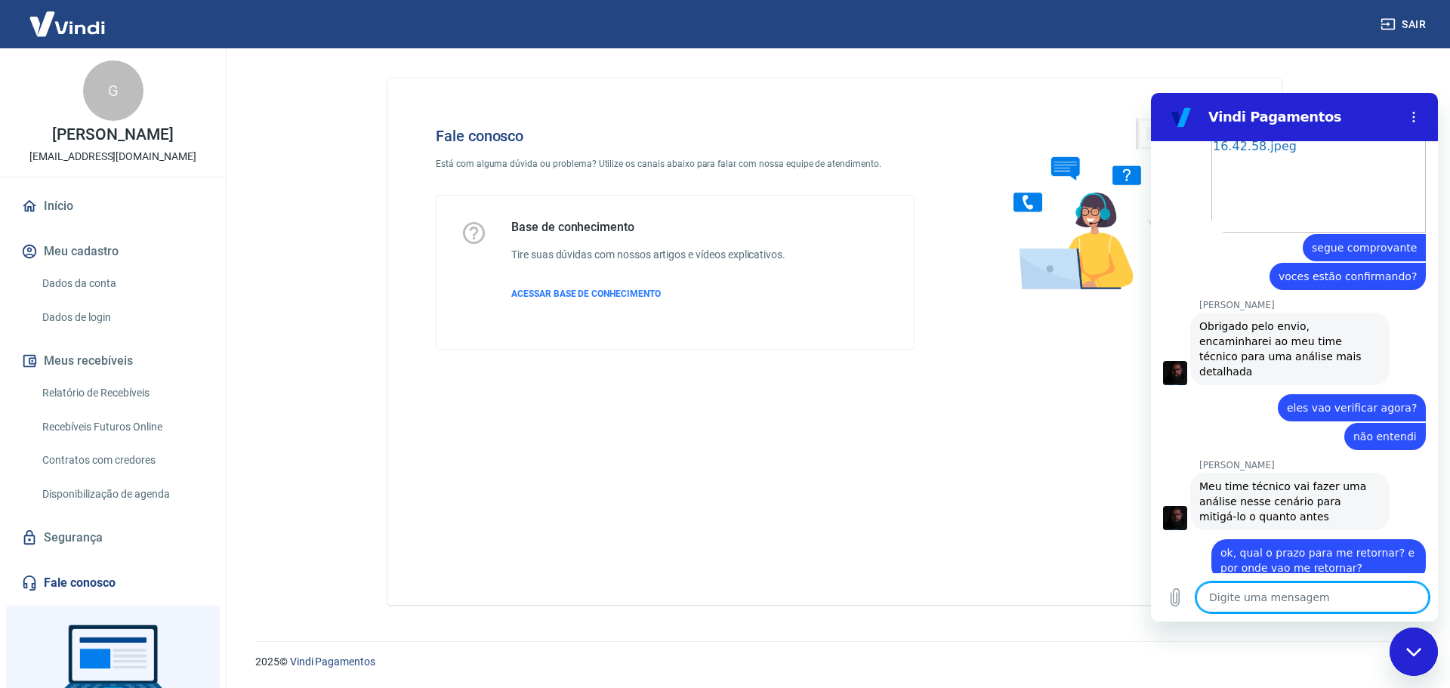
click at [1256, 601] on textarea at bounding box center [1313, 597] width 233 height 30
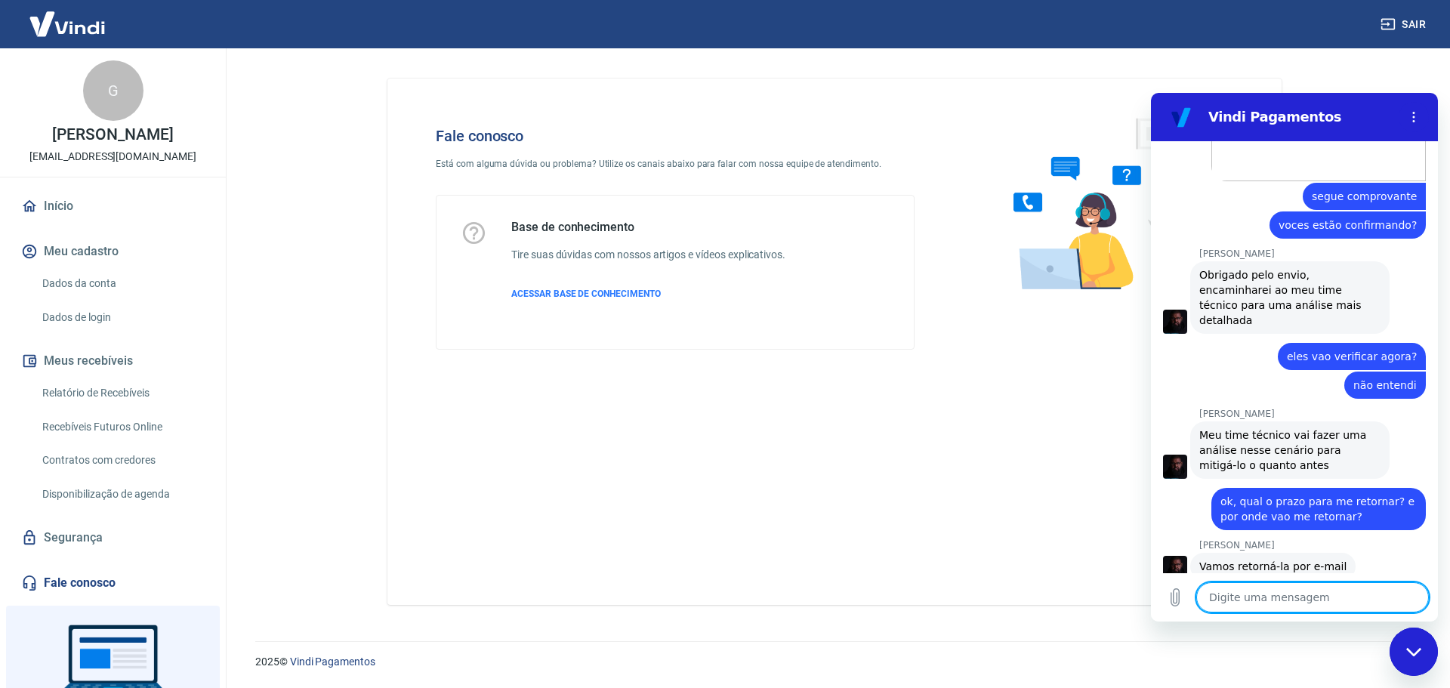
scroll to position [2211, 0]
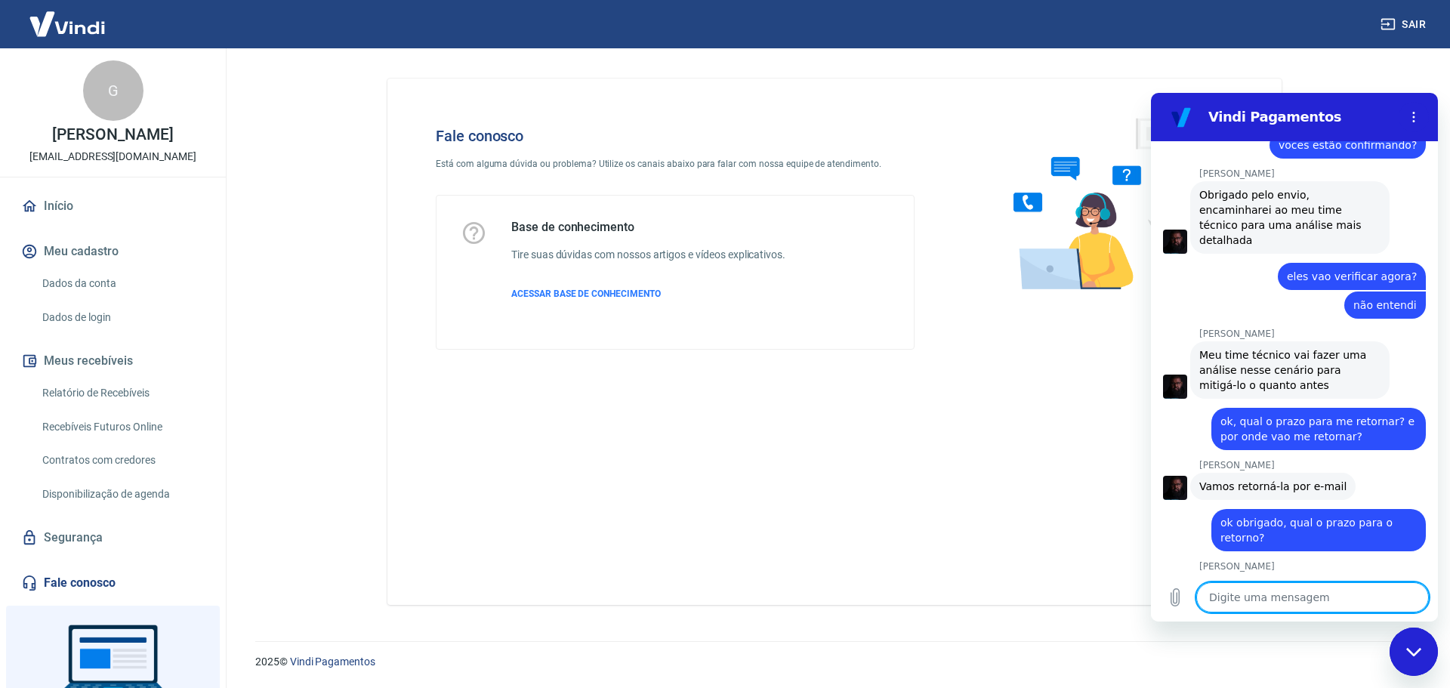
click at [1265, 598] on textarea at bounding box center [1313, 597] width 233 height 30
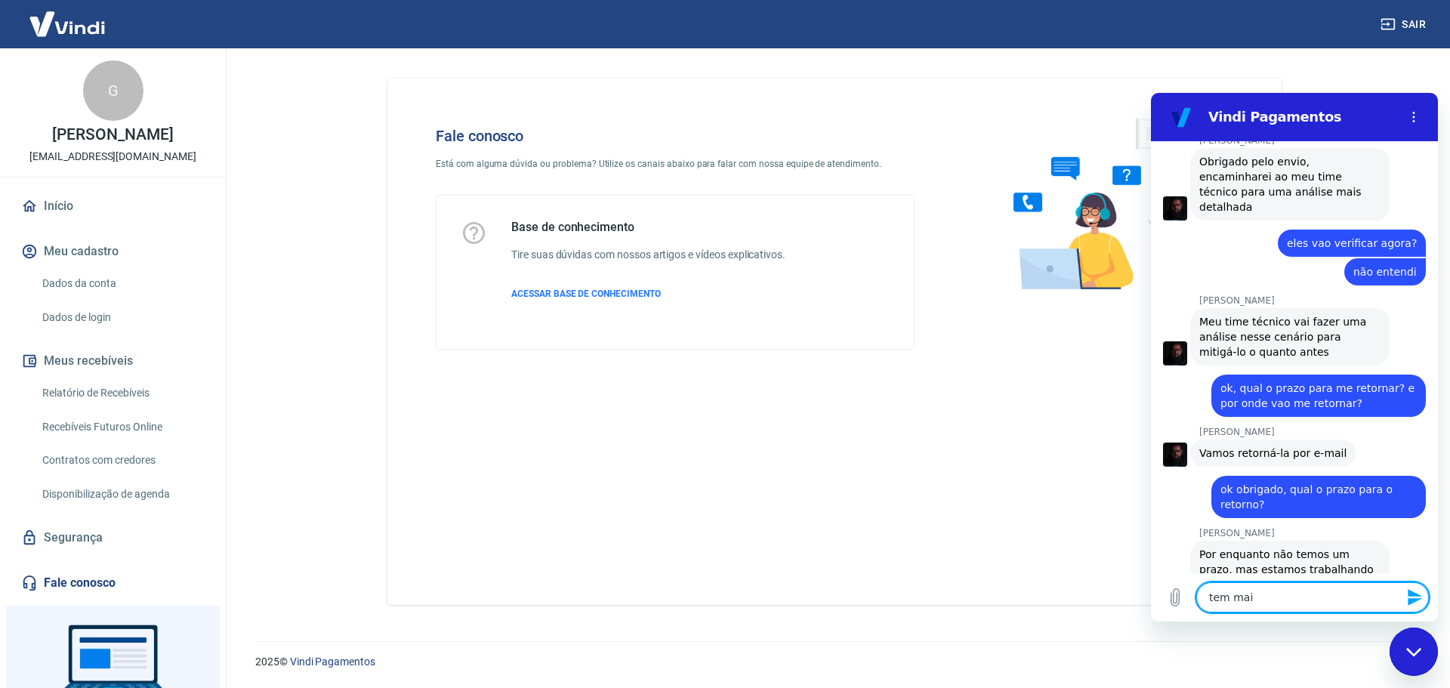
scroll to position [2247, 0]
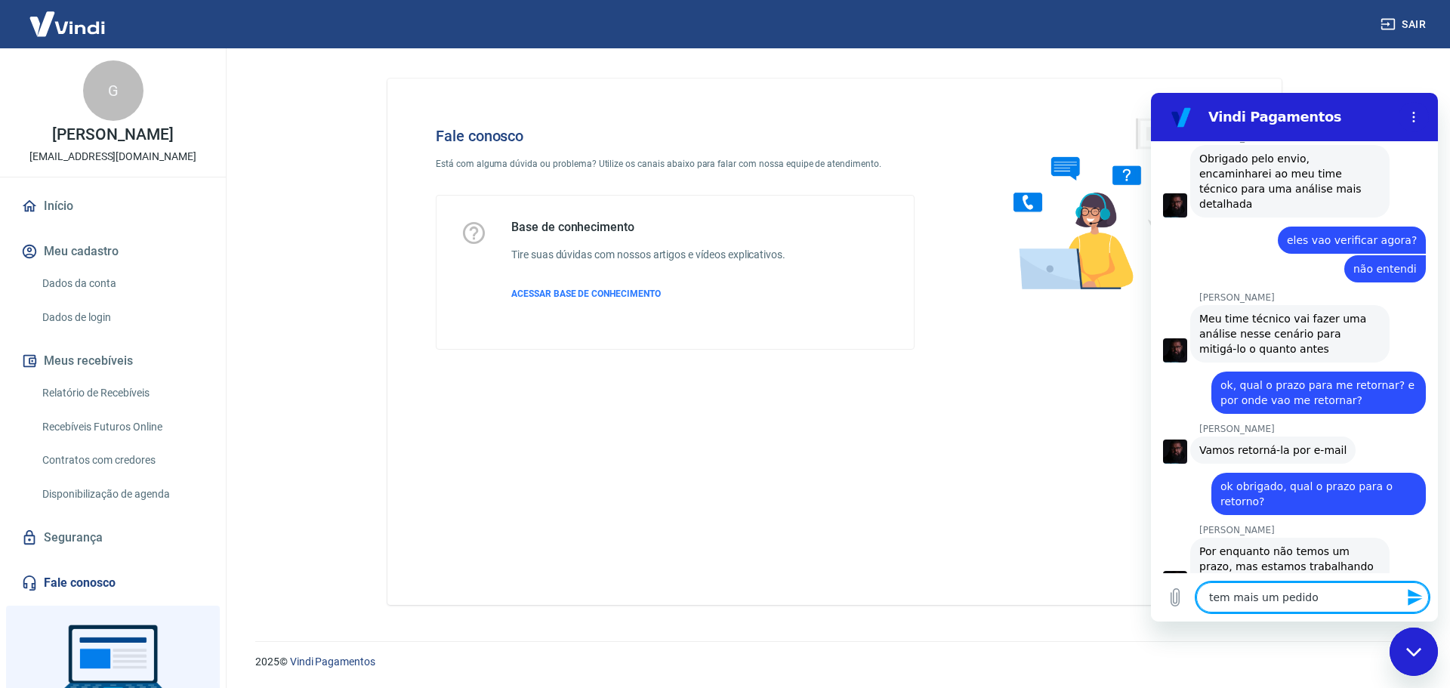
paste textarea "3165"
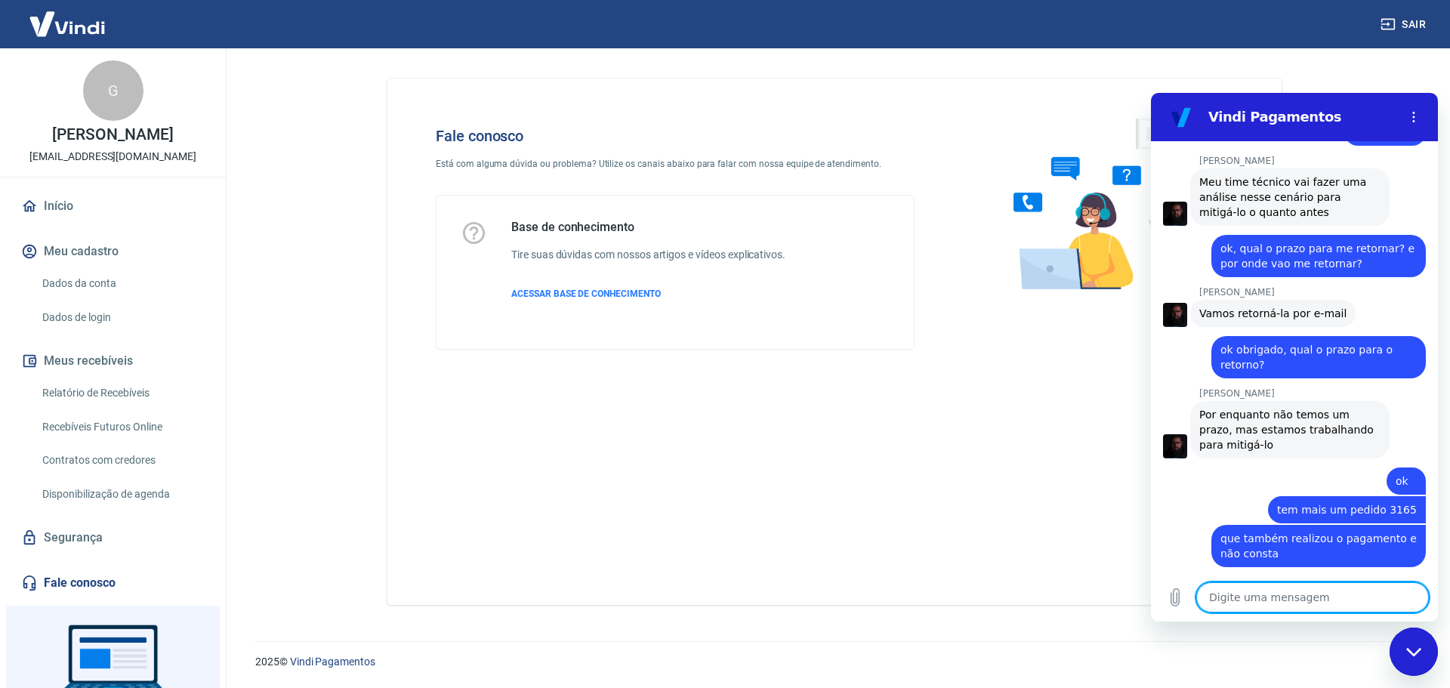
scroll to position [2385, 0]
click at [1281, 601] on textarea at bounding box center [1313, 597] width 233 height 30
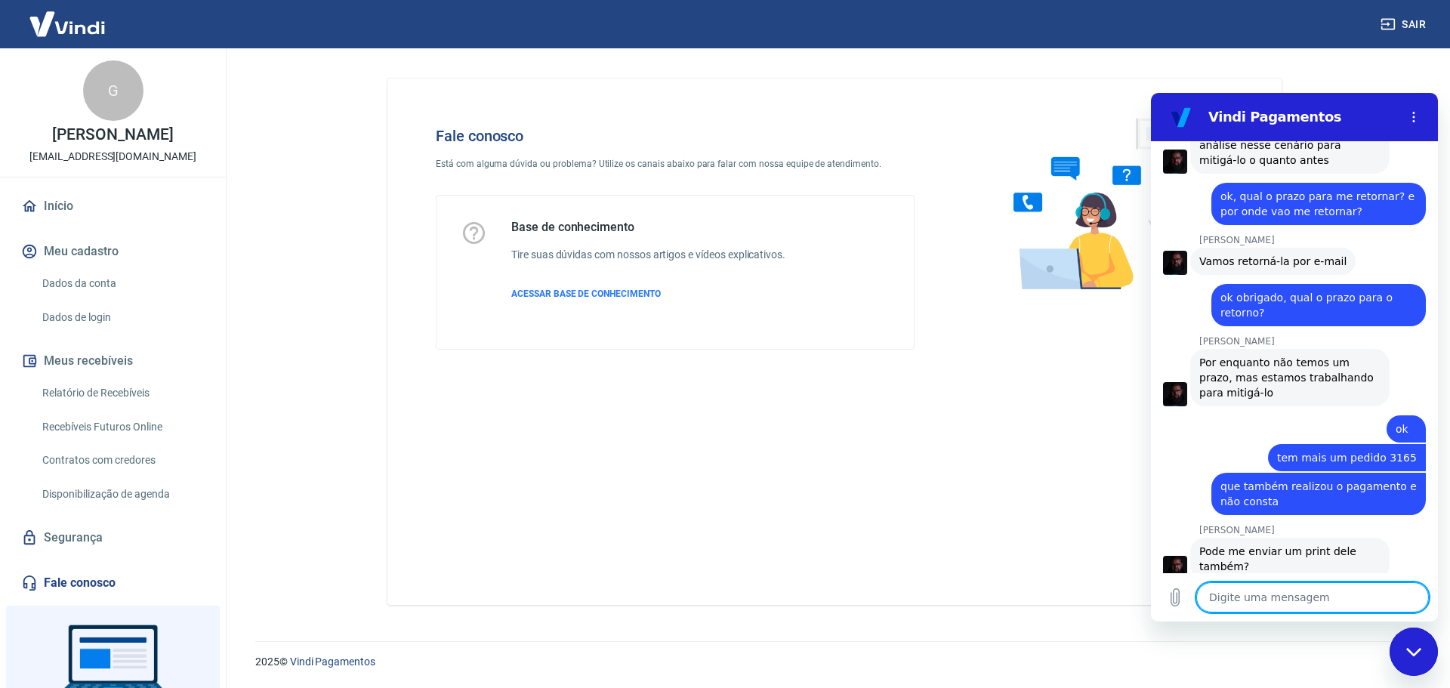
scroll to position [2486, 0]
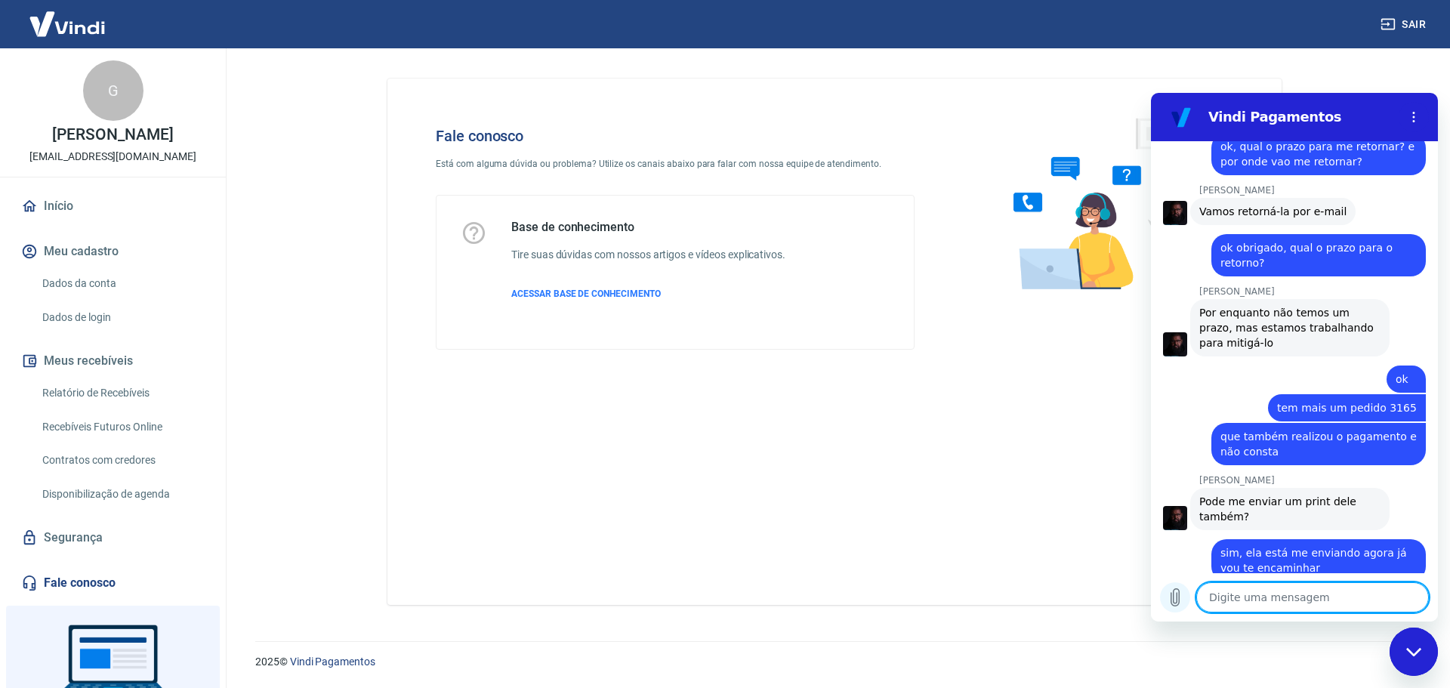
click at [1165, 595] on button "Carregar arquivo" at bounding box center [1175, 597] width 30 height 30
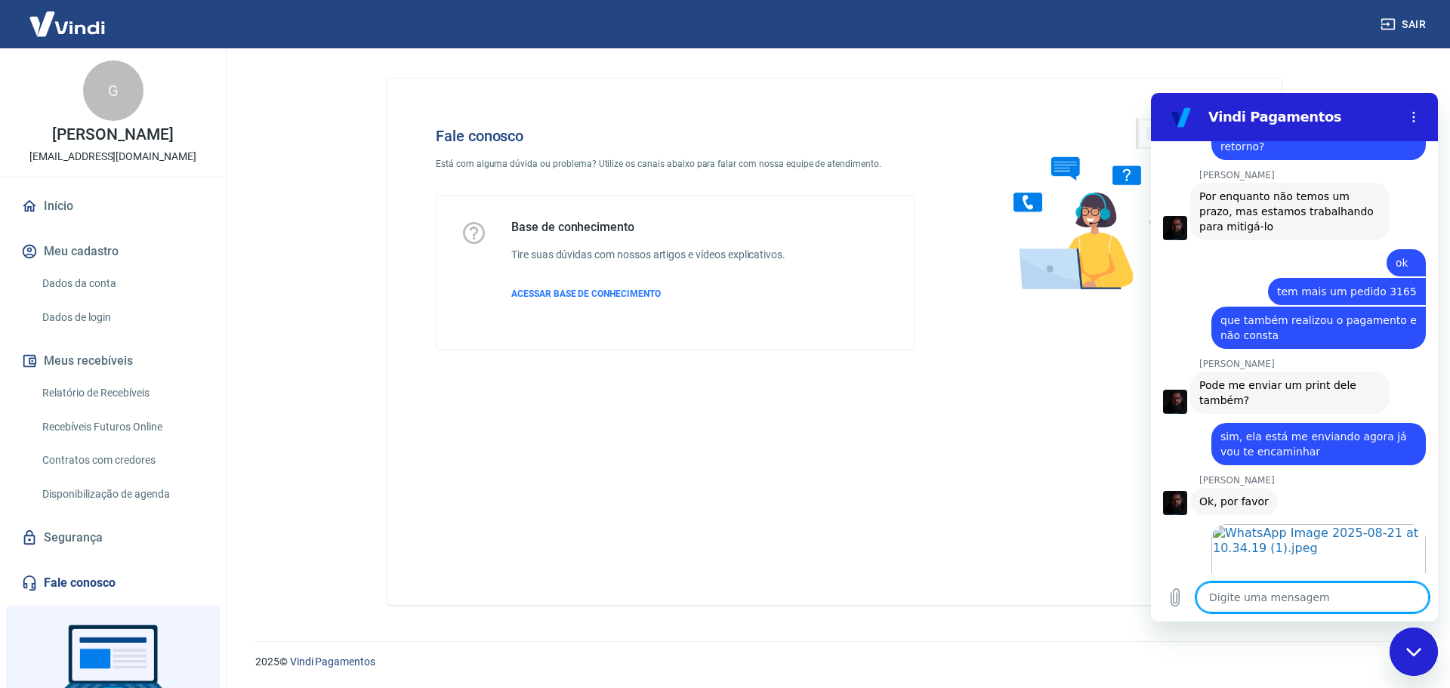
scroll to position [2605, 0]
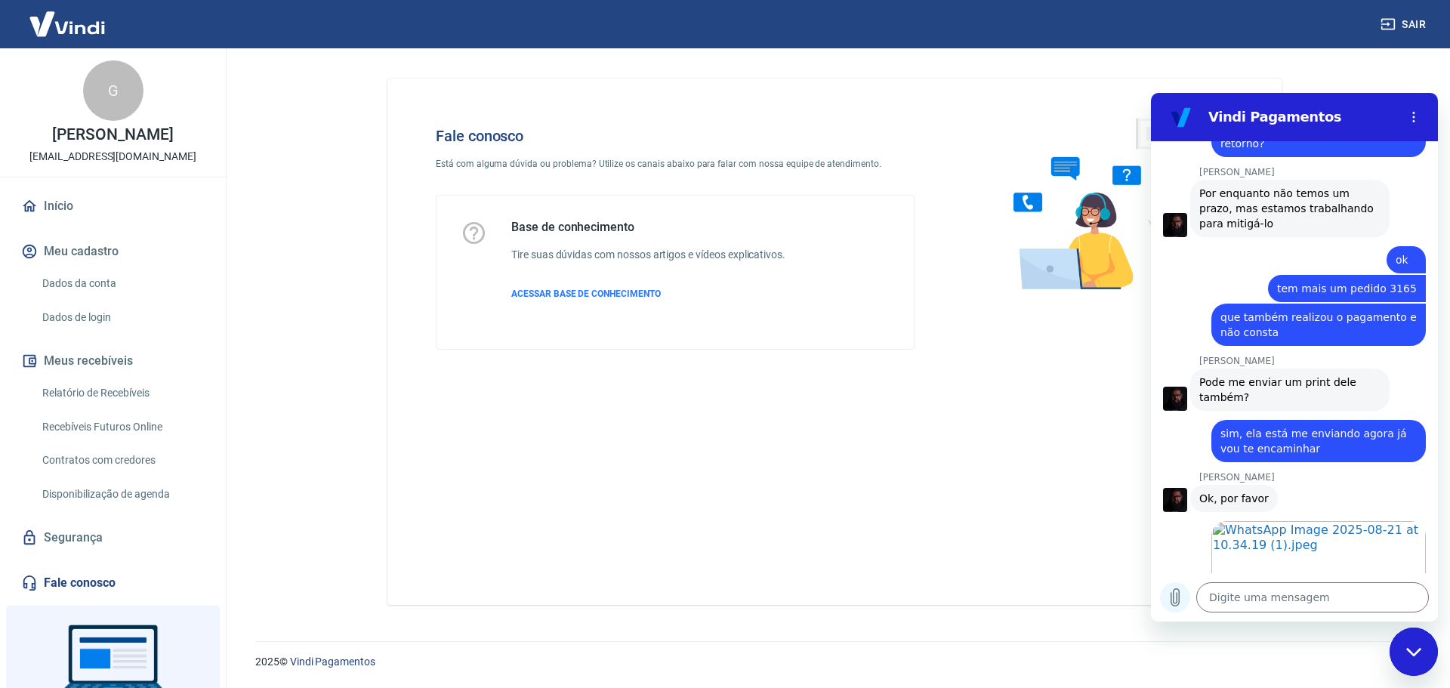
click at [1181, 606] on icon "Carregar arquivo" at bounding box center [1175, 597] width 18 height 18
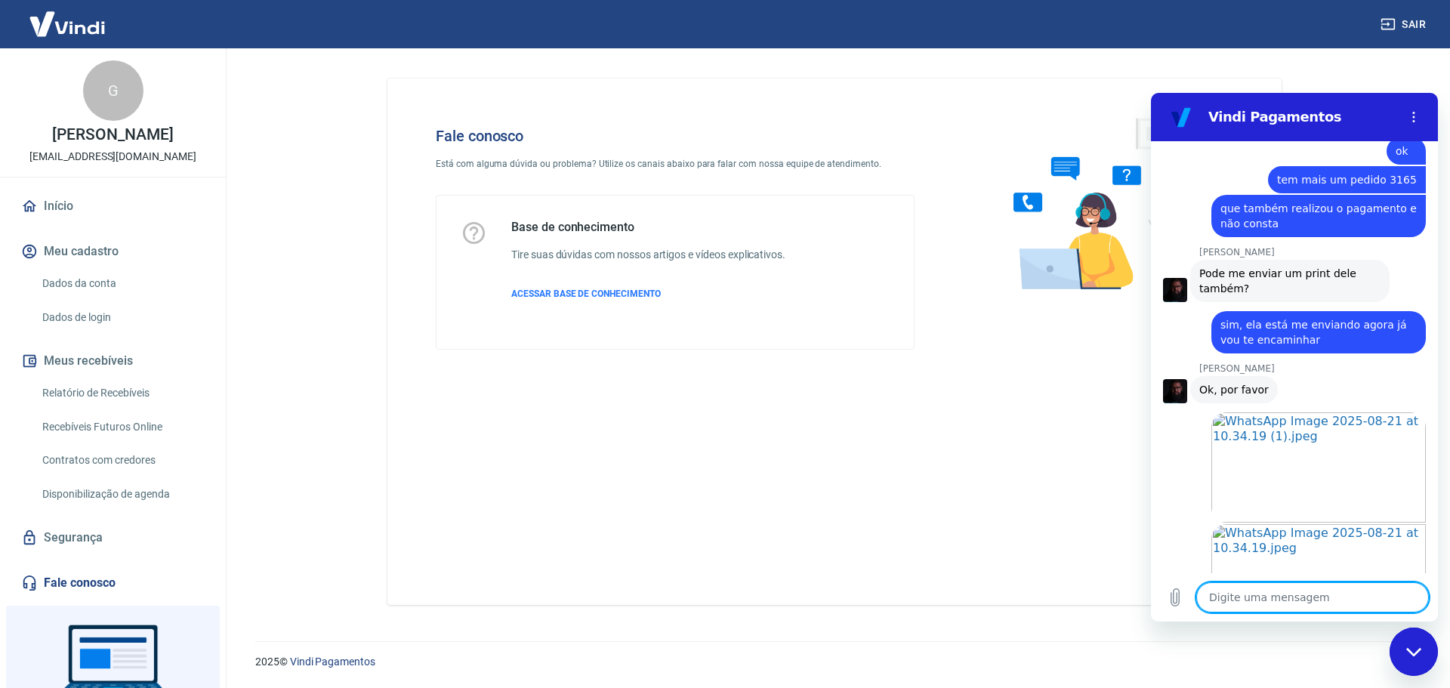
scroll to position [2717, 0]
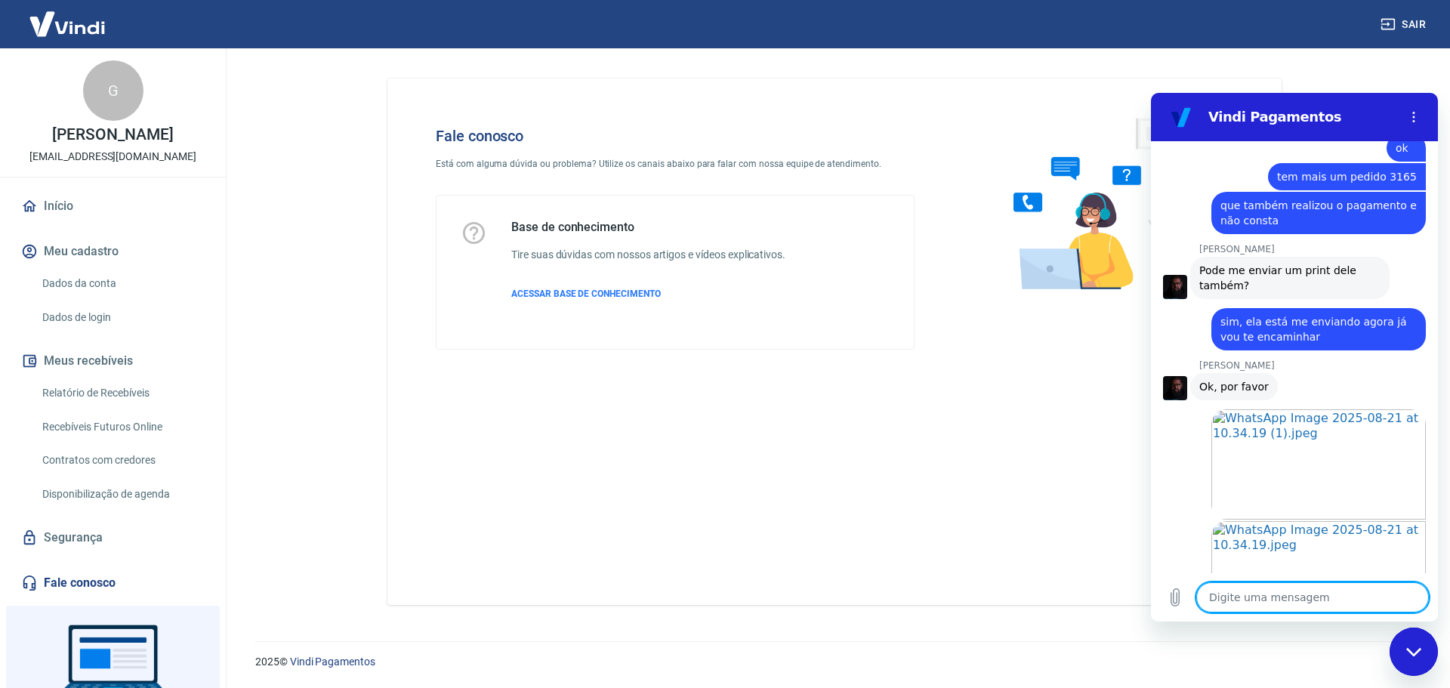
click at [1277, 601] on textarea at bounding box center [1313, 597] width 233 height 30
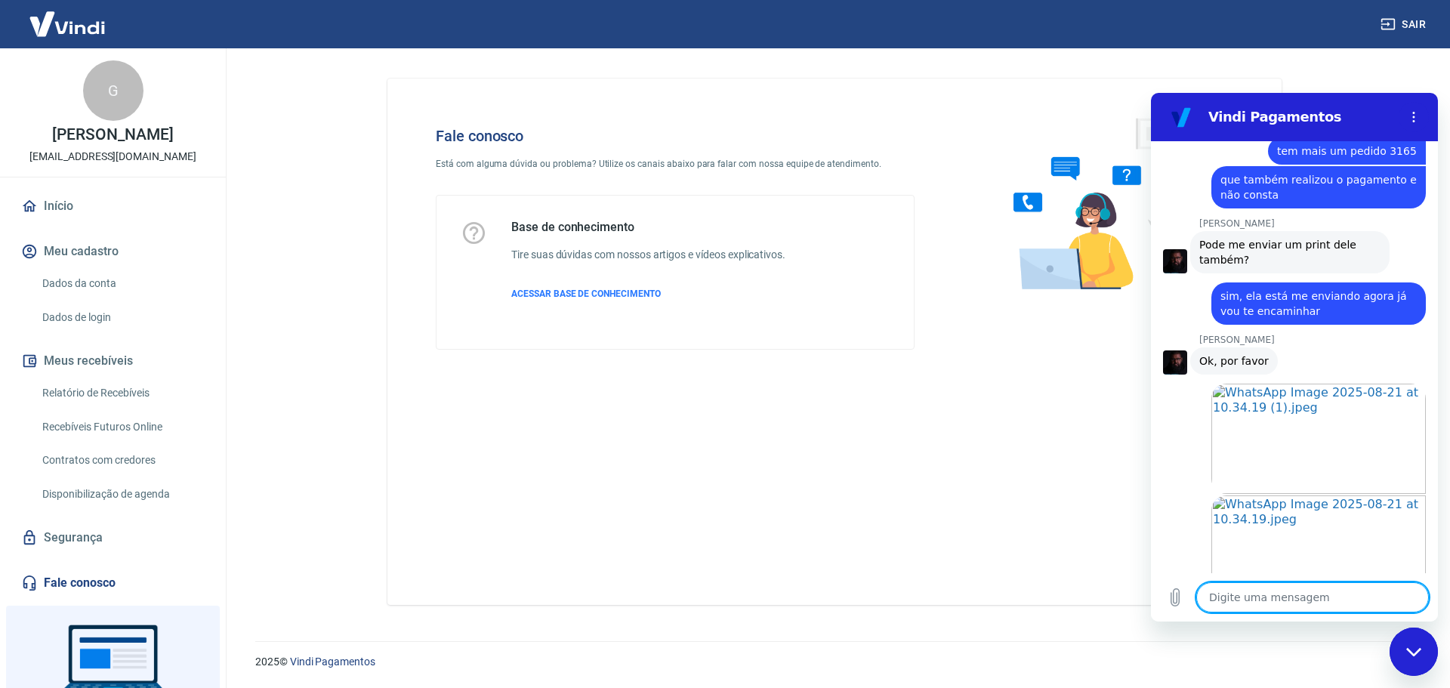
scroll to position [2746, 0]
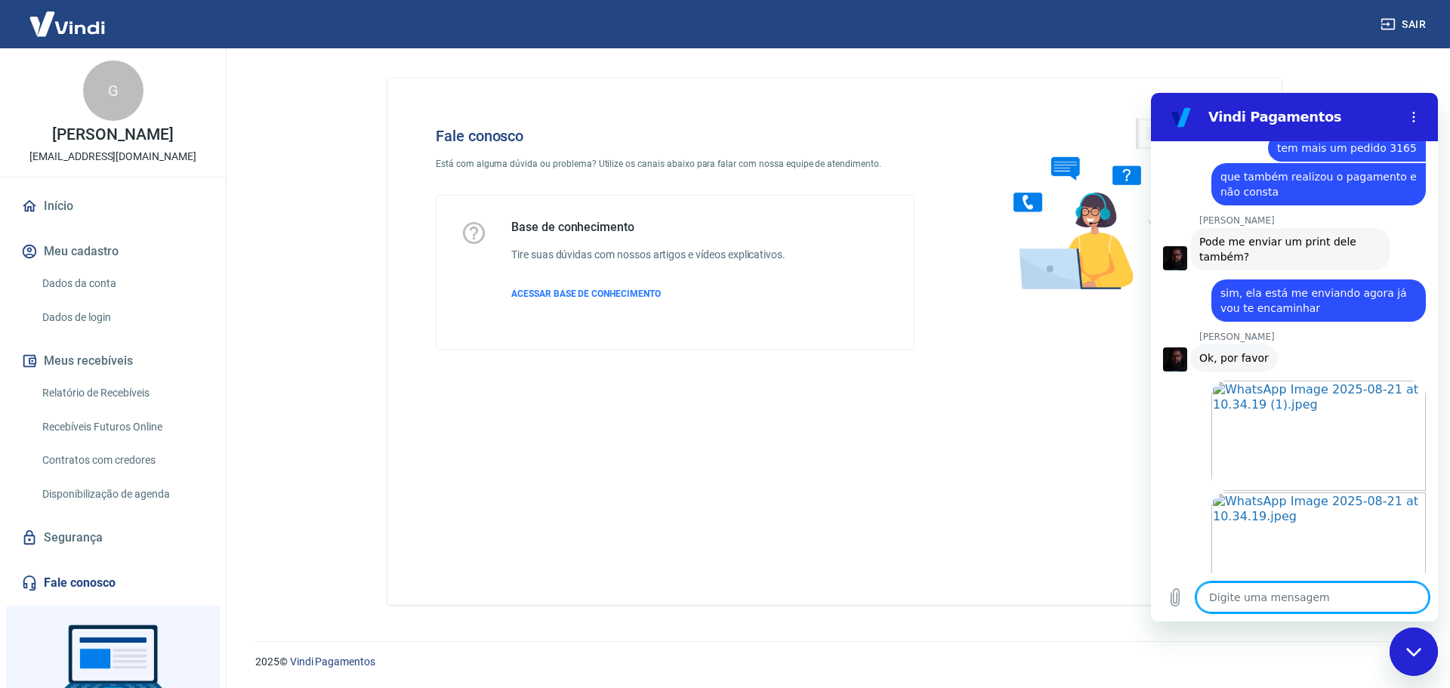
click at [1270, 591] on textarea at bounding box center [1313, 597] width 233 height 30
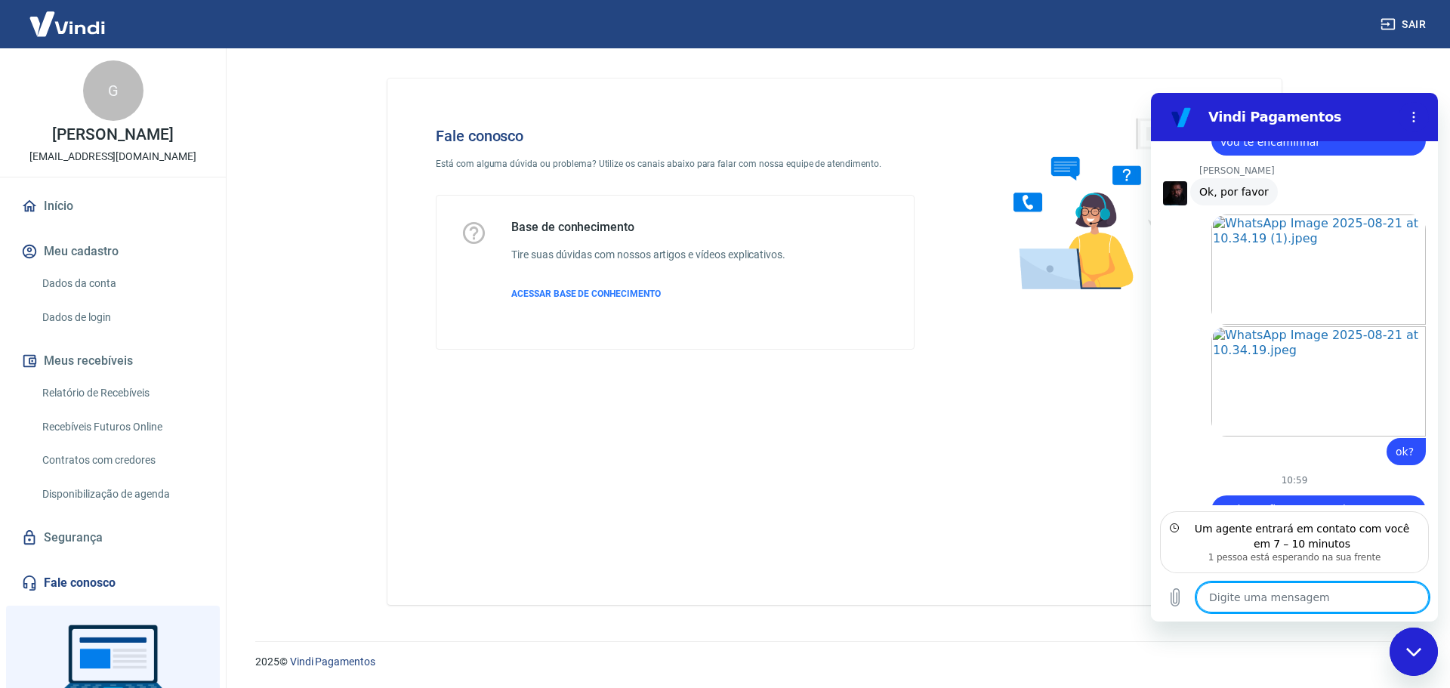
scroll to position [2915, 0]
